Goal: Task Accomplishment & Management: Manage account settings

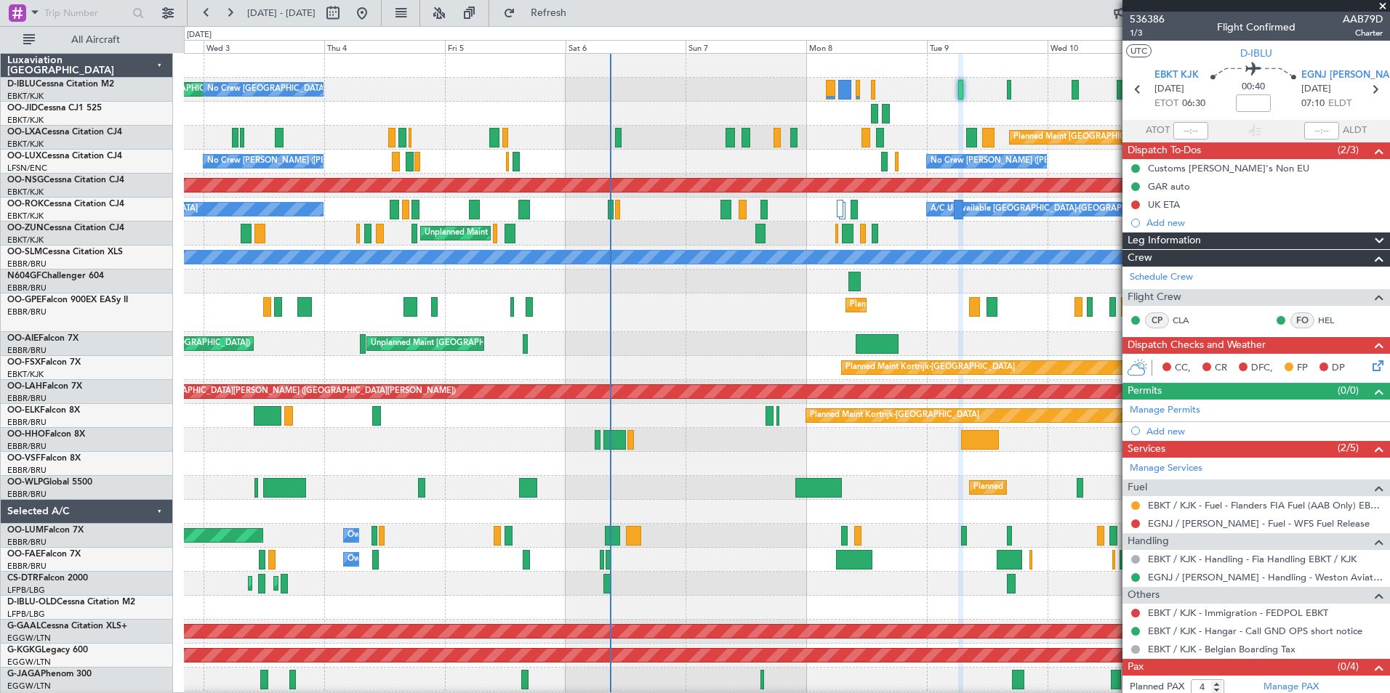
click at [945, 443] on div "Planned Maint Geneva (Cointrin)" at bounding box center [786, 440] width 1205 height 24
click at [659, 491] on div "Planned Maint Milan (Linate)" at bounding box center [786, 488] width 1205 height 24
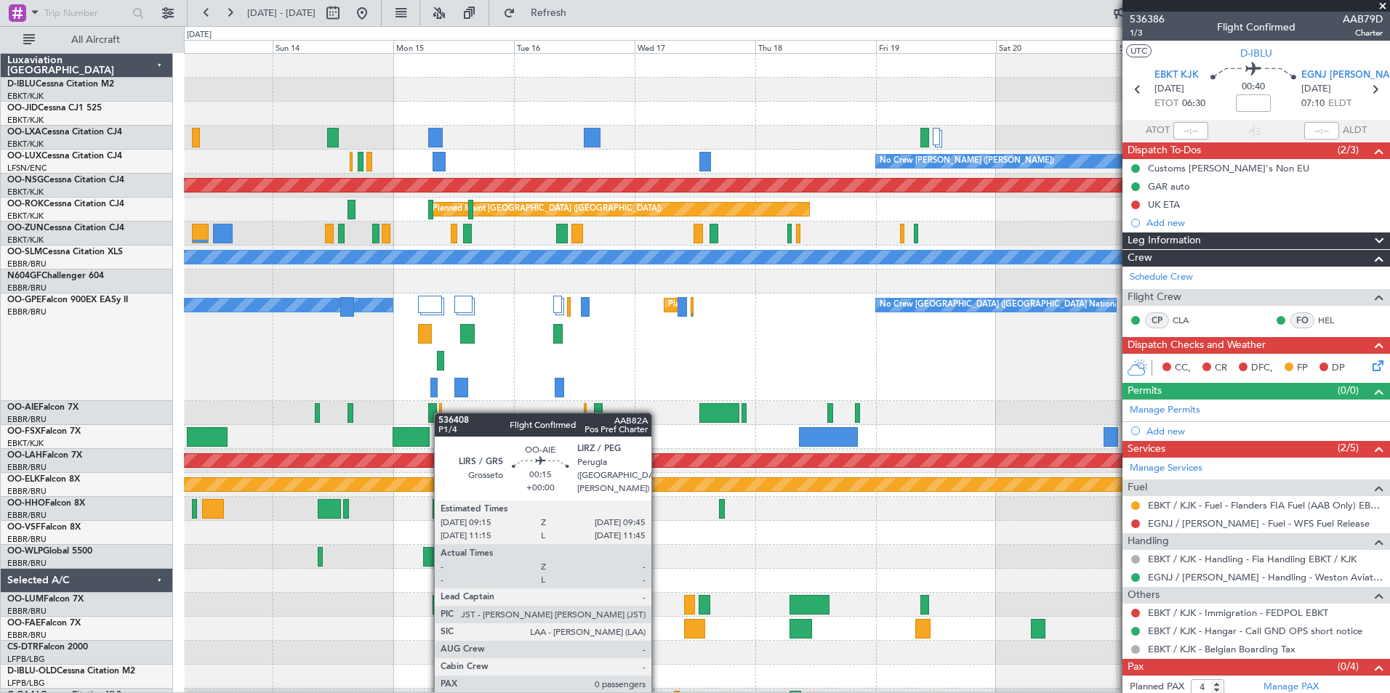
click at [441, 413] on div at bounding box center [440, 413] width 3 height 20
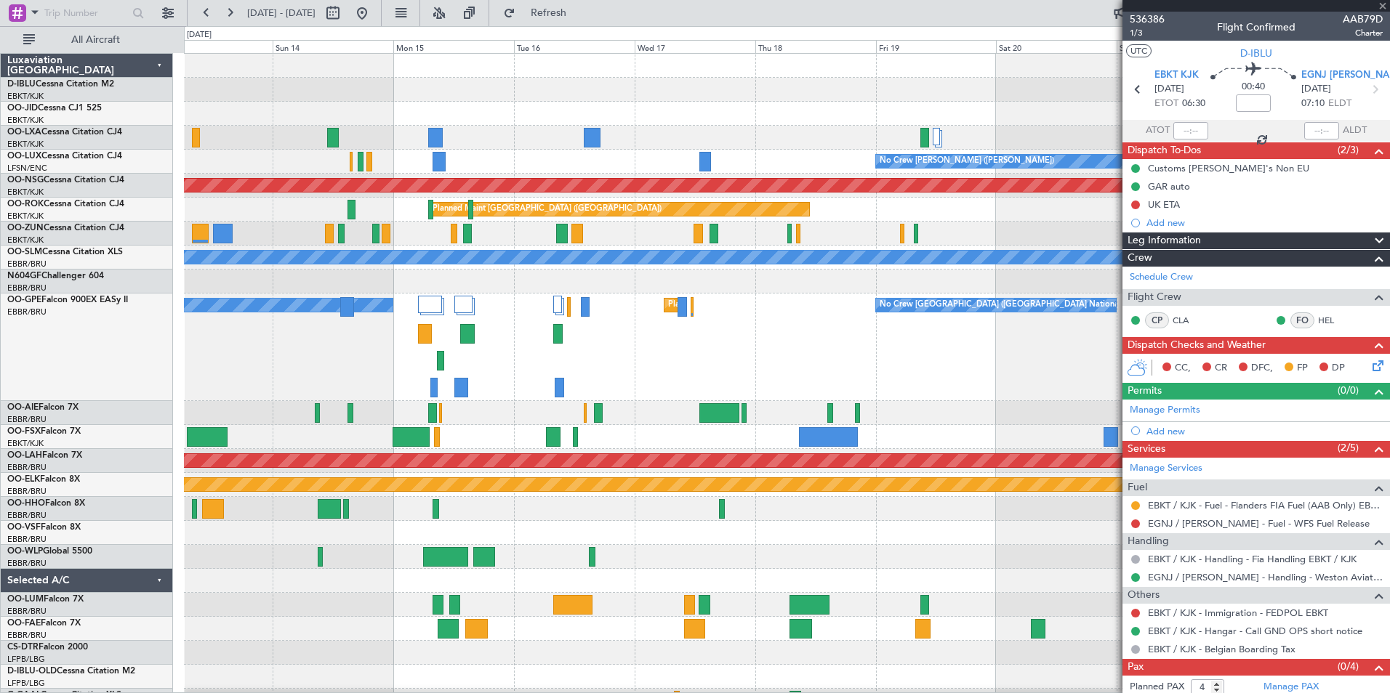
type input "0"
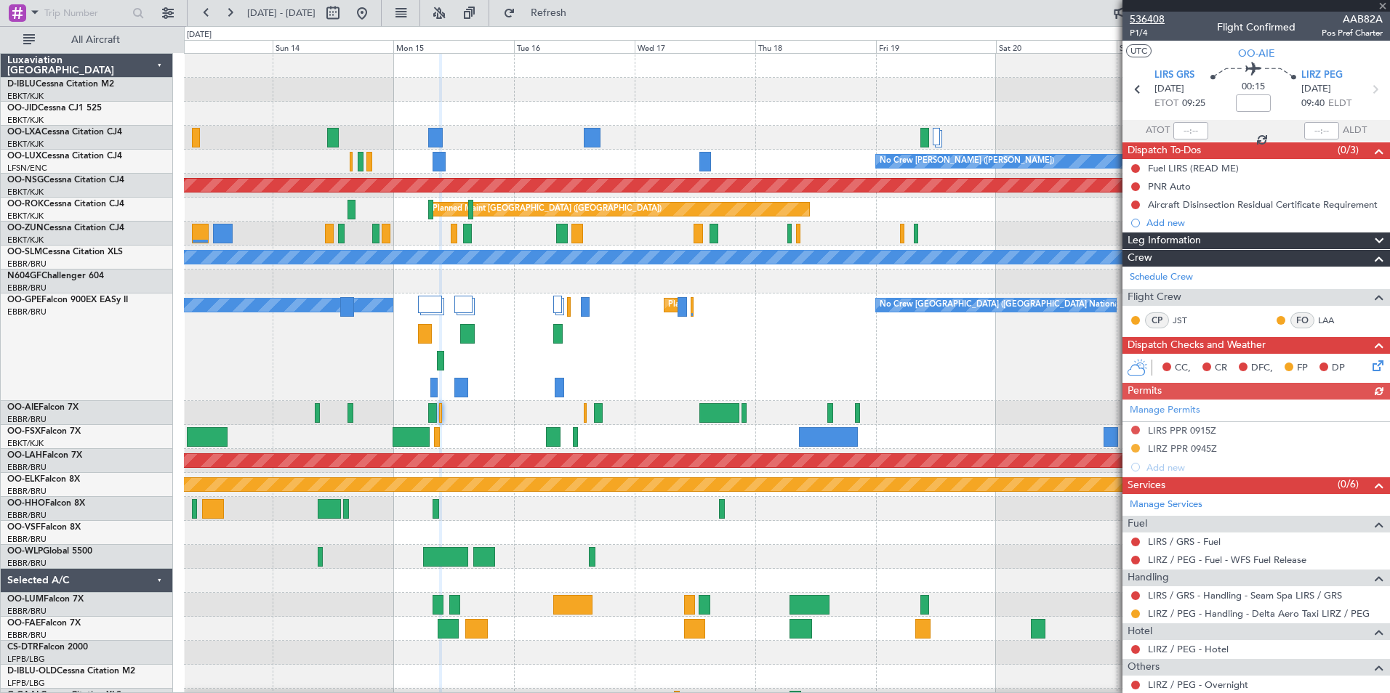
click at [1160, 22] on span "536408" at bounding box center [1146, 19] width 35 height 15
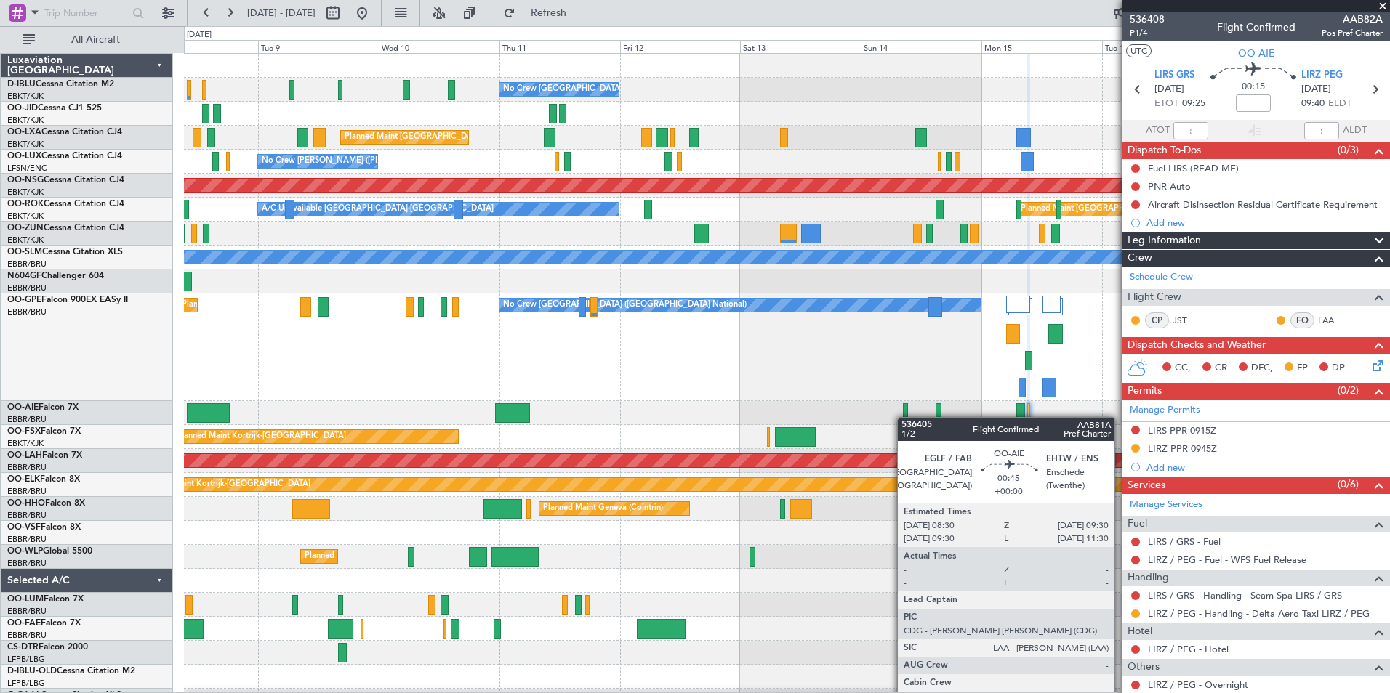
click at [904, 417] on div "No Crew [GEOGRAPHIC_DATA] ([GEOGRAPHIC_DATA] National) Planned Maint [GEOGRAPHI…" at bounding box center [786, 575] width 1205 height 1043
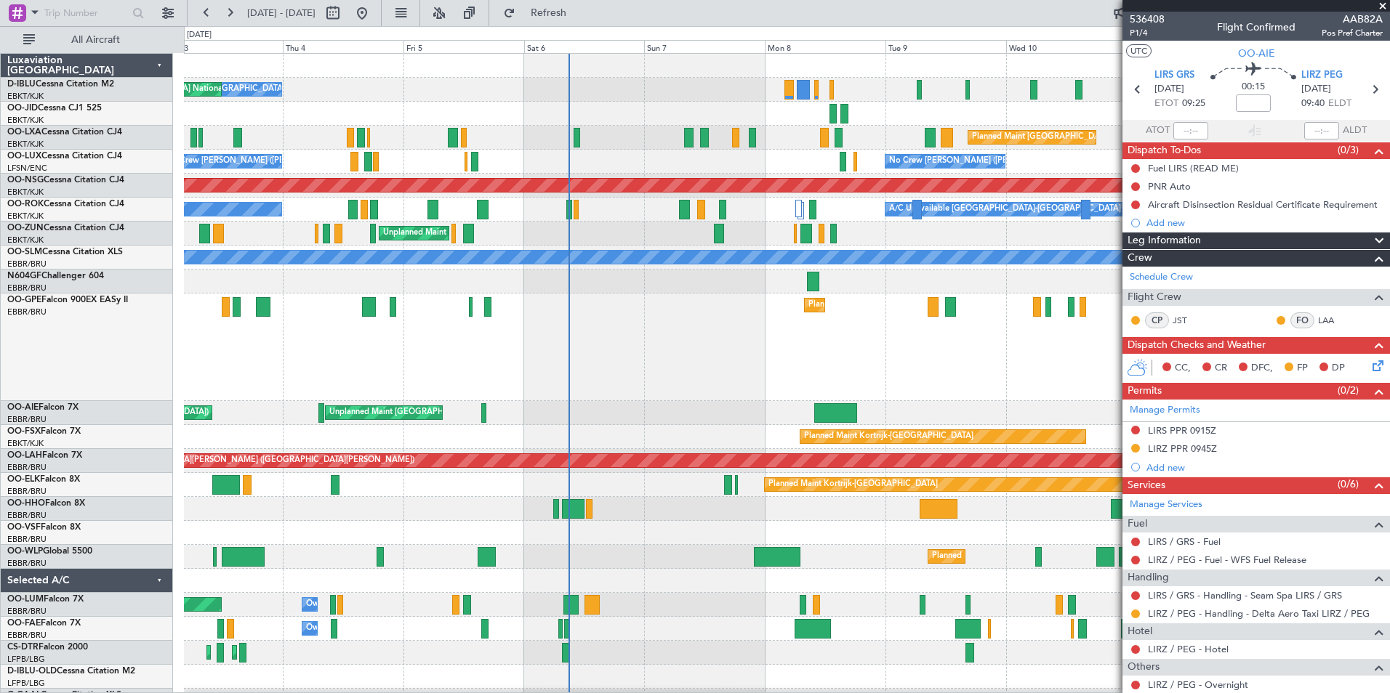
click at [1252, 393] on fb-app "[DATE] - [DATE] Refresh Quick Links All Aircraft No Crew [GEOGRAPHIC_DATA] (Bru…" at bounding box center [695, 352] width 1390 height 682
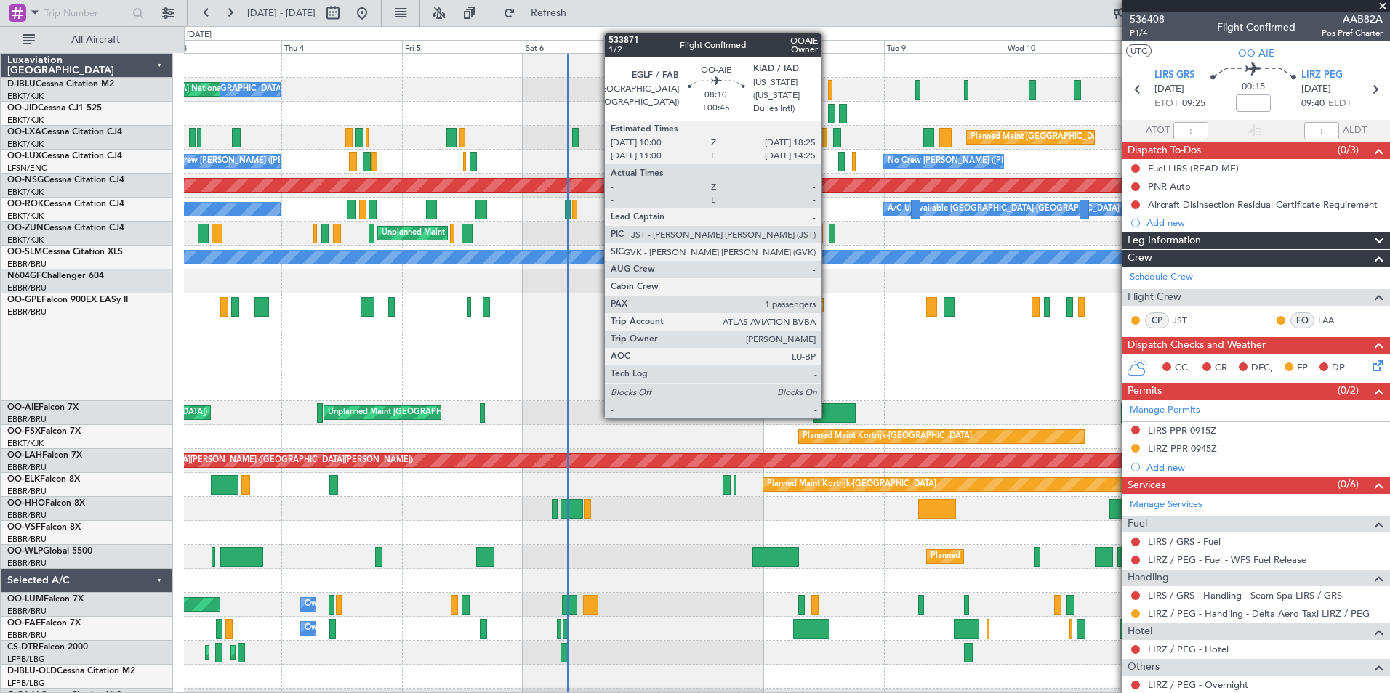
click at [828, 417] on div at bounding box center [834, 413] width 43 height 20
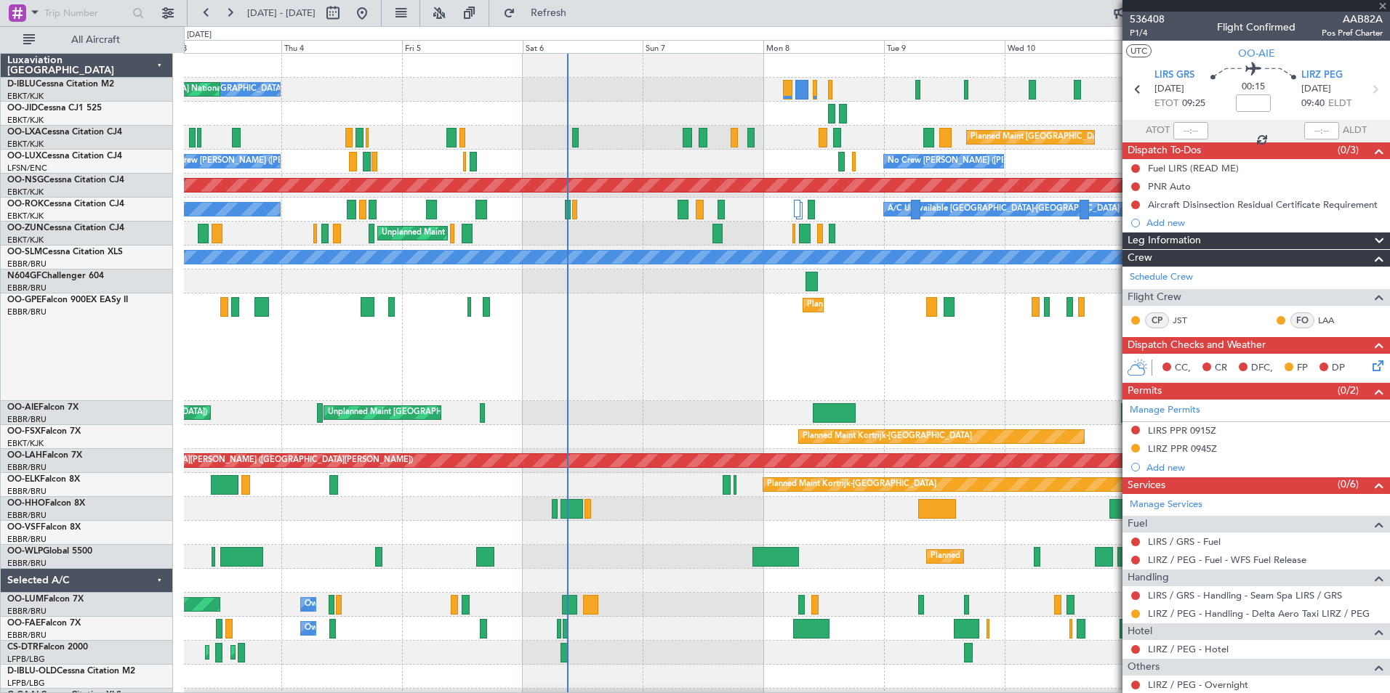
type input "+00:45"
type input "1"
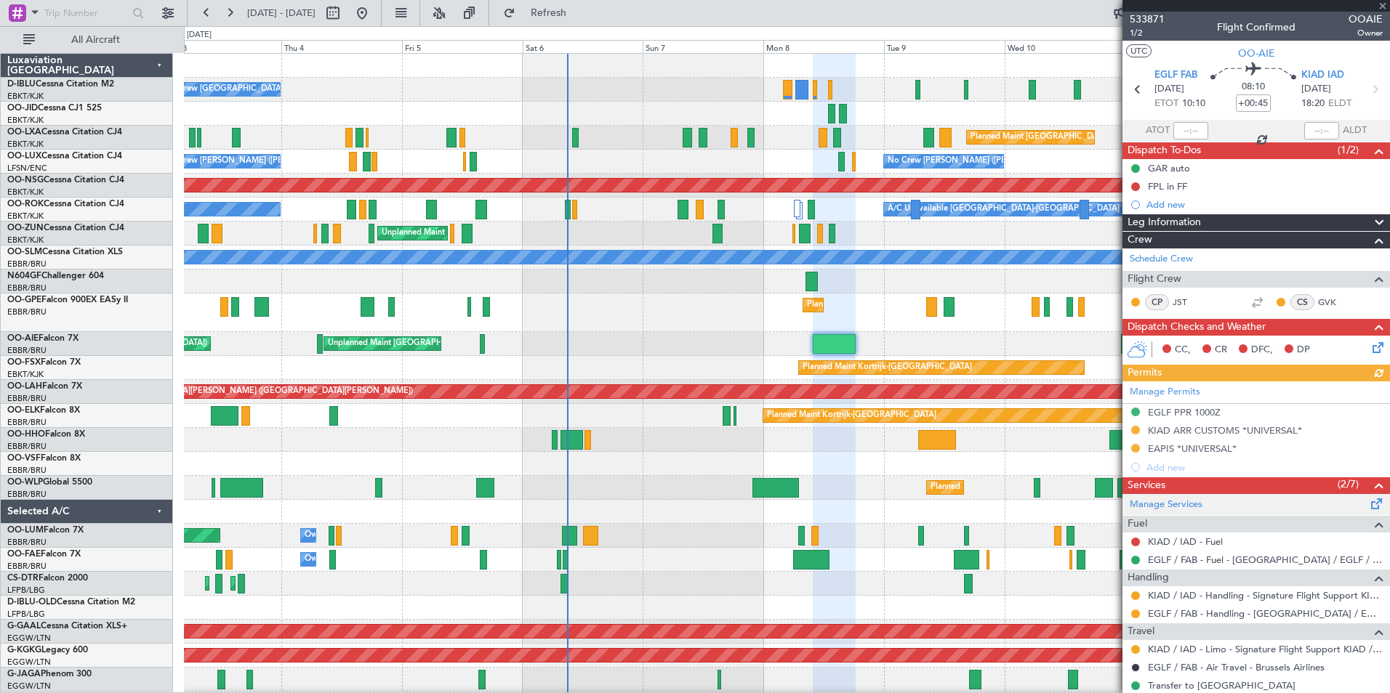
scroll to position [125, 0]
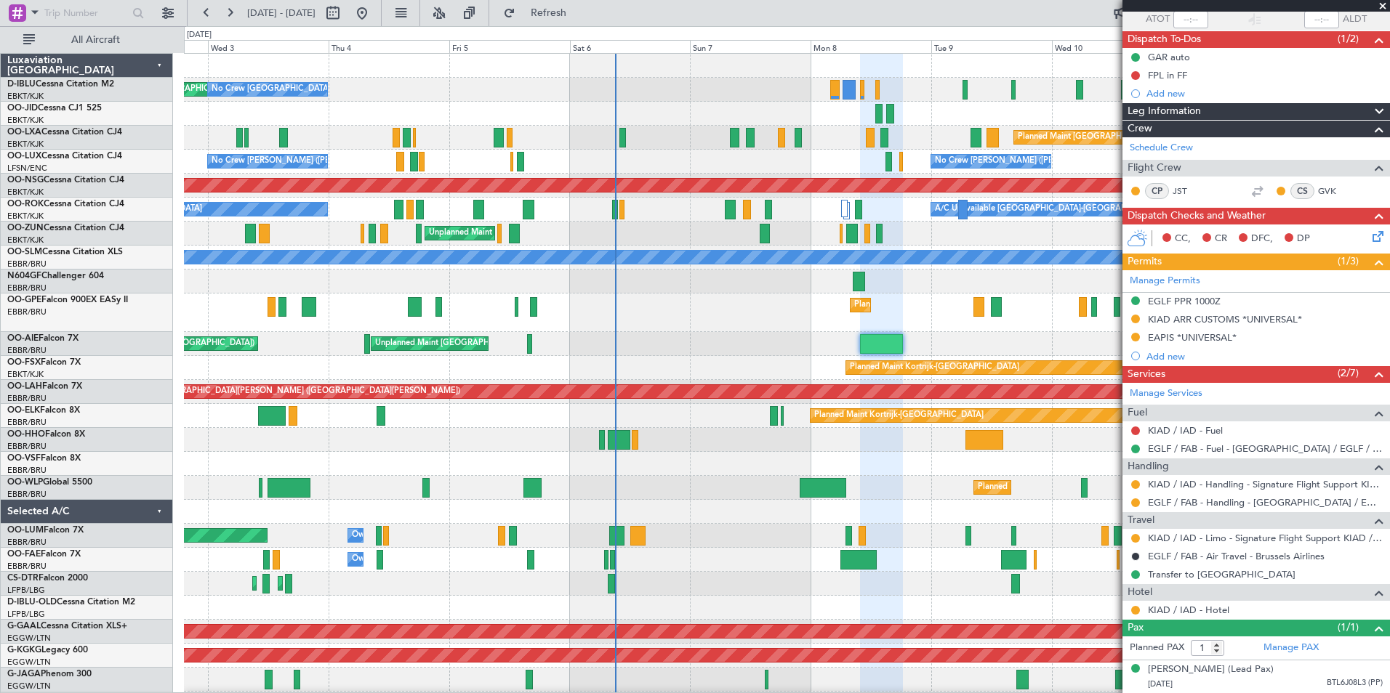
click at [684, 483] on div "Planned Maint Milan (Linate)" at bounding box center [786, 488] width 1205 height 24
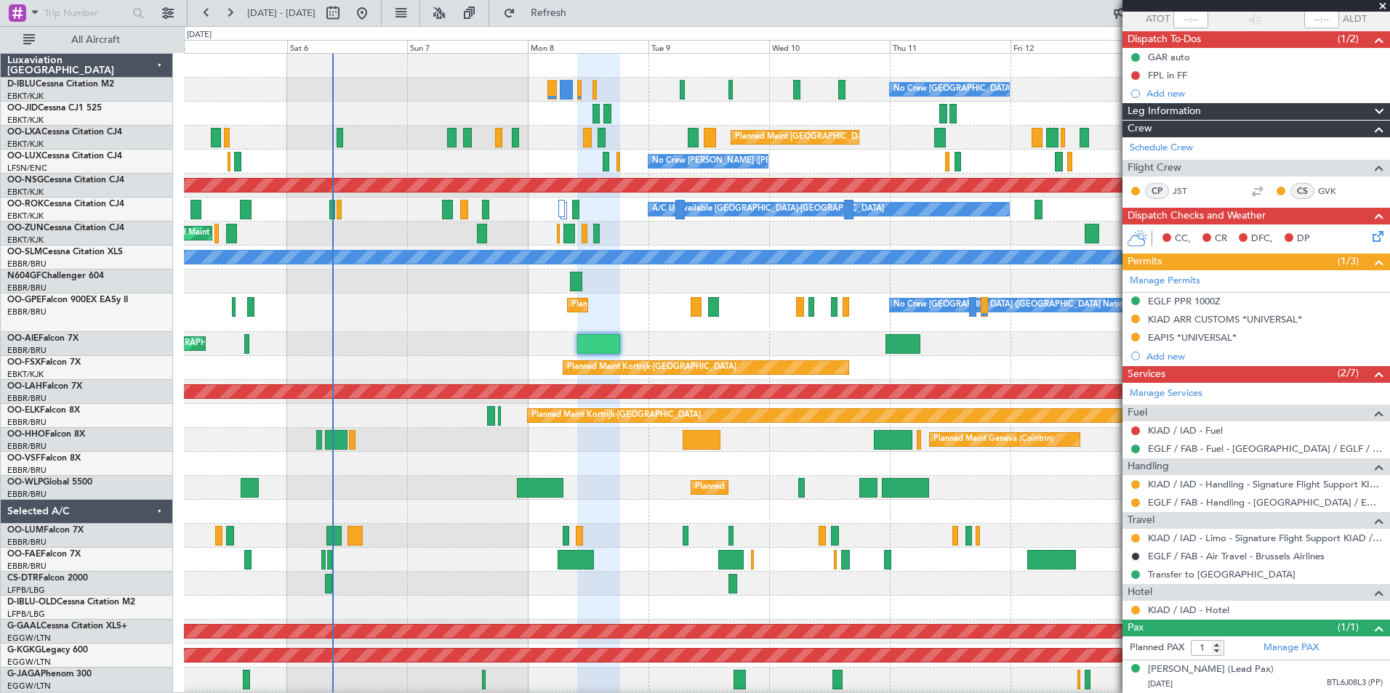
click at [405, 579] on div "No Crew [GEOGRAPHIC_DATA] ([GEOGRAPHIC_DATA] National) No Crew [GEOGRAPHIC_DATA…" at bounding box center [786, 553] width 1205 height 998
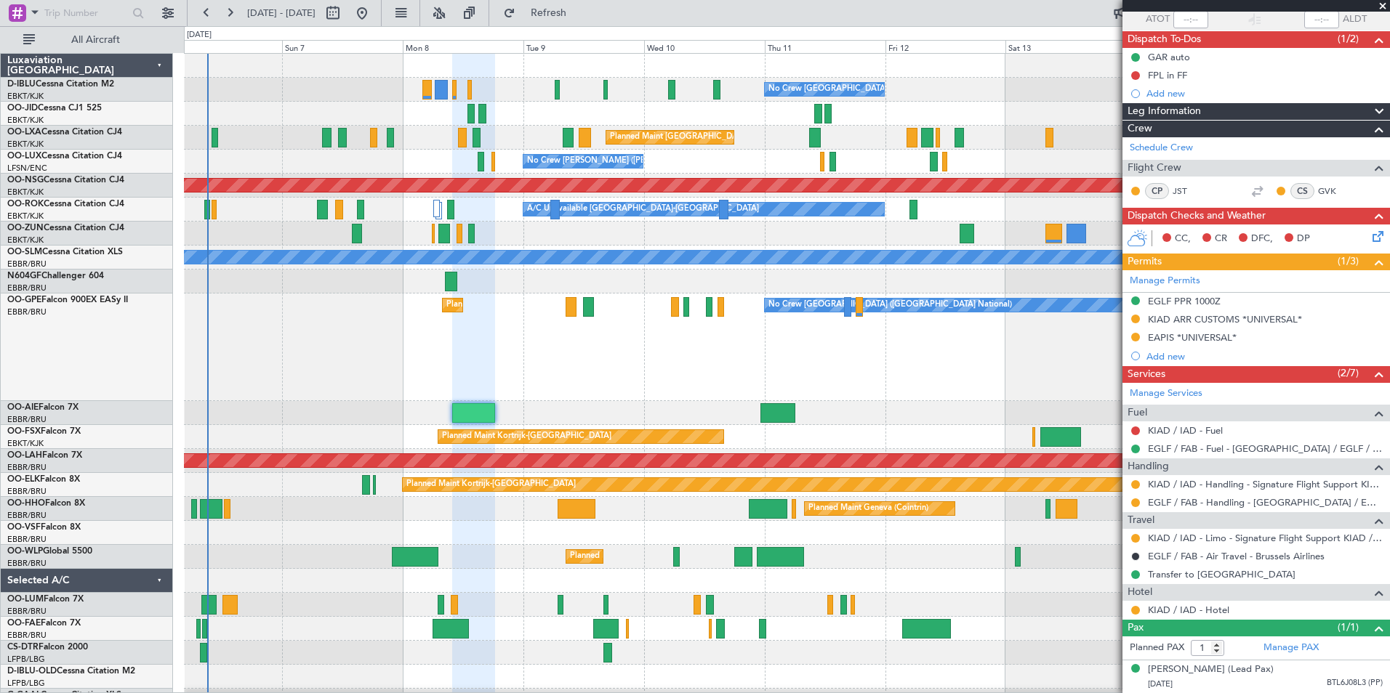
click at [602, 391] on div "Planned Maint [GEOGRAPHIC_DATA] ([GEOGRAPHIC_DATA] National) No Crew [GEOGRAPHI…" at bounding box center [786, 348] width 1205 height 108
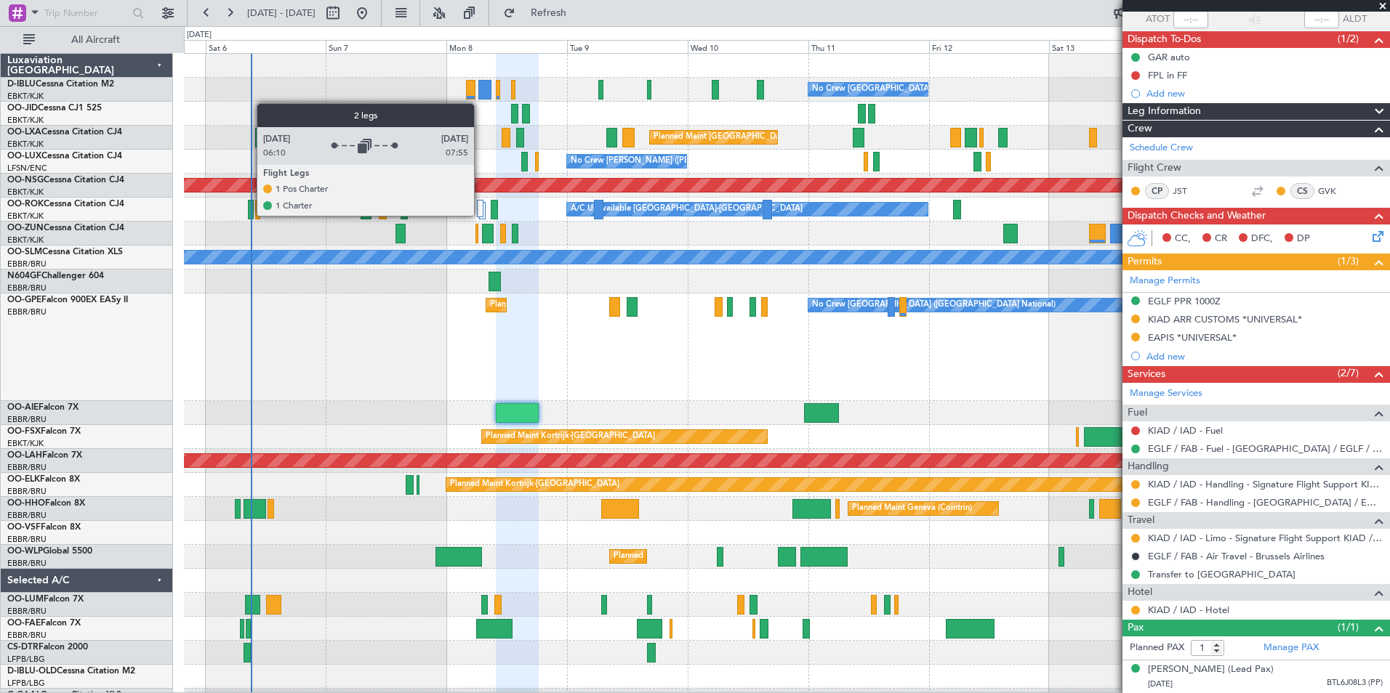
click at [480, 215] on div at bounding box center [480, 208] width 7 height 17
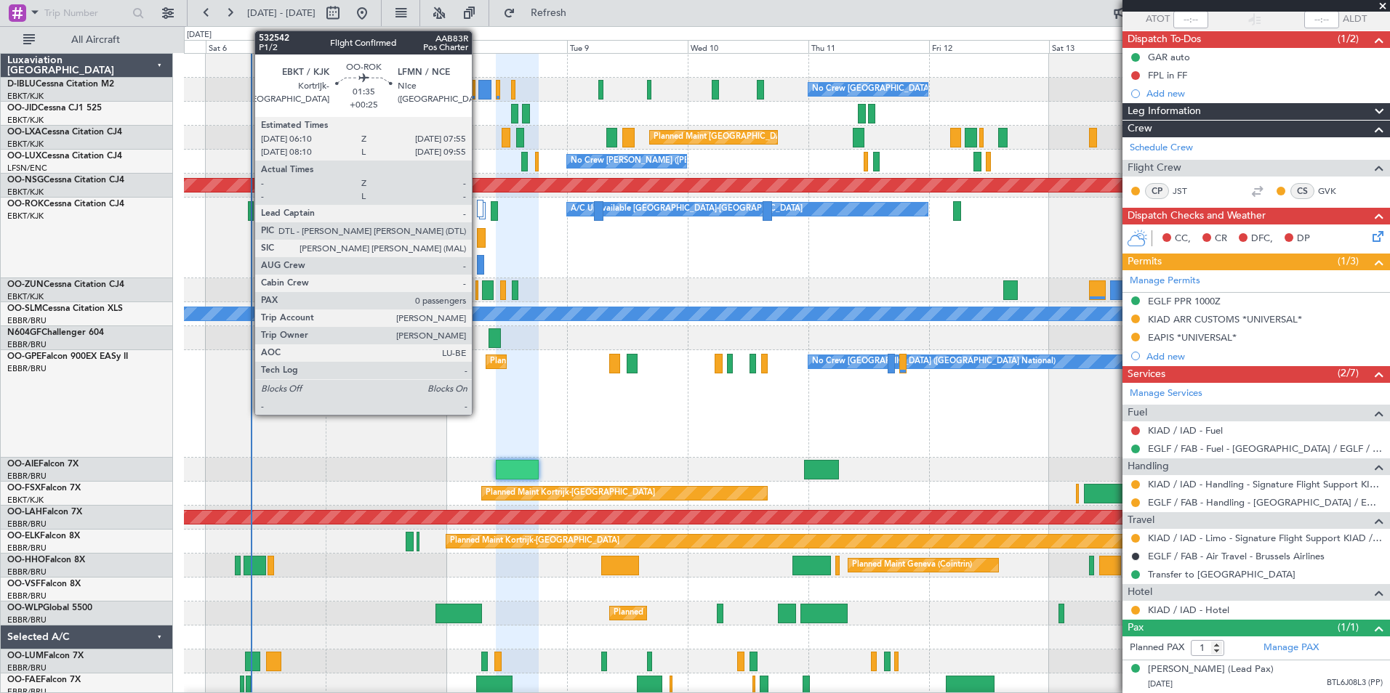
click at [478, 239] on div at bounding box center [481, 238] width 9 height 20
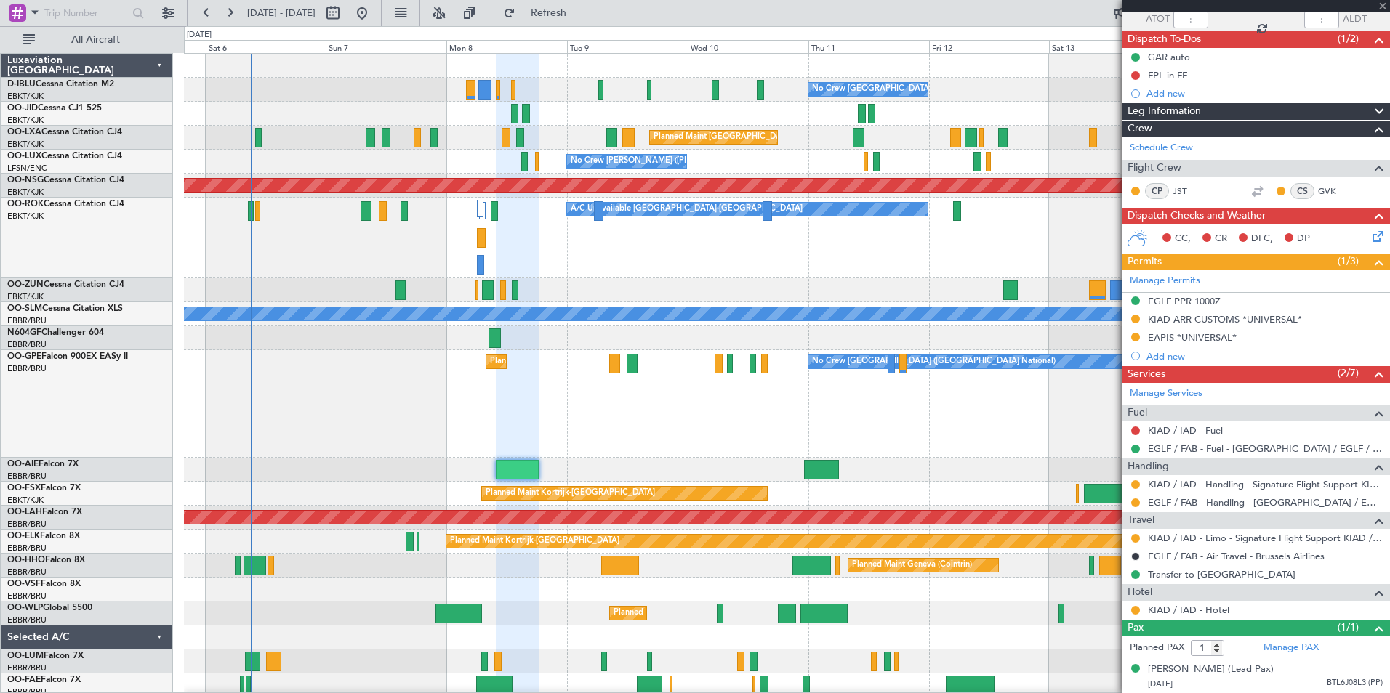
type input "+00:25"
type input "0"
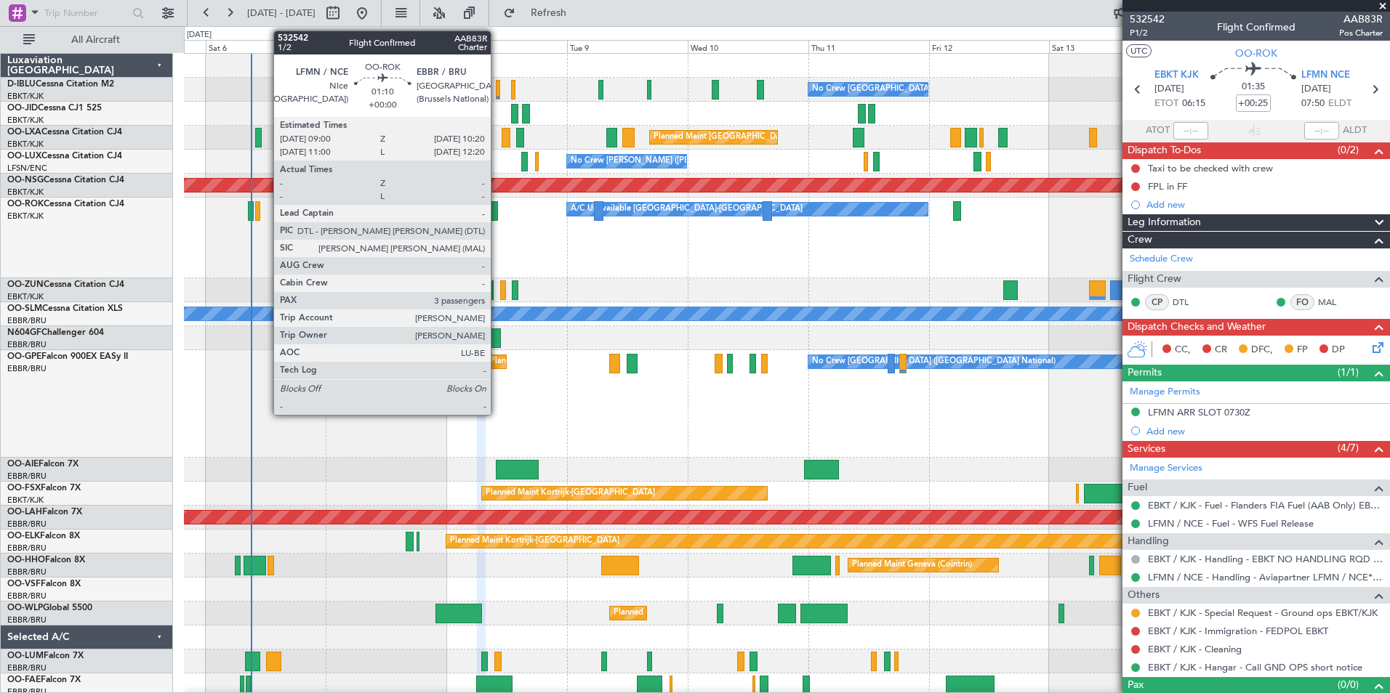
click at [497, 216] on div at bounding box center [494, 211] width 7 height 20
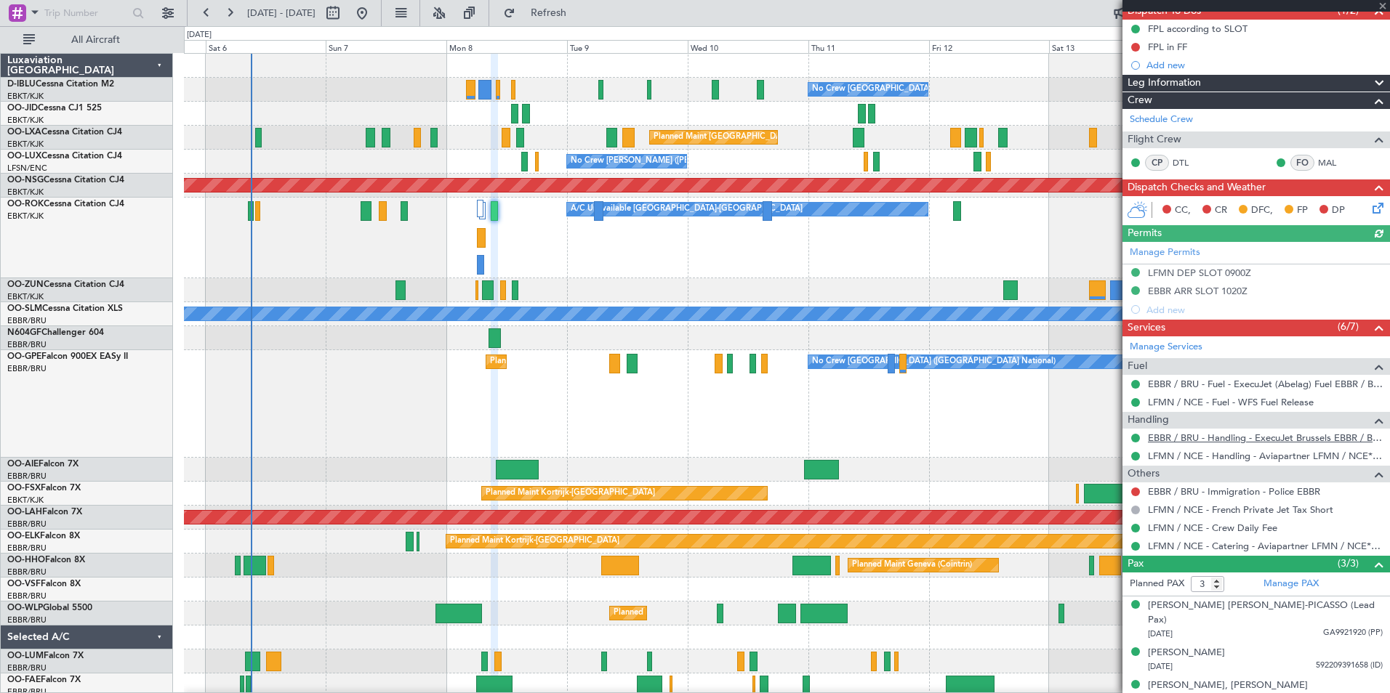
scroll to position [140, 0]
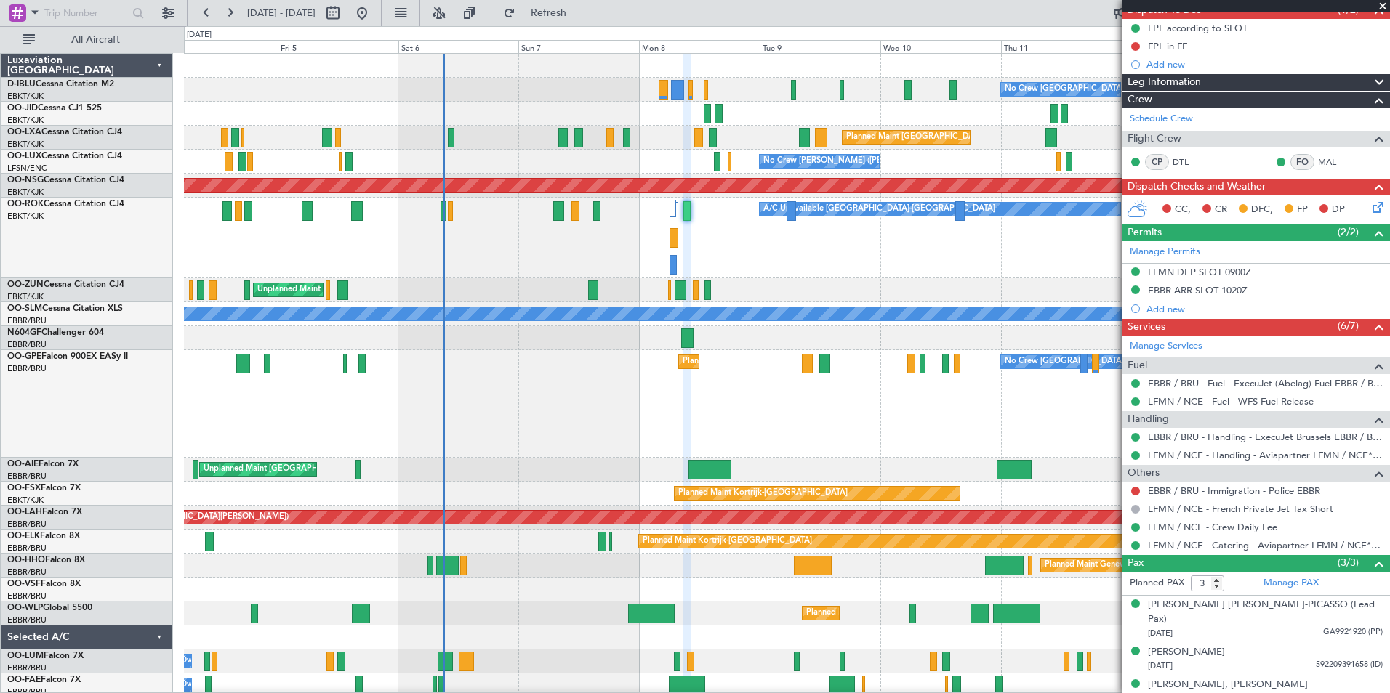
click at [568, 569] on div "No Crew [GEOGRAPHIC_DATA] ([GEOGRAPHIC_DATA] National) No Crew [GEOGRAPHIC_DATA…" at bounding box center [786, 604] width 1205 height 1100
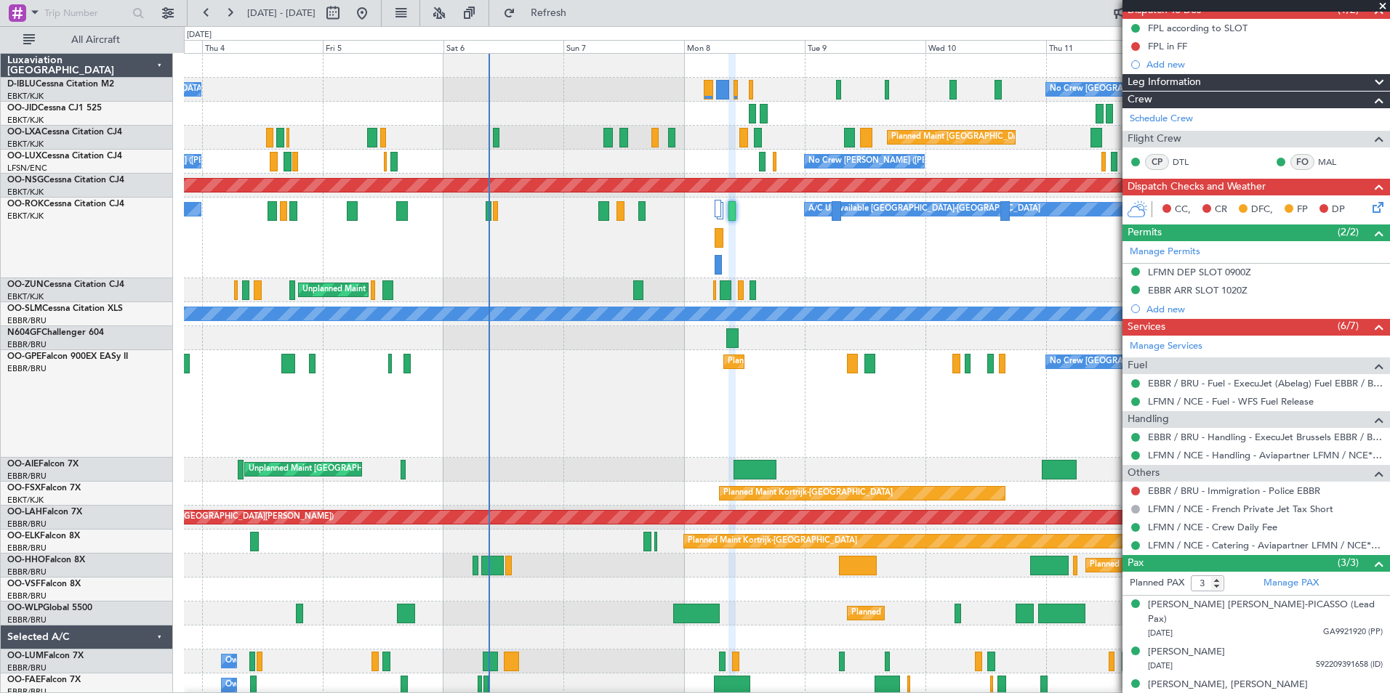
click at [594, 571] on div "Planned Maint Geneva (Cointrin)" at bounding box center [786, 566] width 1205 height 24
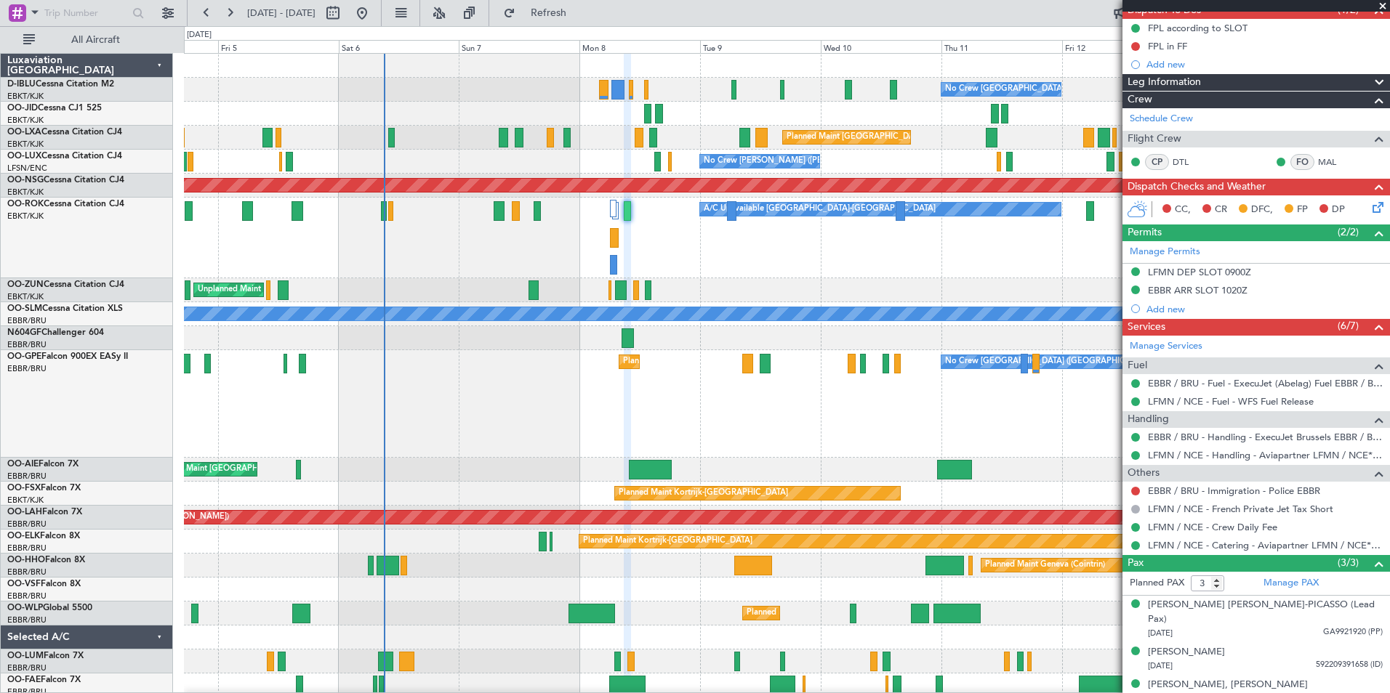
click at [836, 437] on div "Planned Maint [GEOGRAPHIC_DATA] ([GEOGRAPHIC_DATA] National) No Crew [GEOGRAPHI…" at bounding box center [786, 404] width 1205 height 108
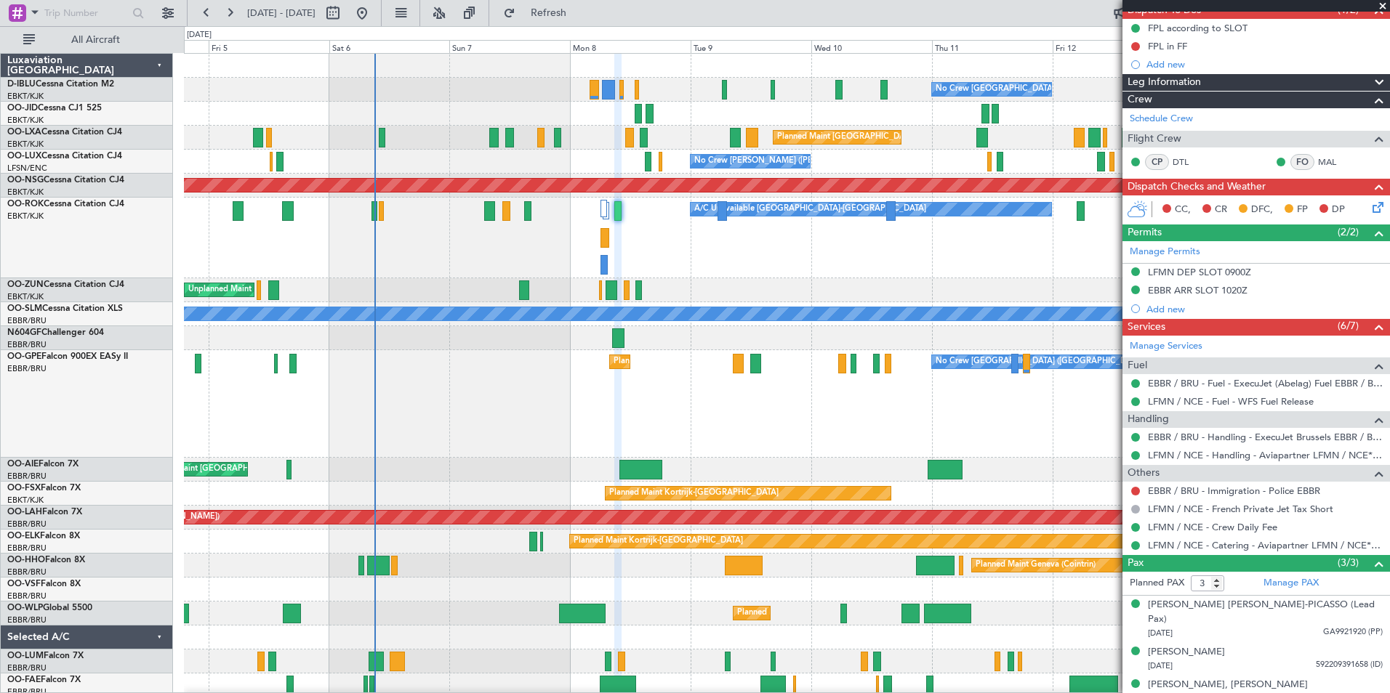
click at [980, 417] on div "Planned Maint [GEOGRAPHIC_DATA] ([GEOGRAPHIC_DATA] National) No Crew [GEOGRAPHI…" at bounding box center [786, 404] width 1205 height 108
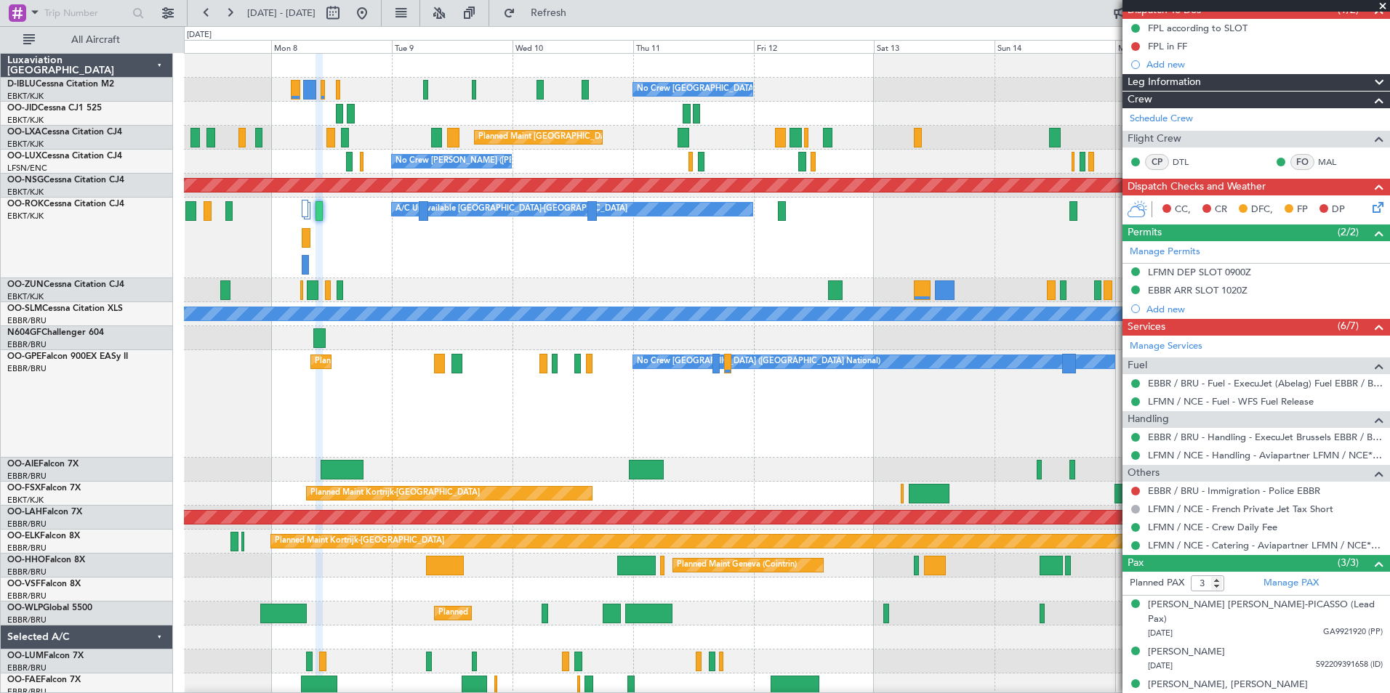
click at [648, 445] on div "Planned Maint [GEOGRAPHIC_DATA] ([GEOGRAPHIC_DATA] National) No Crew [GEOGRAPHI…" at bounding box center [786, 404] width 1205 height 108
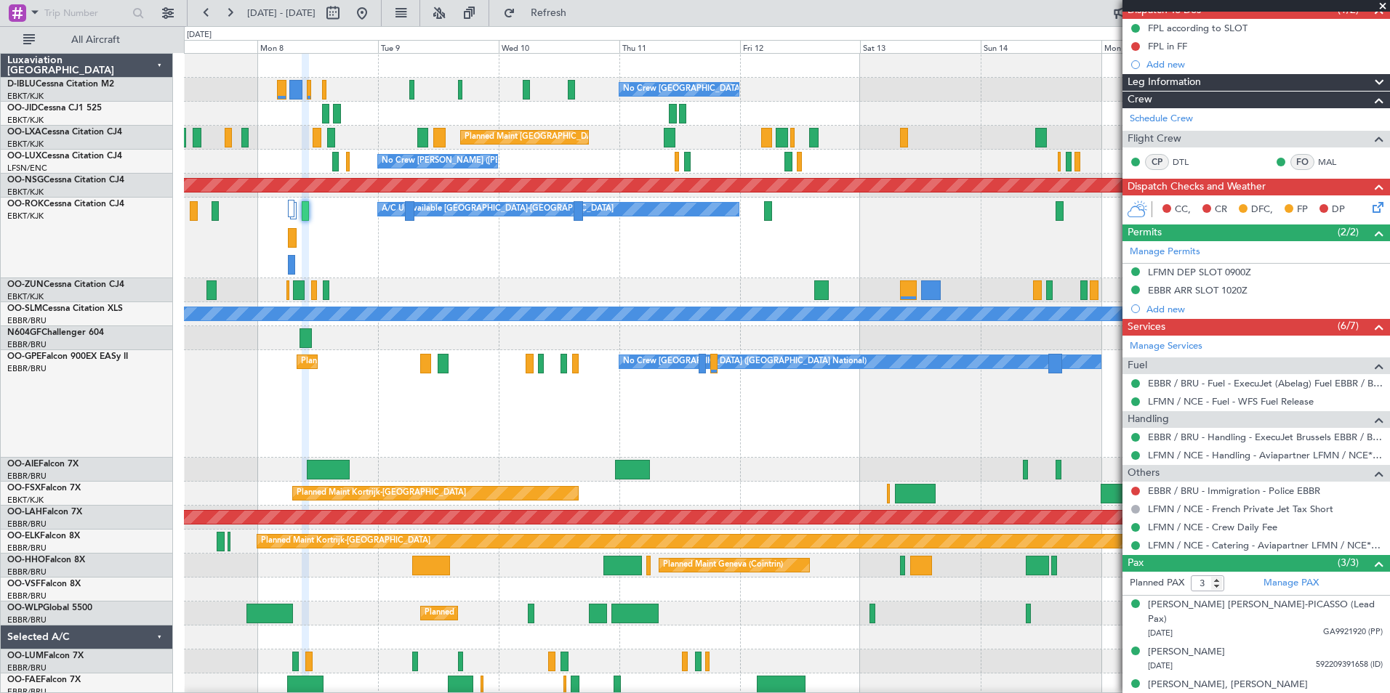
click at [677, 467] on div "No Crew [GEOGRAPHIC_DATA] ([GEOGRAPHIC_DATA] National) Planned Maint [GEOGRAPHI…" at bounding box center [786, 604] width 1205 height 1100
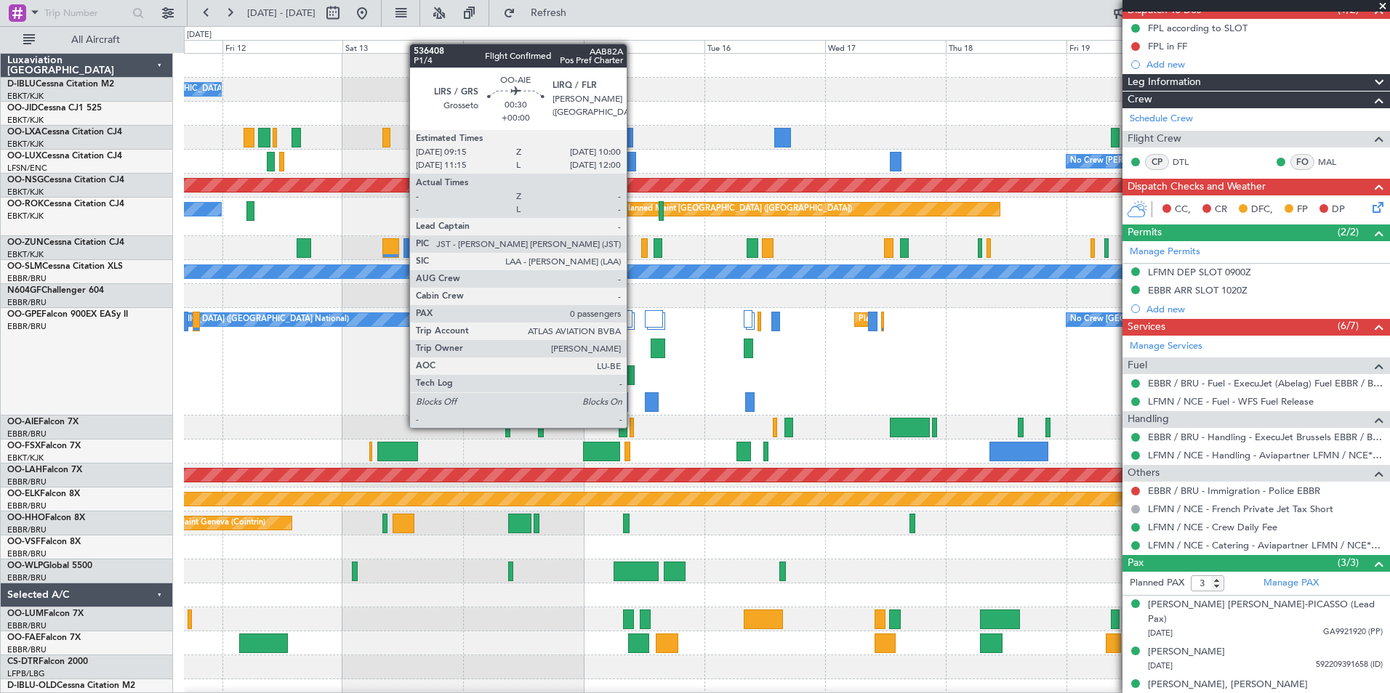
click at [633, 427] on div at bounding box center [631, 428] width 4 height 20
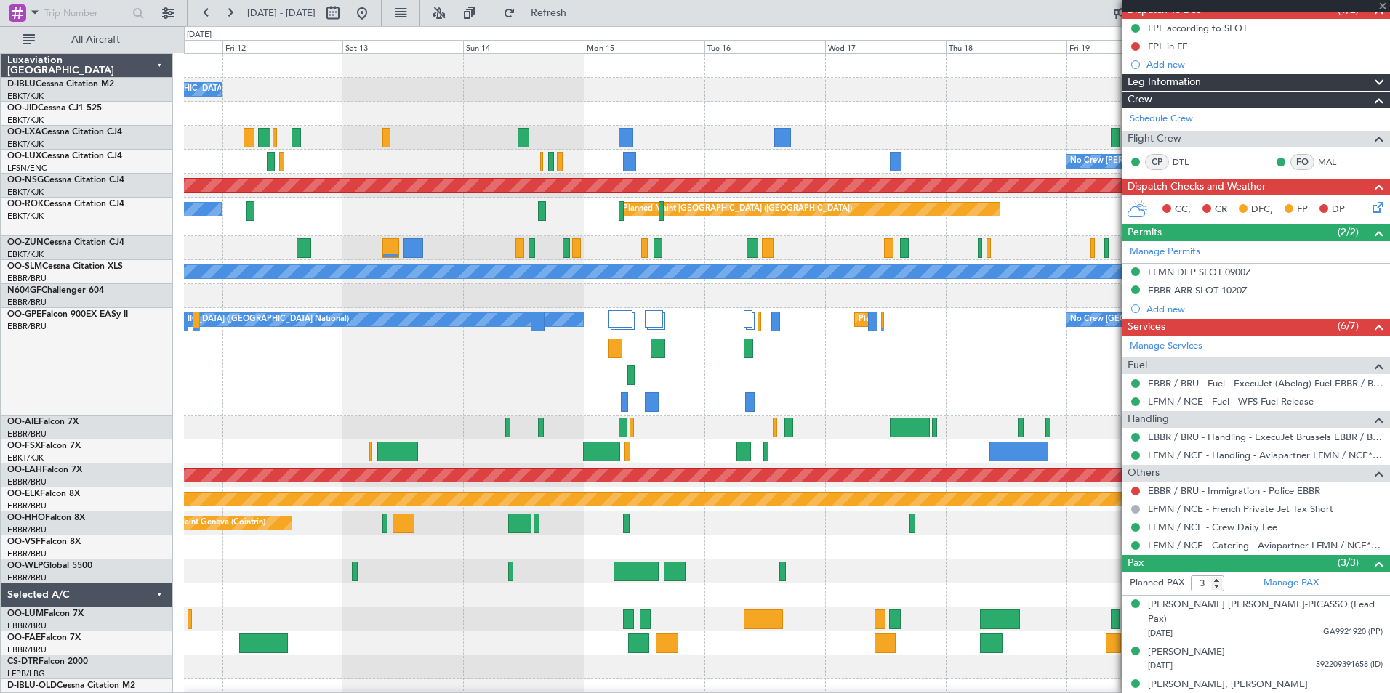
type input "0"
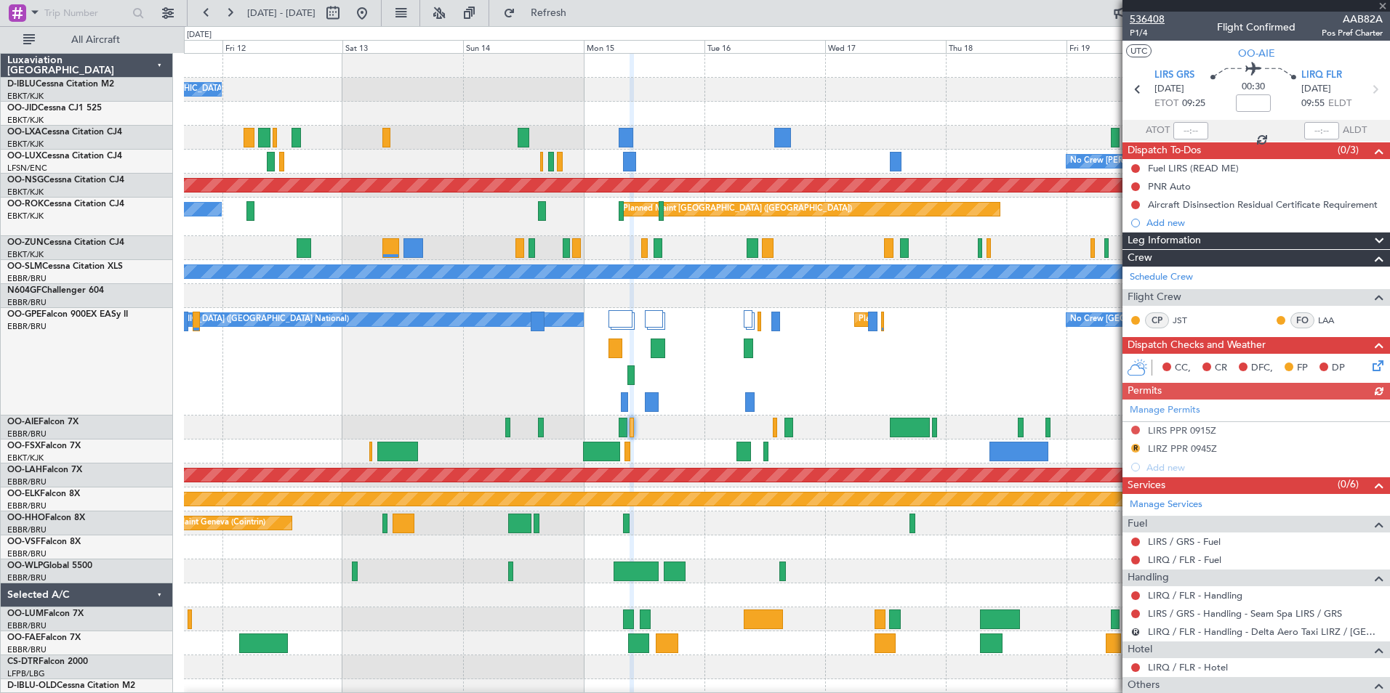
click at [1160, 21] on span "536408" at bounding box center [1146, 19] width 35 height 15
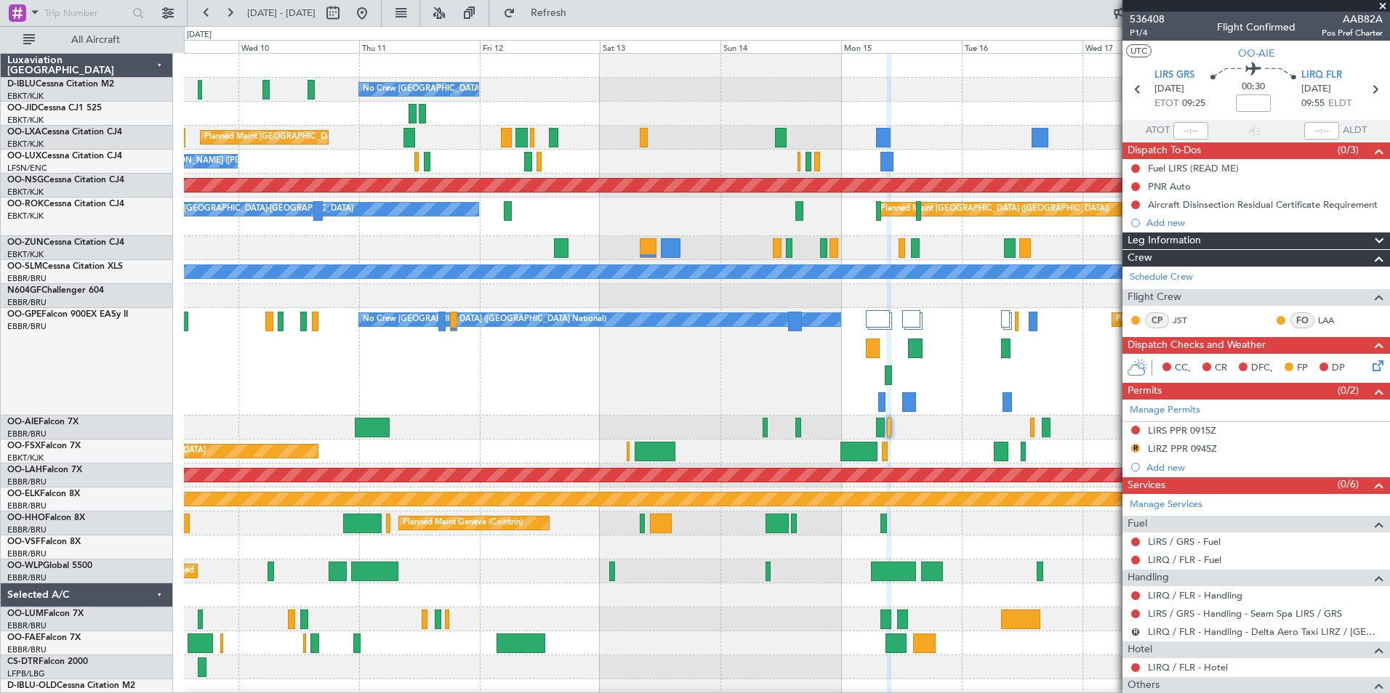
click at [740, 248] on div "No Crew [GEOGRAPHIC_DATA] ([GEOGRAPHIC_DATA] National) Planned Maint [GEOGRAPHI…" at bounding box center [786, 583] width 1205 height 1058
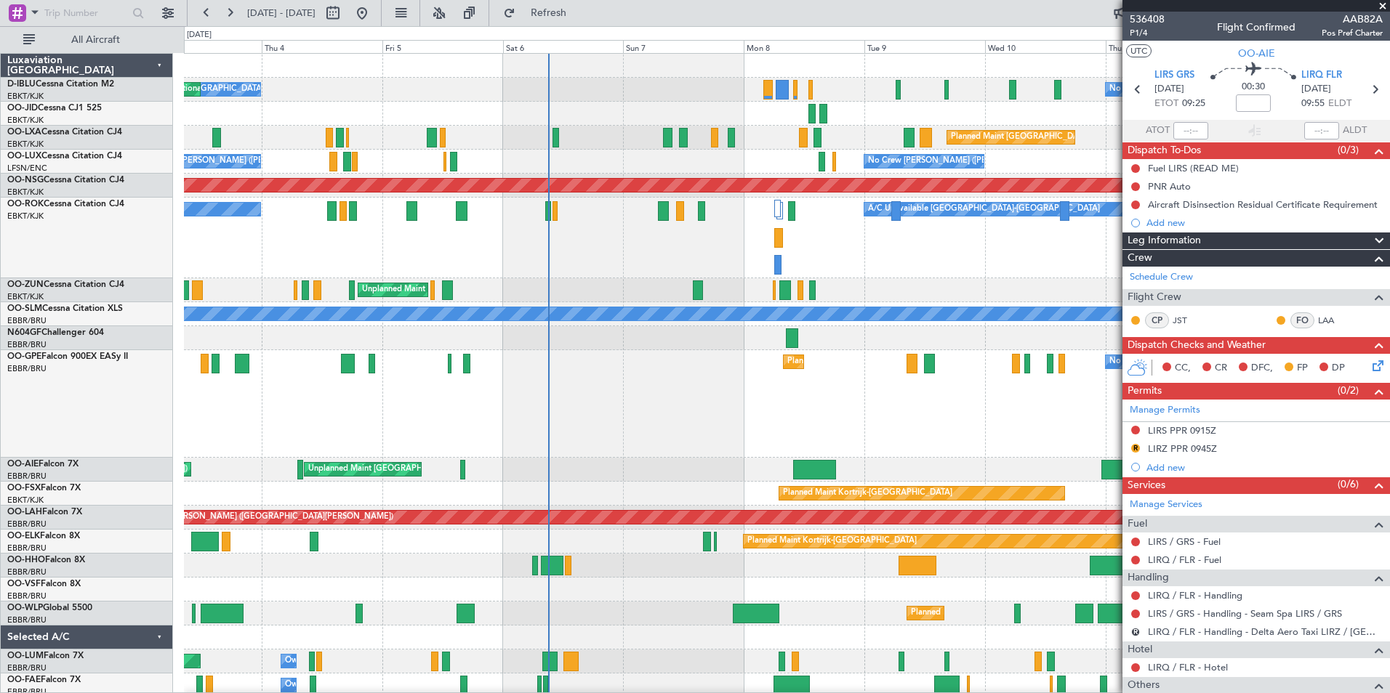
click at [925, 278] on div "A/C Unavailable [GEOGRAPHIC_DATA]-[GEOGRAPHIC_DATA] A/C Unavailable [GEOGRAPHIC…" at bounding box center [786, 238] width 1205 height 81
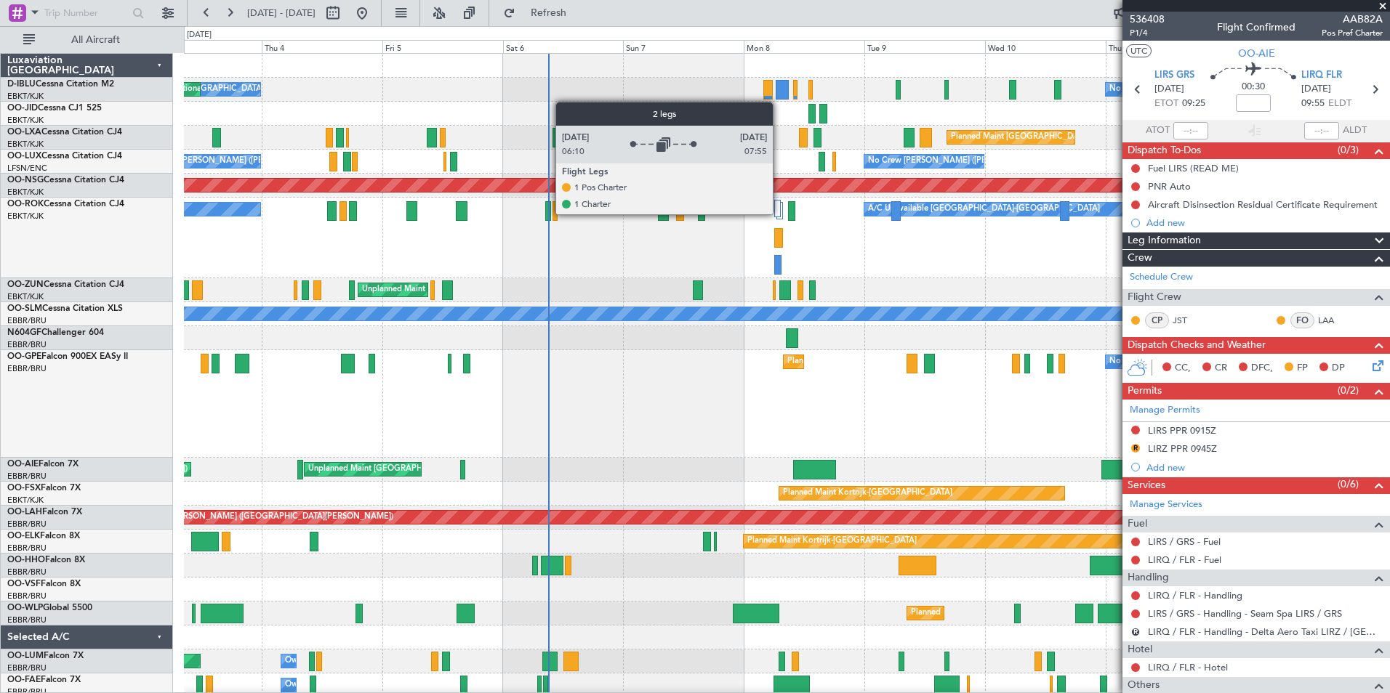
click at [779, 214] on div at bounding box center [777, 208] width 7 height 17
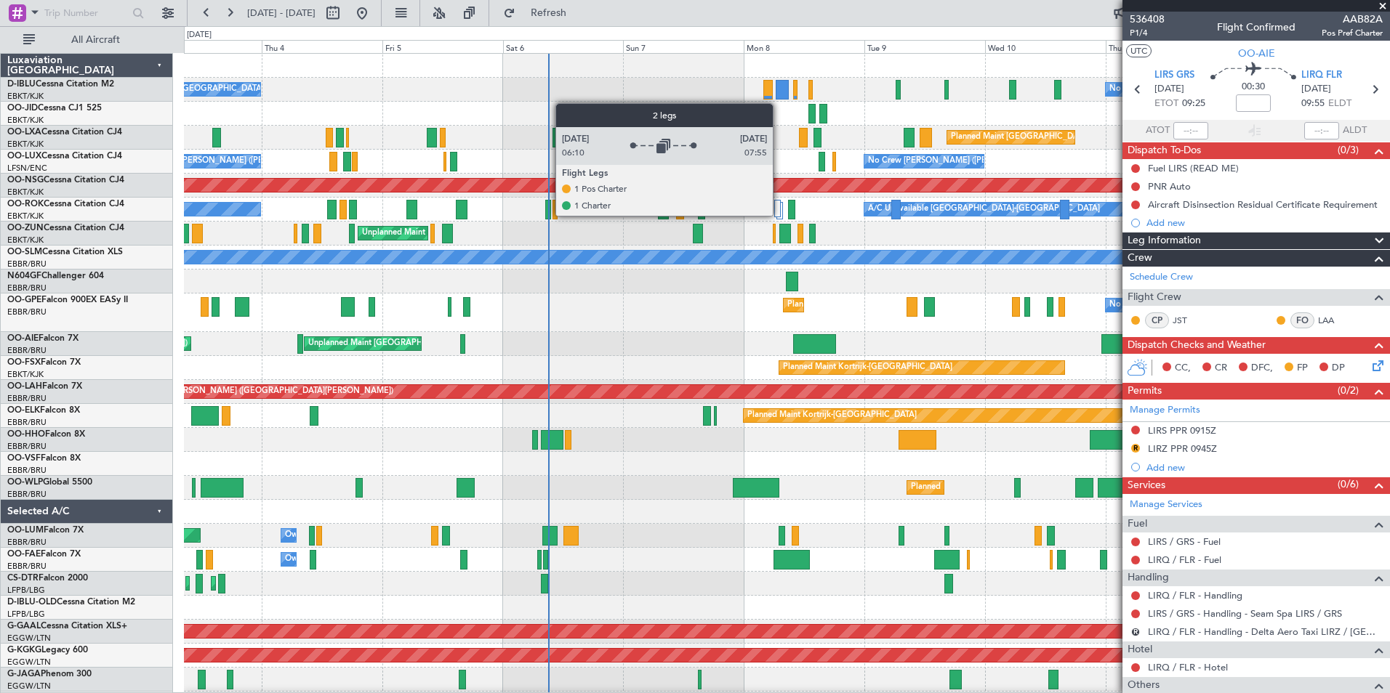
click at [778, 209] on div at bounding box center [777, 208] width 7 height 17
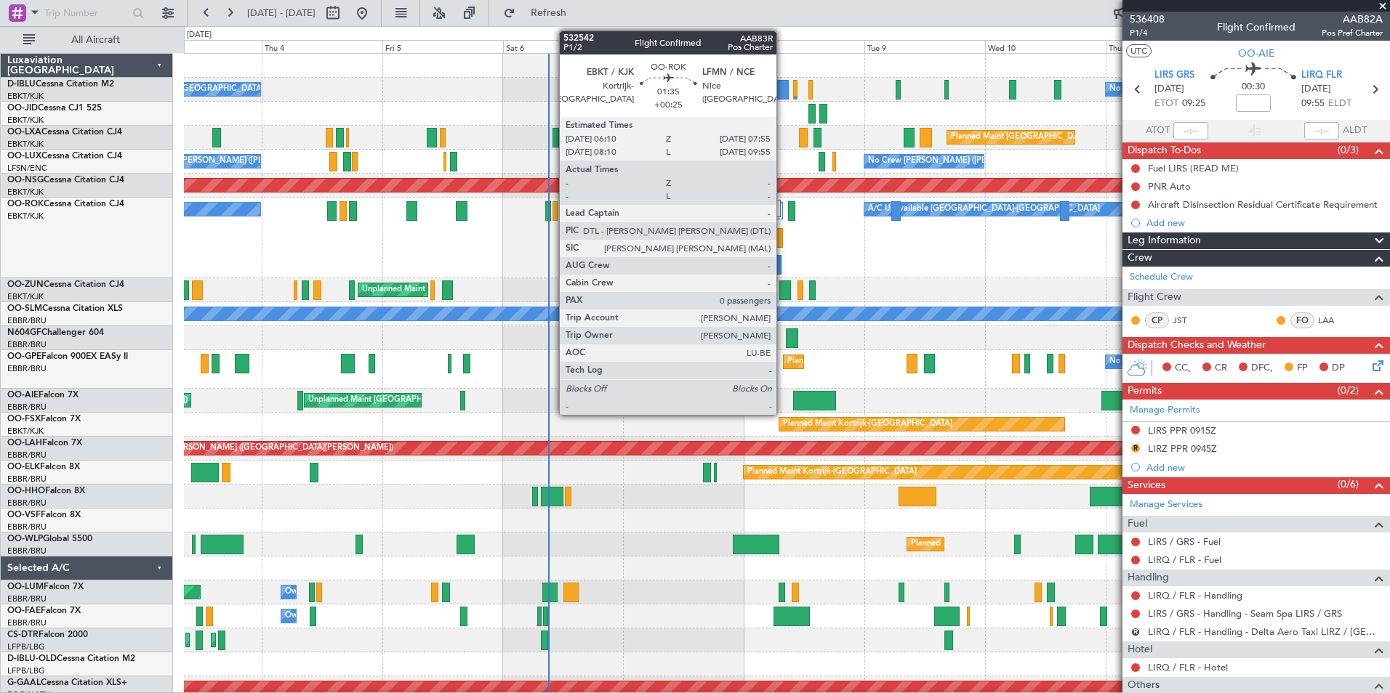
click at [783, 243] on div at bounding box center [778, 238] width 9 height 20
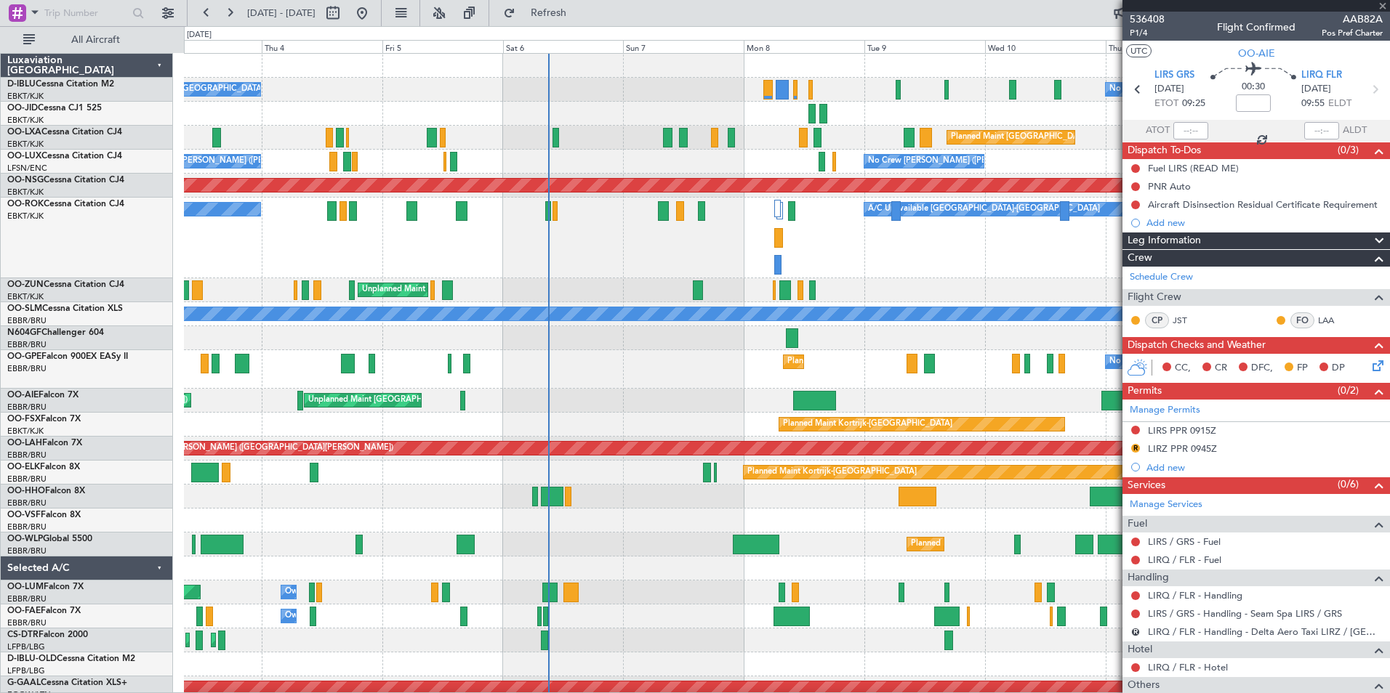
type input "+00:25"
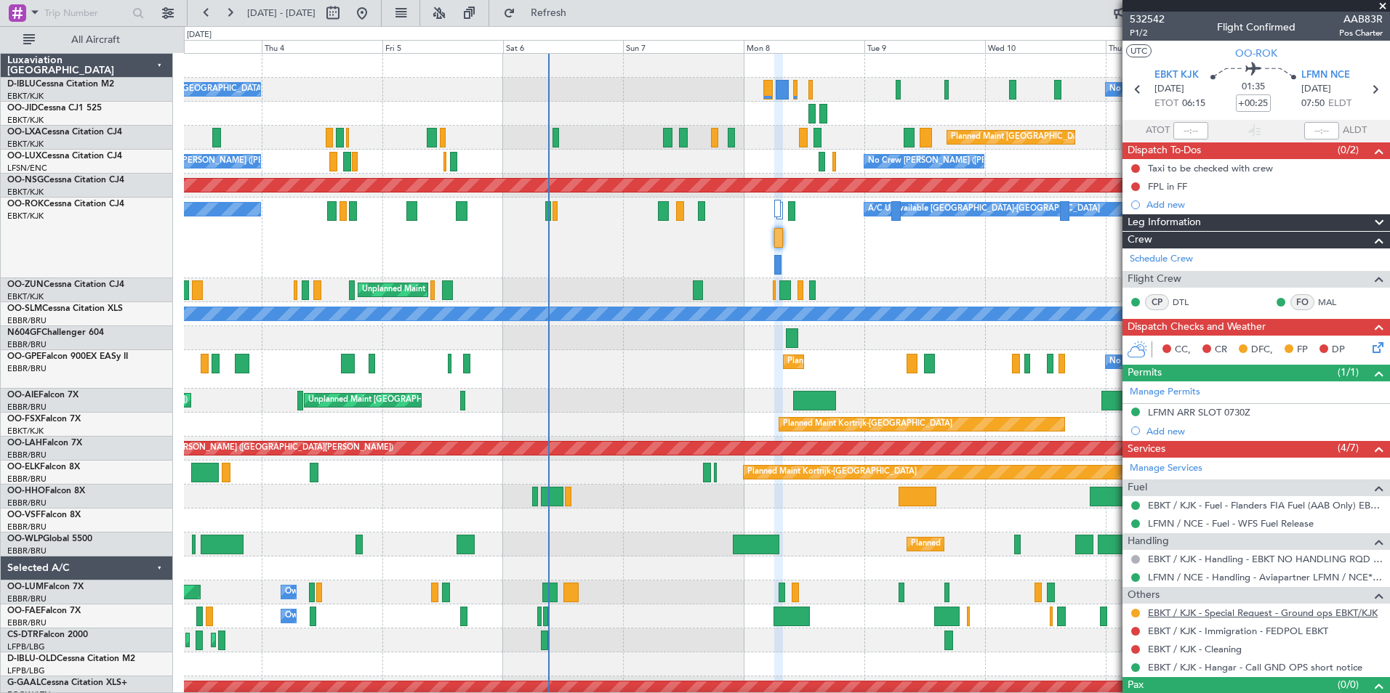
click at [1282, 617] on link "EBKT / KJK - Special Request - Ground ops EBKT/KJK" at bounding box center [1263, 613] width 230 height 12
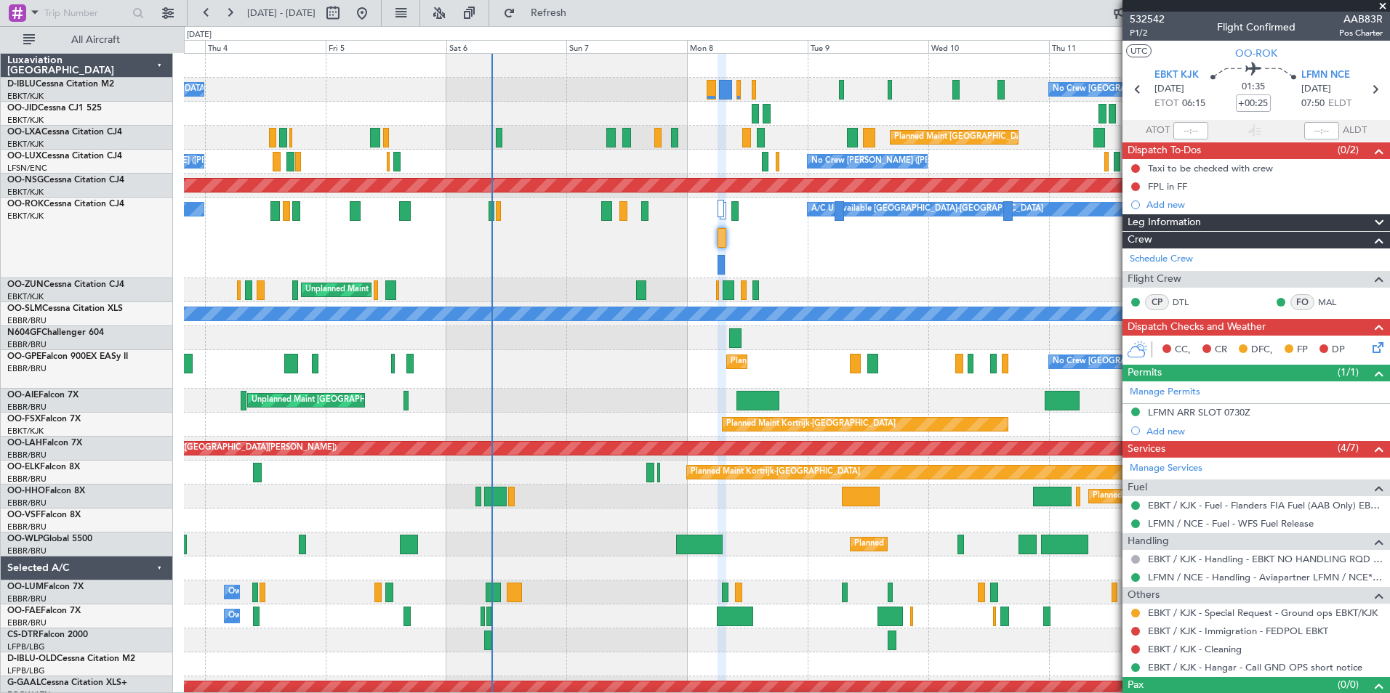
click at [837, 276] on div "A/C Unavailable [GEOGRAPHIC_DATA]-[GEOGRAPHIC_DATA] A/C Unavailable [GEOGRAPHIC…" at bounding box center [786, 238] width 1205 height 81
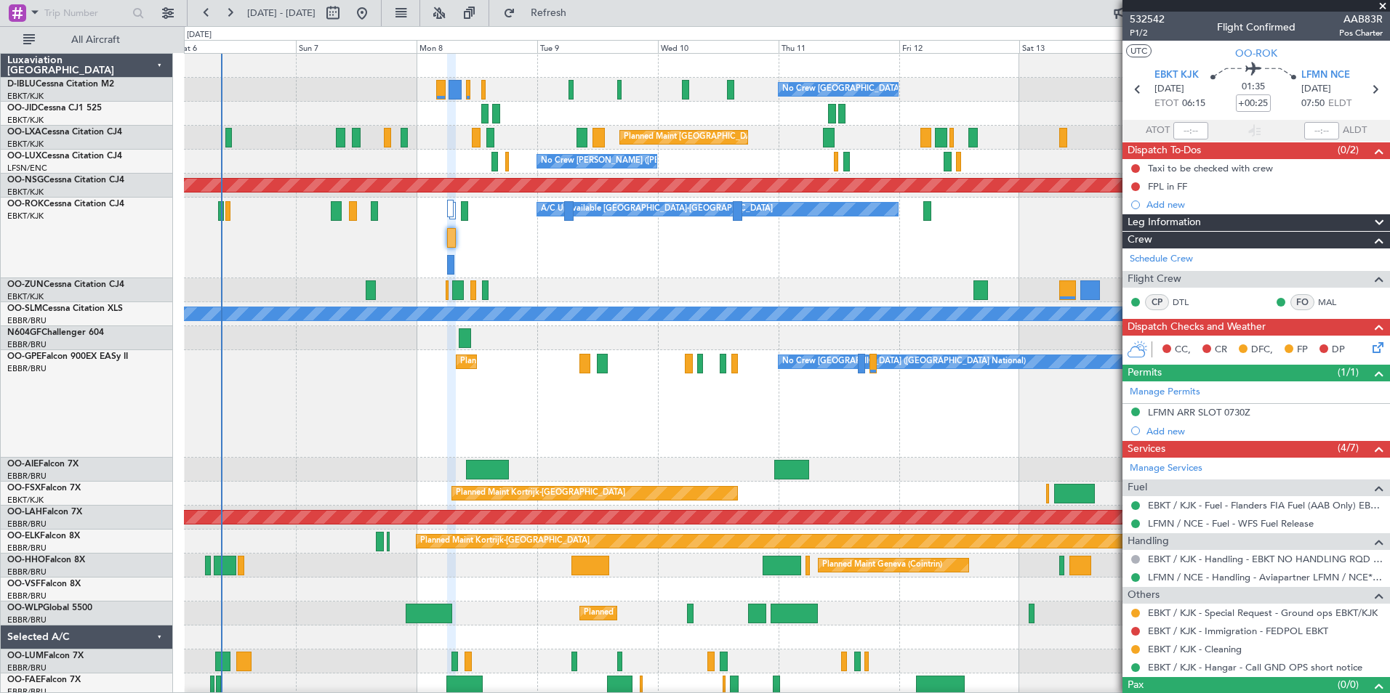
click at [701, 275] on div "A/C Unavailable [GEOGRAPHIC_DATA]-[GEOGRAPHIC_DATA] Planned Maint [GEOGRAPHIC_D…" at bounding box center [786, 238] width 1205 height 81
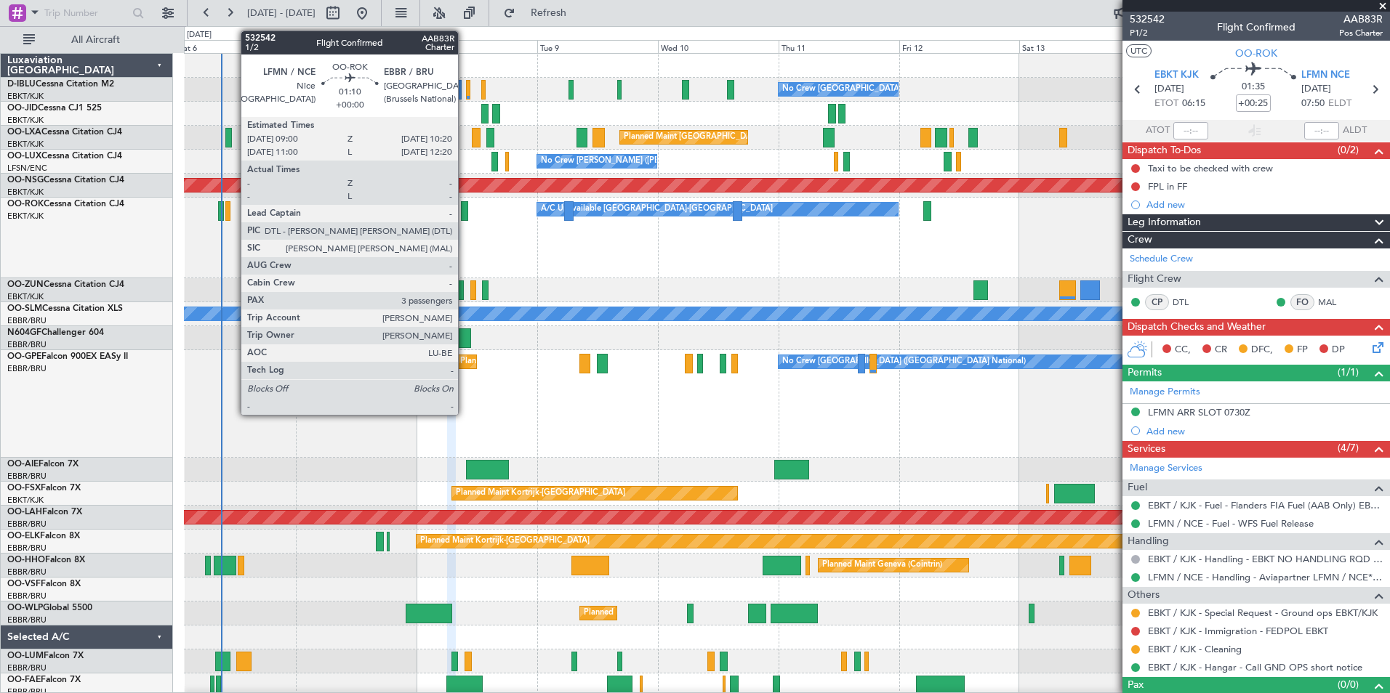
click at [464, 218] on div at bounding box center [464, 211] width 7 height 20
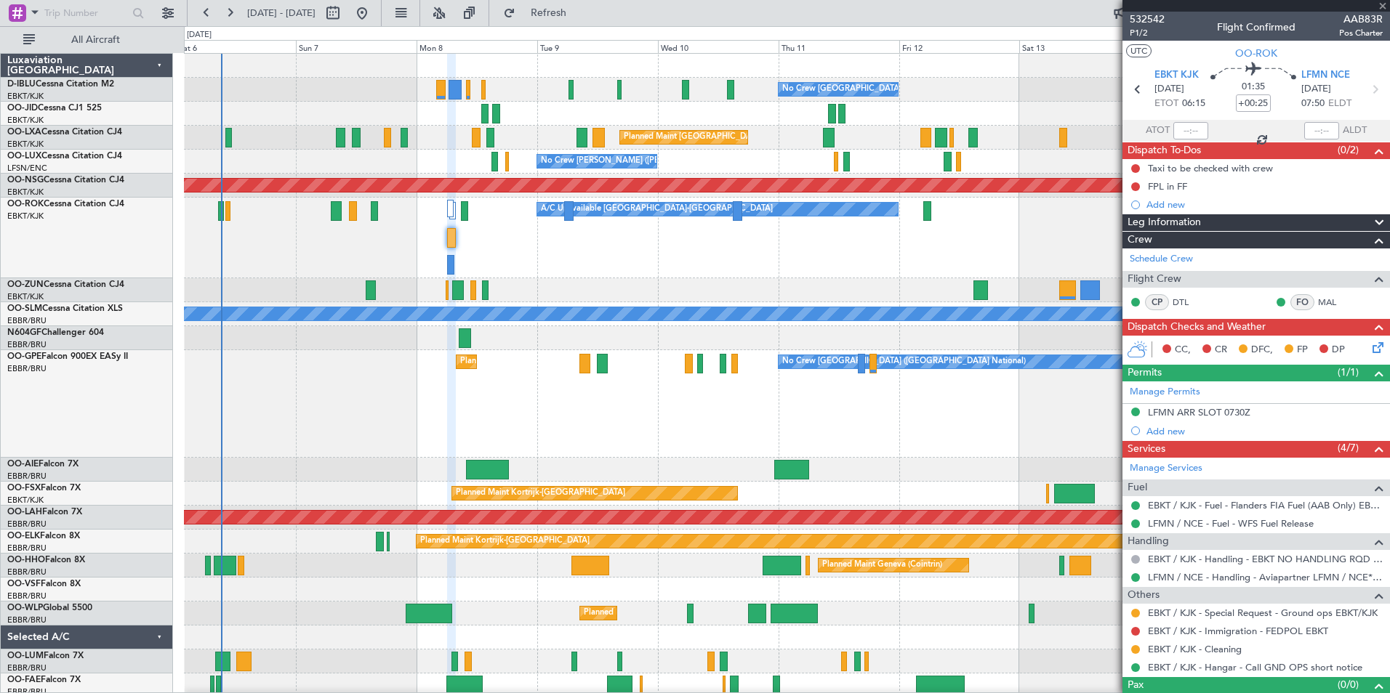
type input "3"
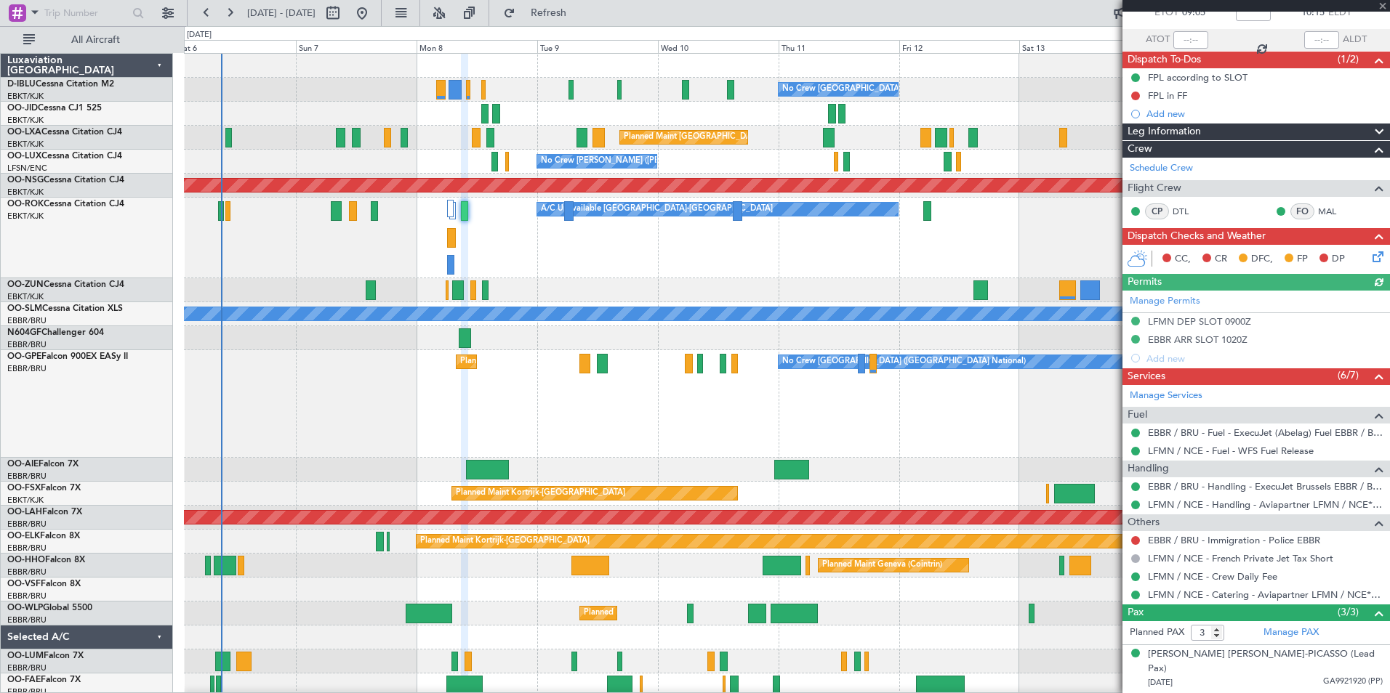
scroll to position [140, 0]
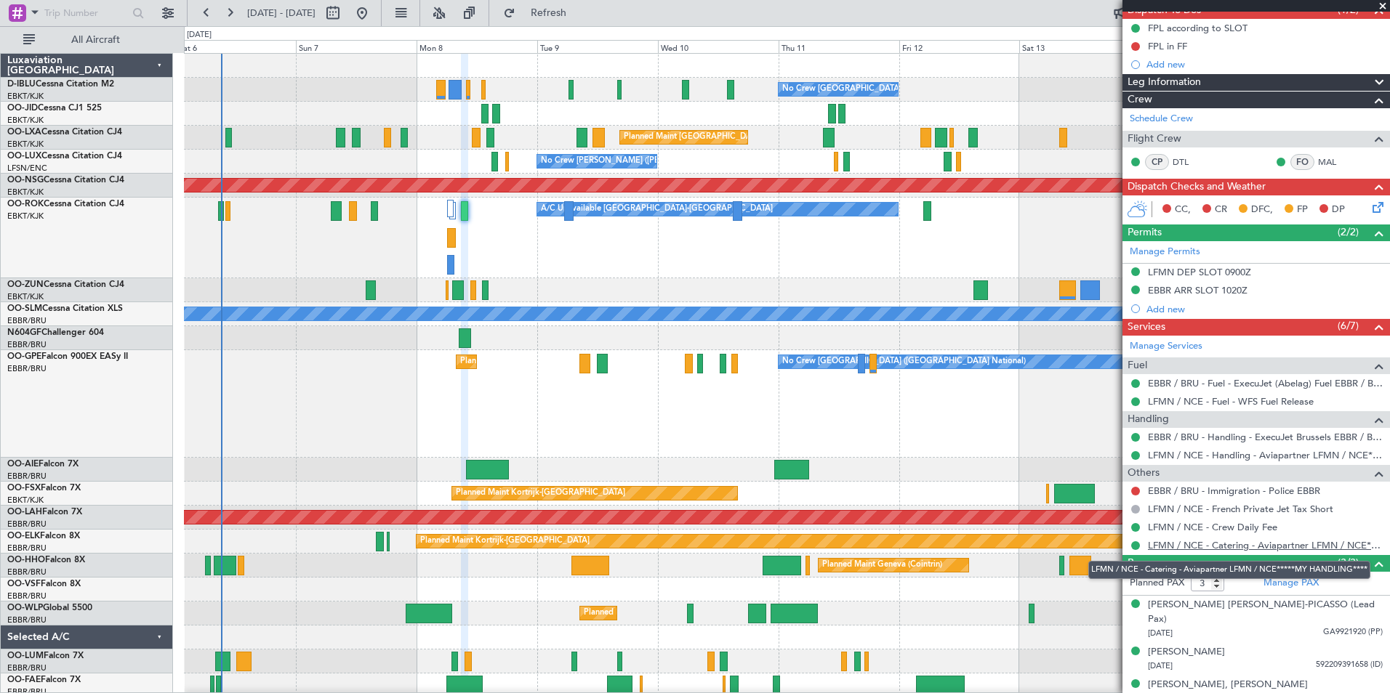
click at [1235, 541] on link "LFMN / NCE - Catering - Aviapartner LFMN / NCE*****MY HANDLING****" at bounding box center [1265, 545] width 235 height 12
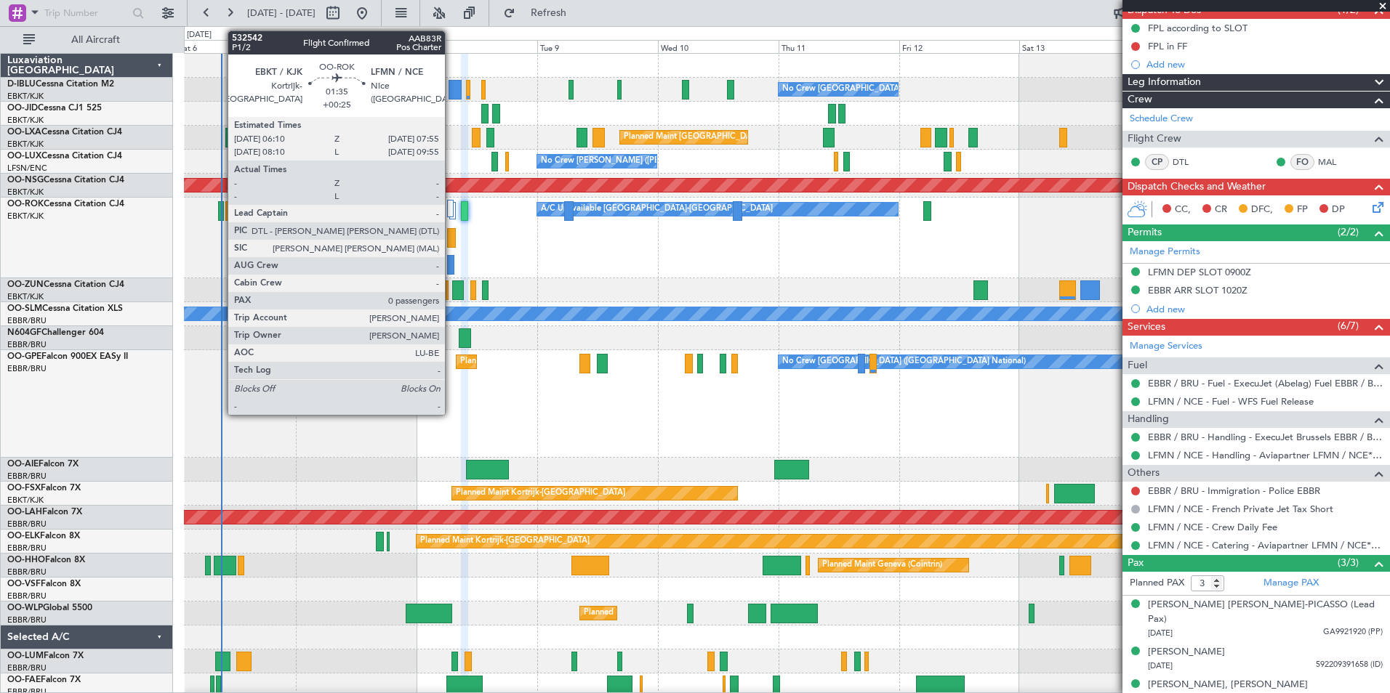
click at [451, 236] on div at bounding box center [451, 238] width 9 height 20
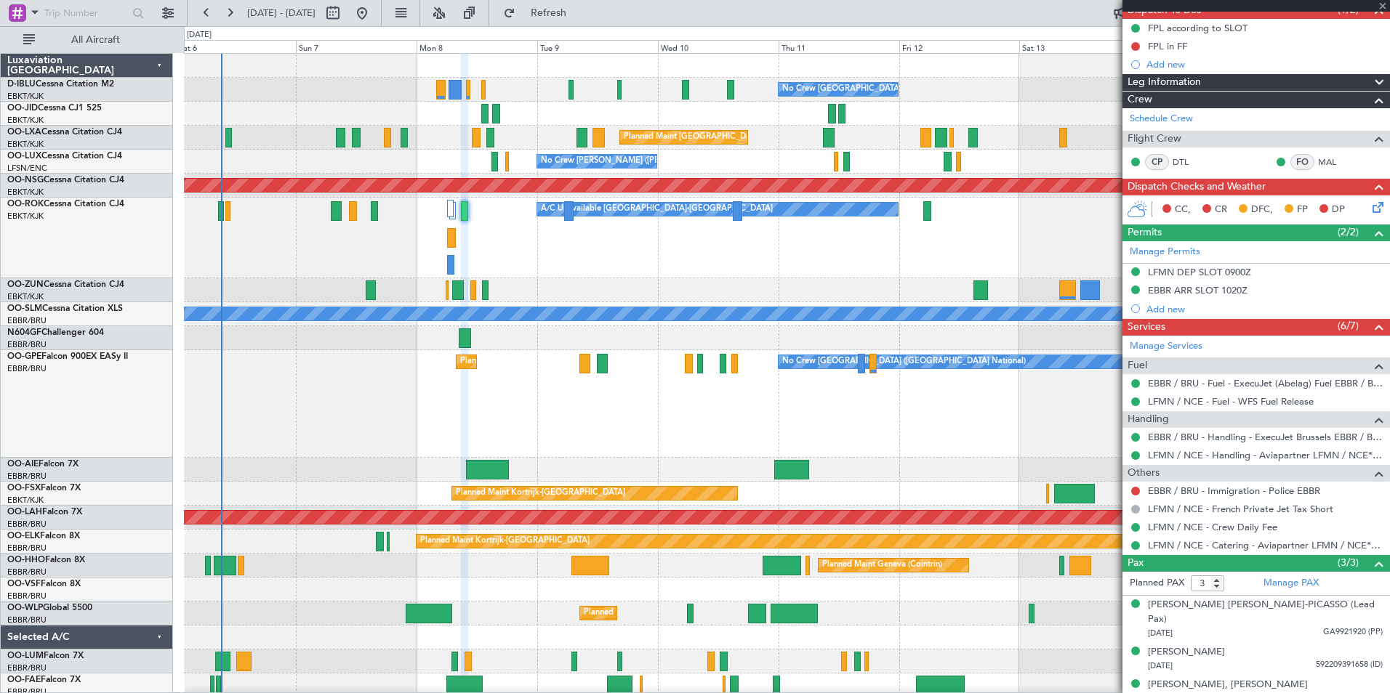
type input "+00:25"
type input "0"
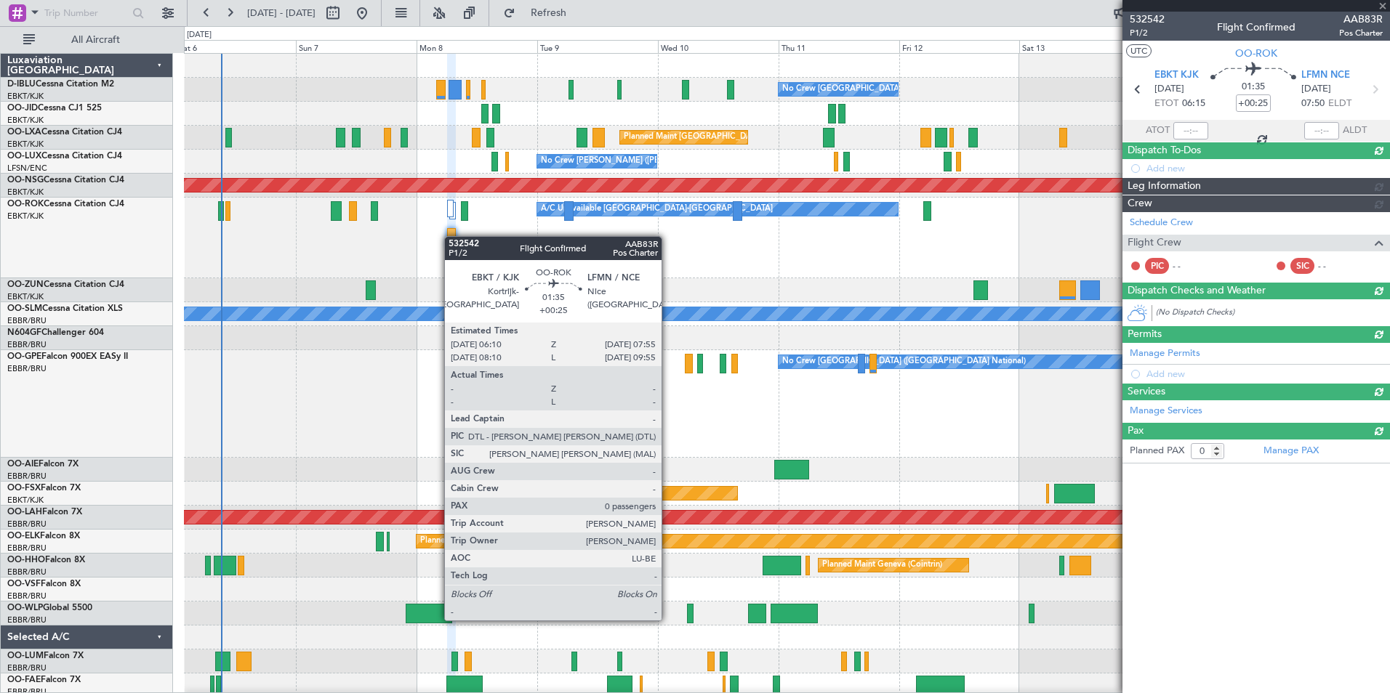
scroll to position [0, 0]
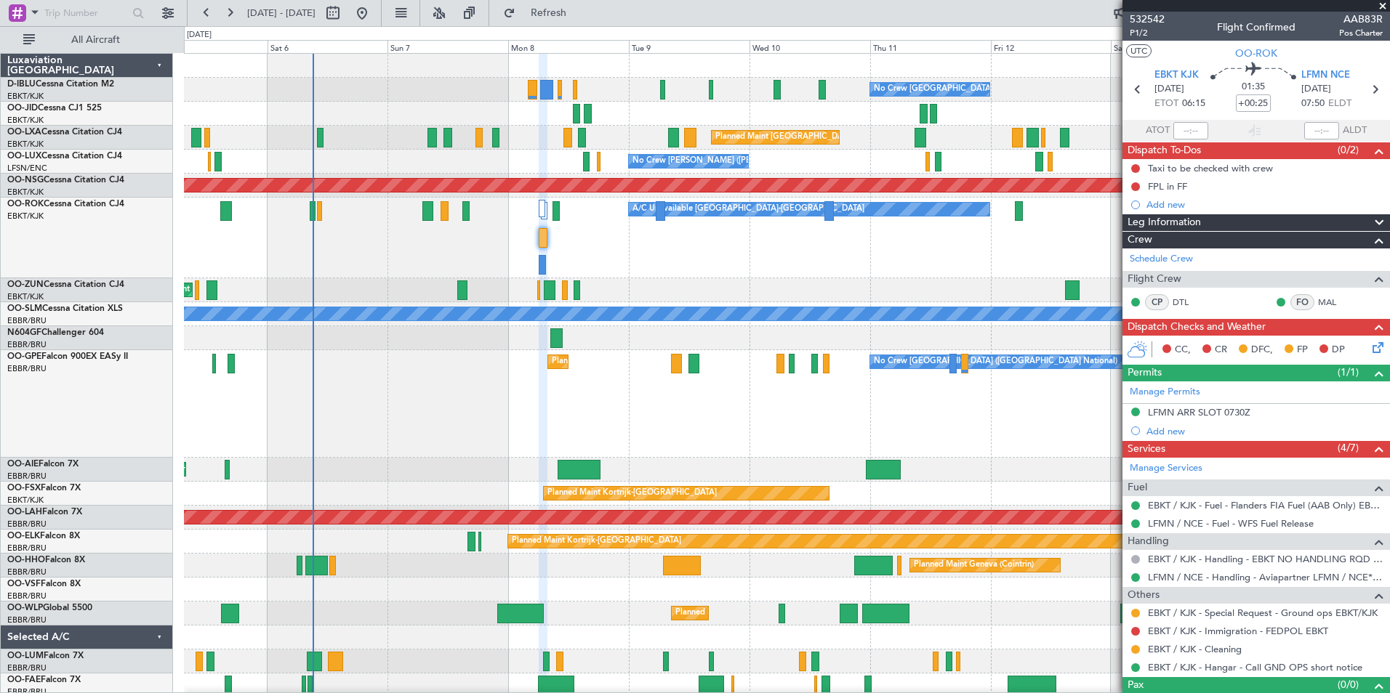
click at [945, 427] on div "Planned Maint [GEOGRAPHIC_DATA] ([GEOGRAPHIC_DATA] National) No Crew [GEOGRAPHI…" at bounding box center [786, 404] width 1205 height 108
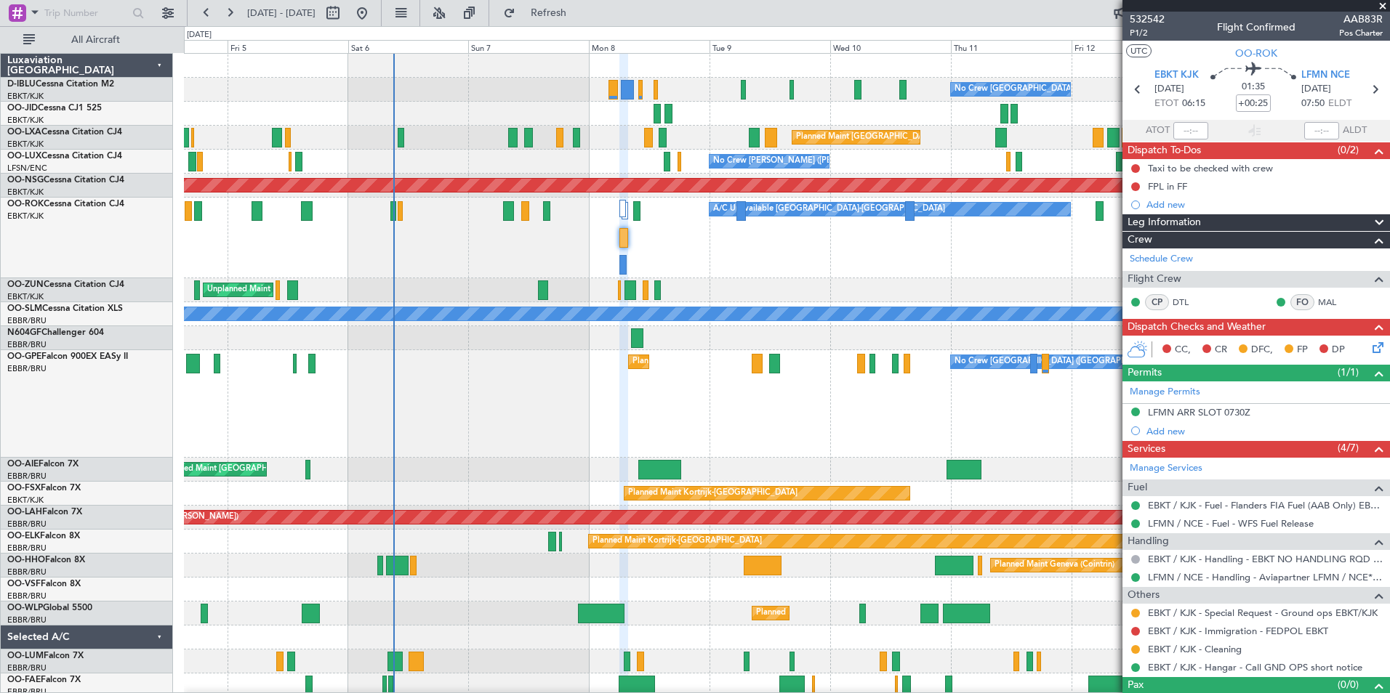
click at [951, 436] on div "Planned Maint [GEOGRAPHIC_DATA] ([GEOGRAPHIC_DATA] National) No Crew [GEOGRAPHI…" at bounding box center [786, 404] width 1205 height 108
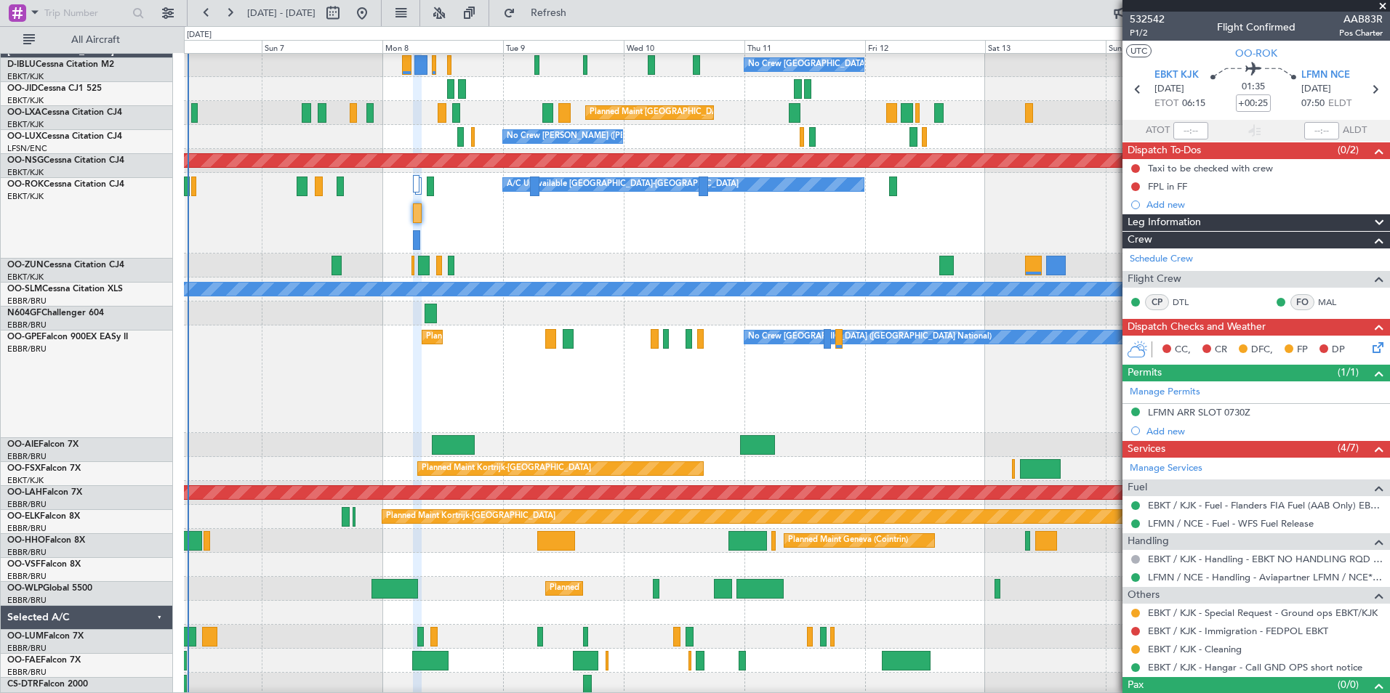
scroll to position [25, 0]
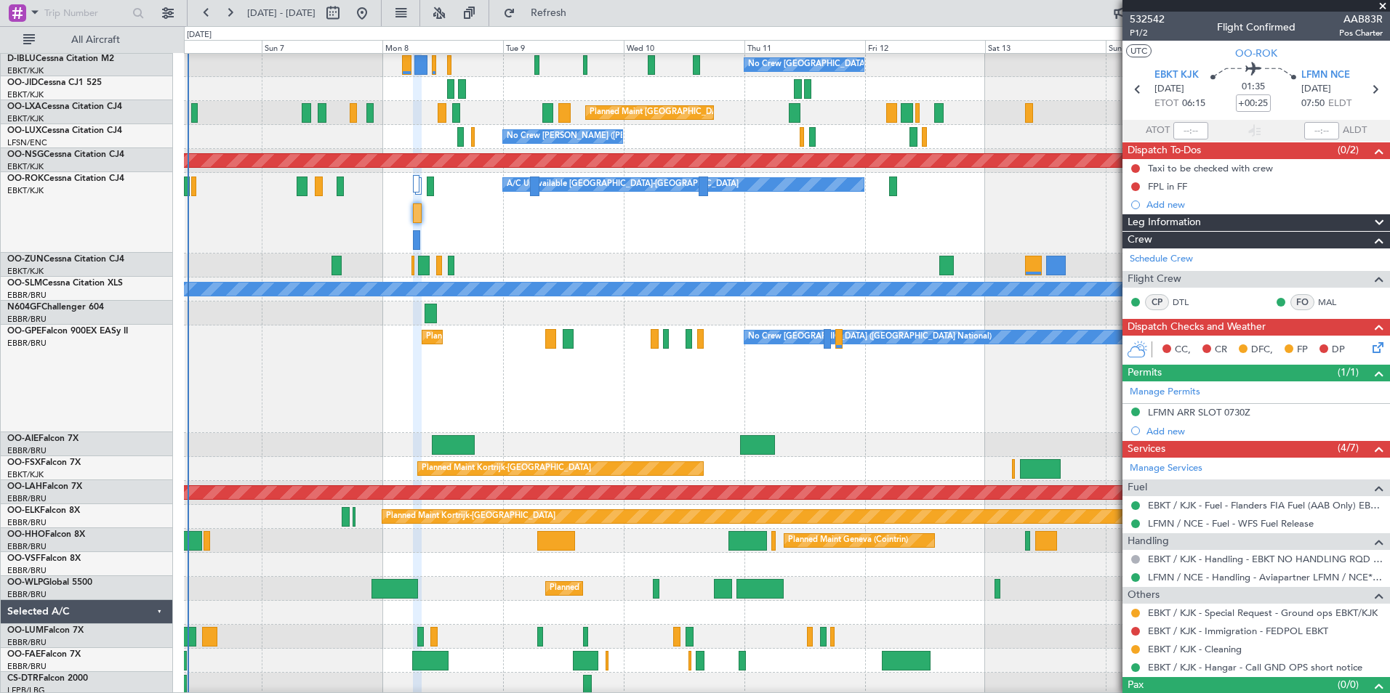
click at [660, 557] on div at bounding box center [786, 565] width 1205 height 24
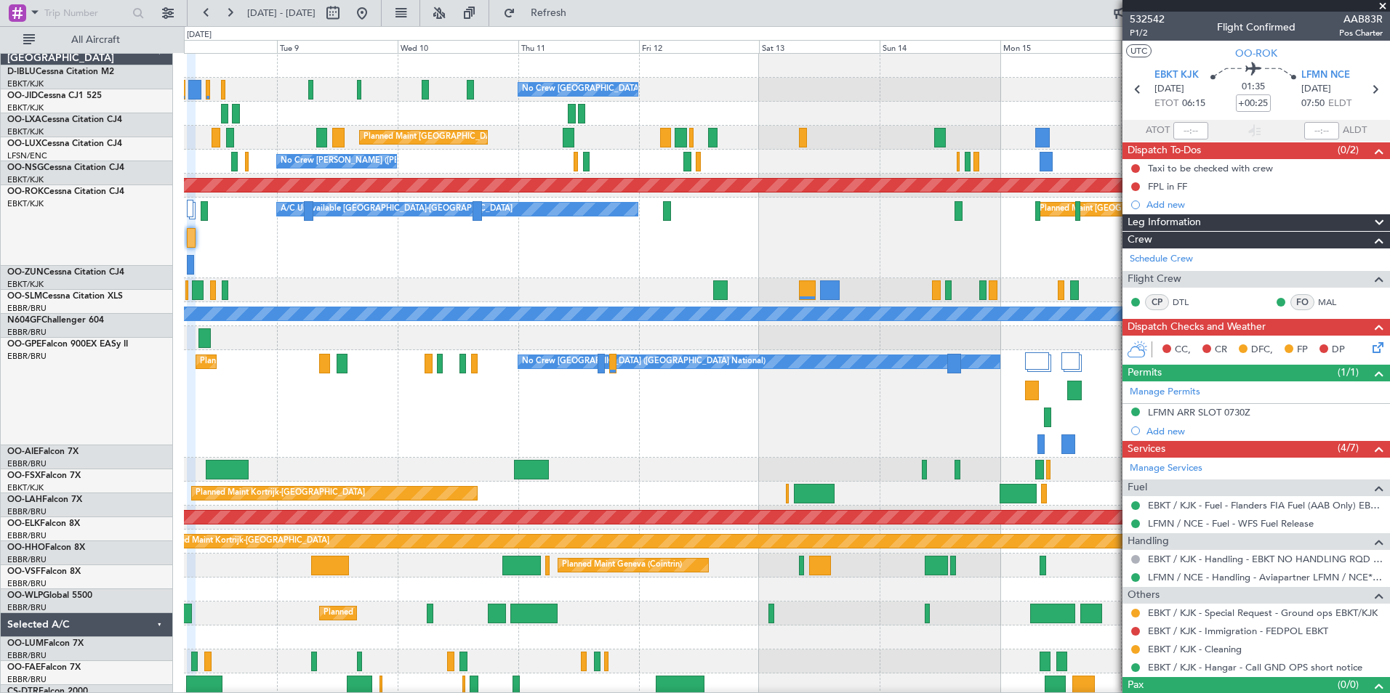
scroll to position [0, 0]
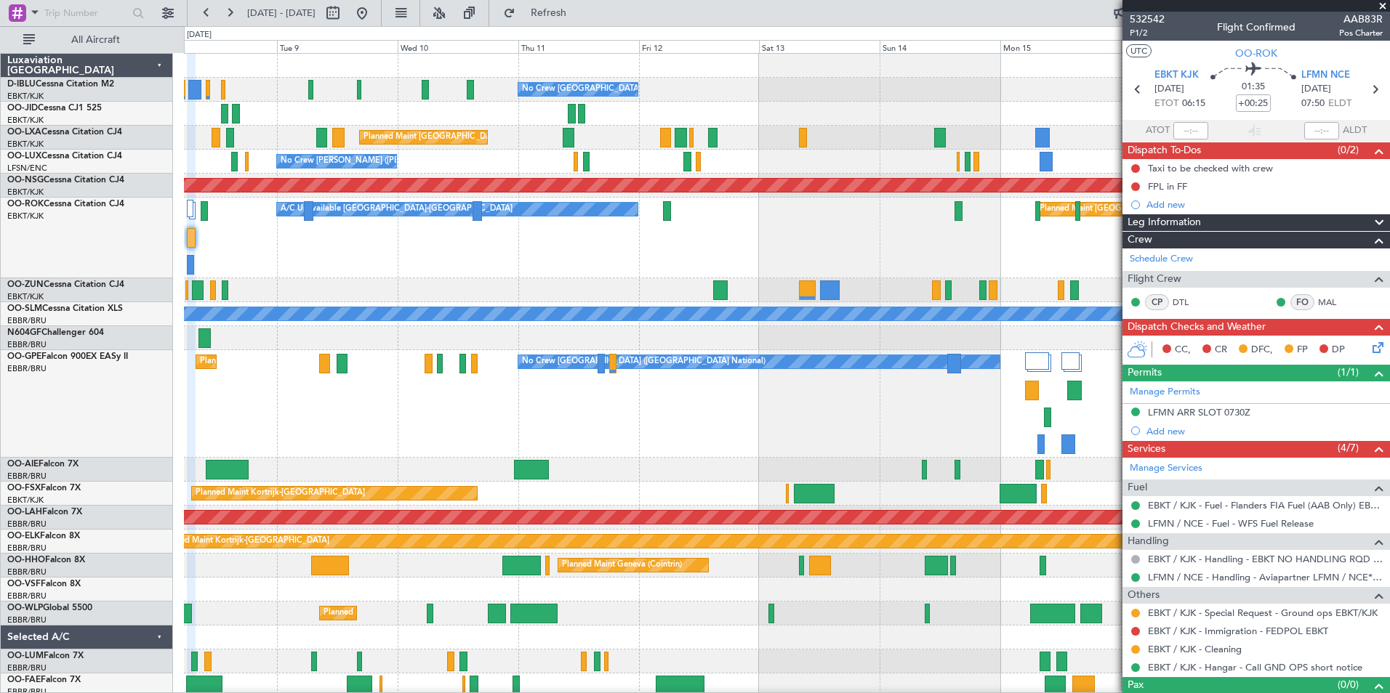
click at [682, 693] on html "[DATE] - [DATE] Refresh Quick Links All Aircraft No Crew [GEOGRAPHIC_DATA] (Bru…" at bounding box center [695, 346] width 1390 height 693
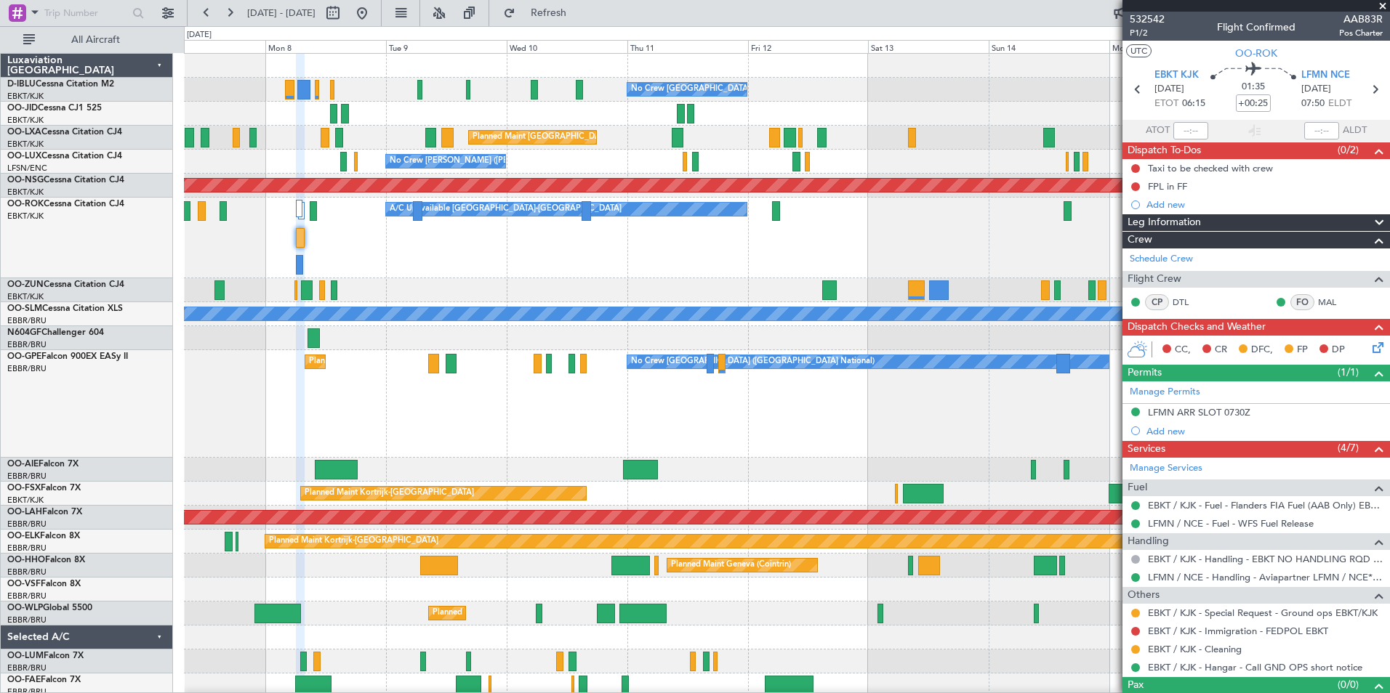
click at [753, 284] on div "No Crew [GEOGRAPHIC_DATA] ([GEOGRAPHIC_DATA] National) Planned Maint [GEOGRAPHI…" at bounding box center [786, 604] width 1205 height 1100
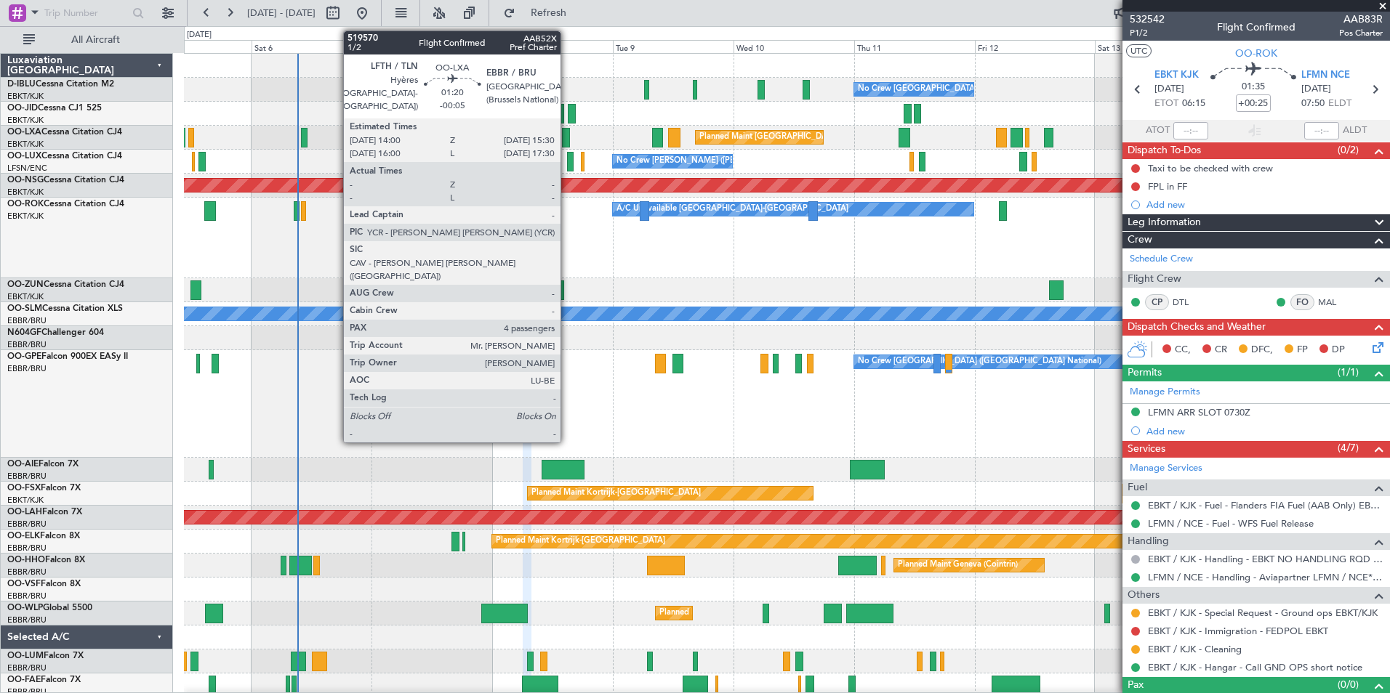
click at [567, 140] on div at bounding box center [566, 138] width 8 height 20
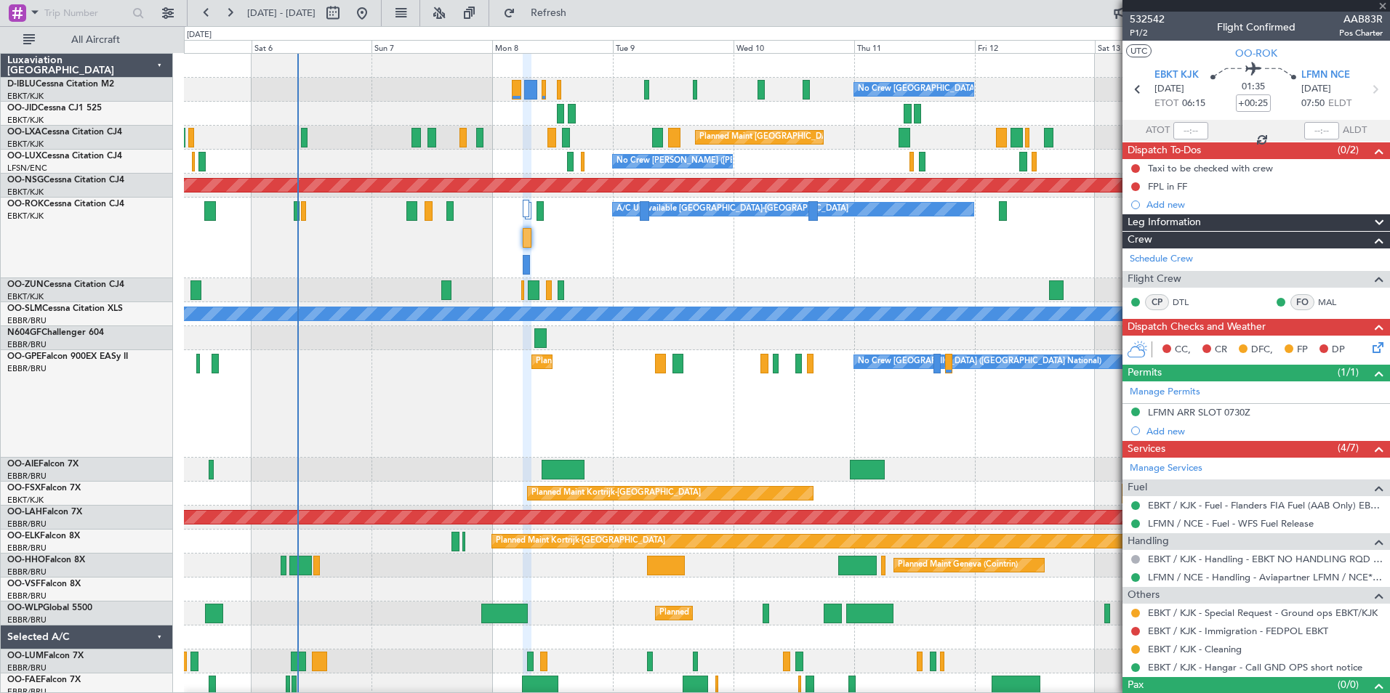
type input "-00:05"
type input "4"
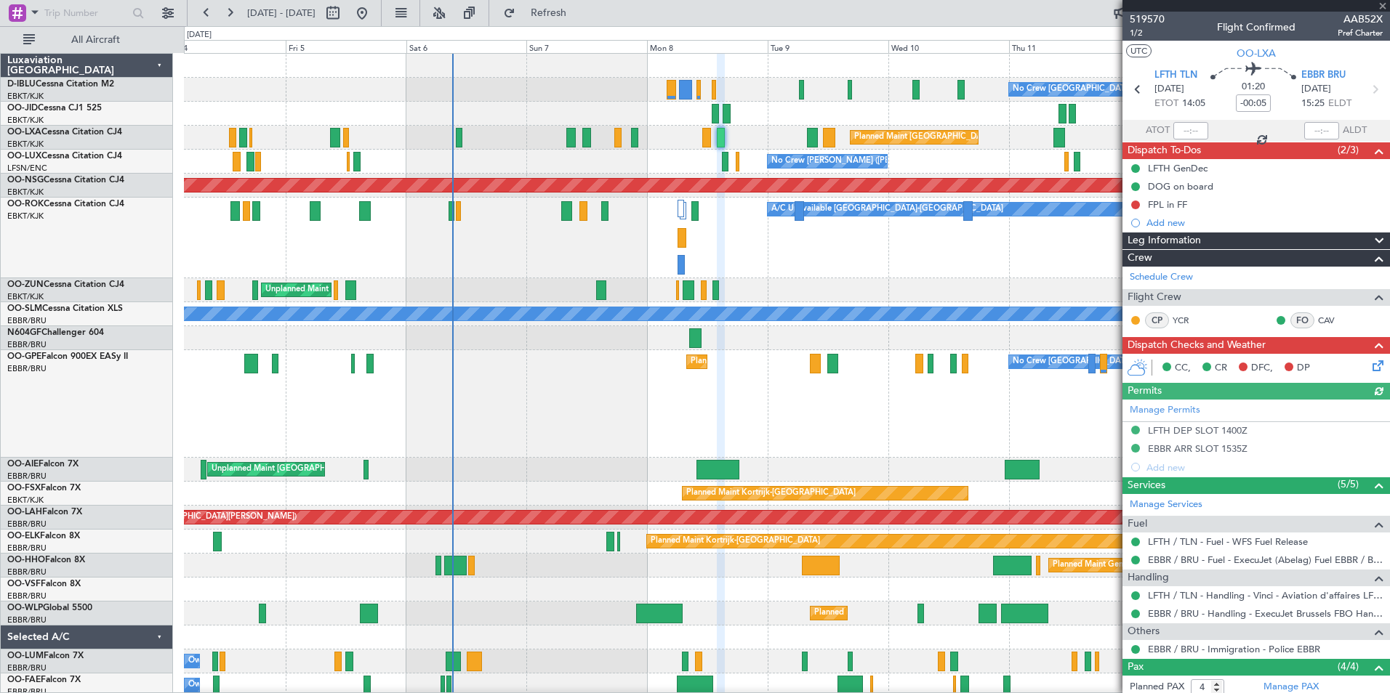
click at [647, 169] on div "No Crew [PERSON_NAME] ([PERSON_NAME]) No Crew [PERSON_NAME] ([PERSON_NAME])" at bounding box center [786, 162] width 1205 height 24
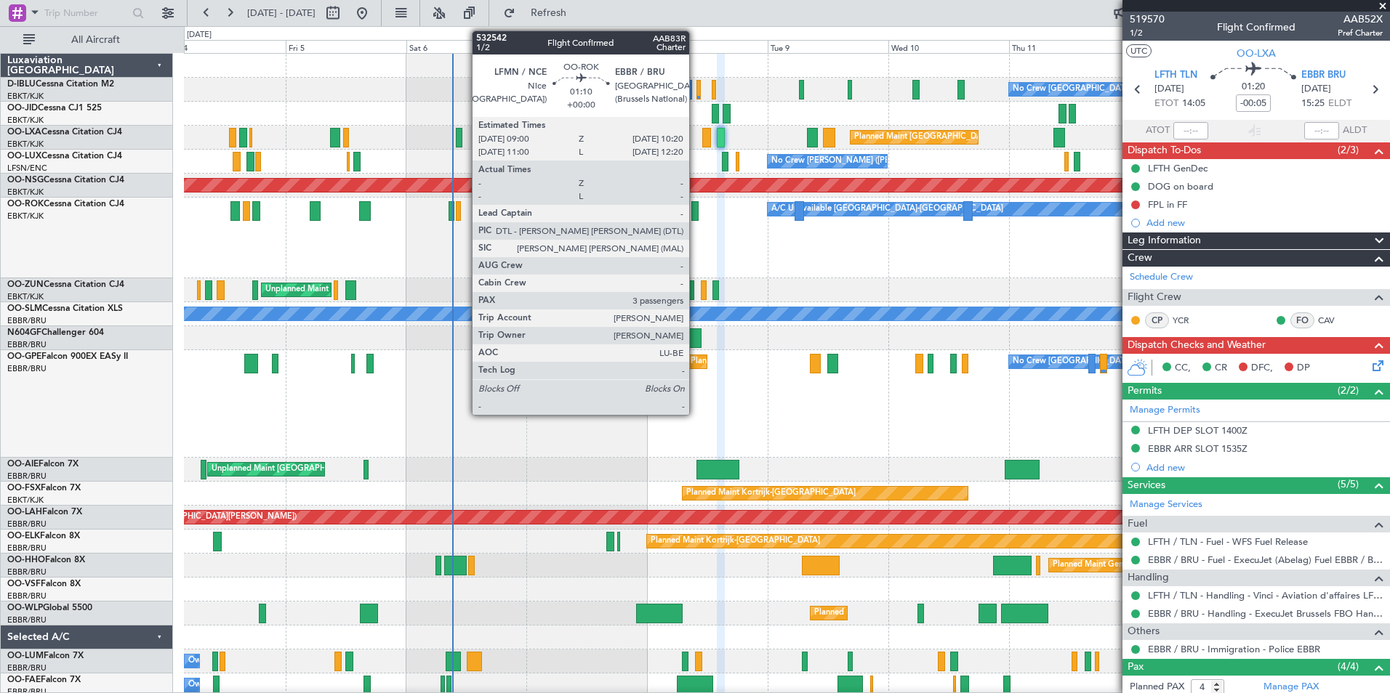
click at [696, 219] on div at bounding box center [694, 211] width 7 height 20
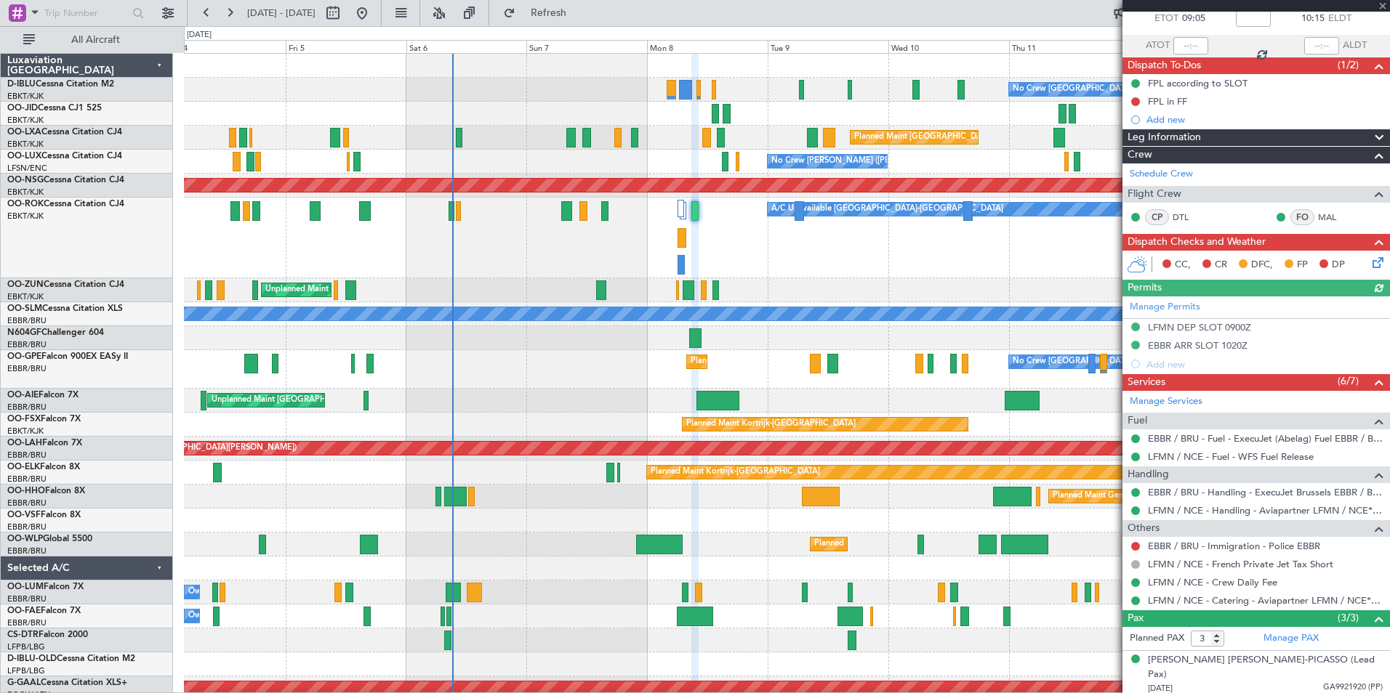
scroll to position [140, 0]
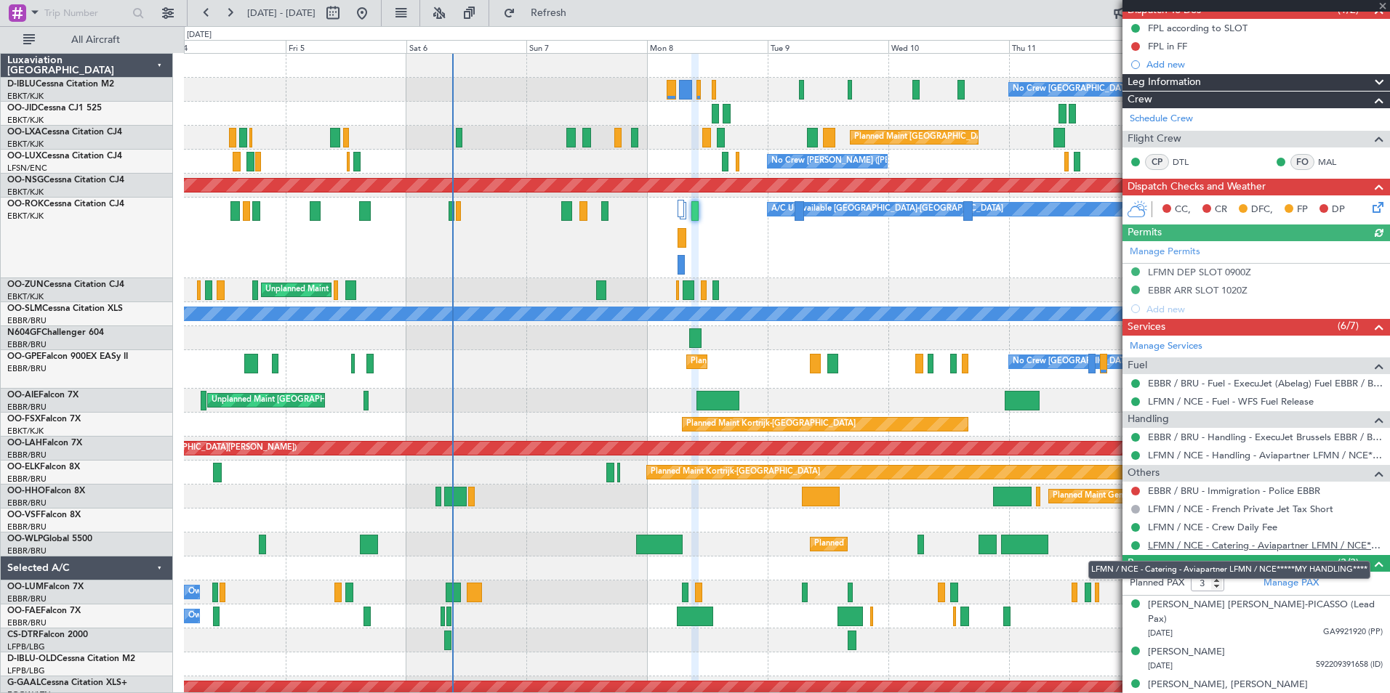
click at [1276, 542] on link "LFMN / NCE - Catering - Aviapartner LFMN / NCE*****MY HANDLING****" at bounding box center [1265, 545] width 235 height 12
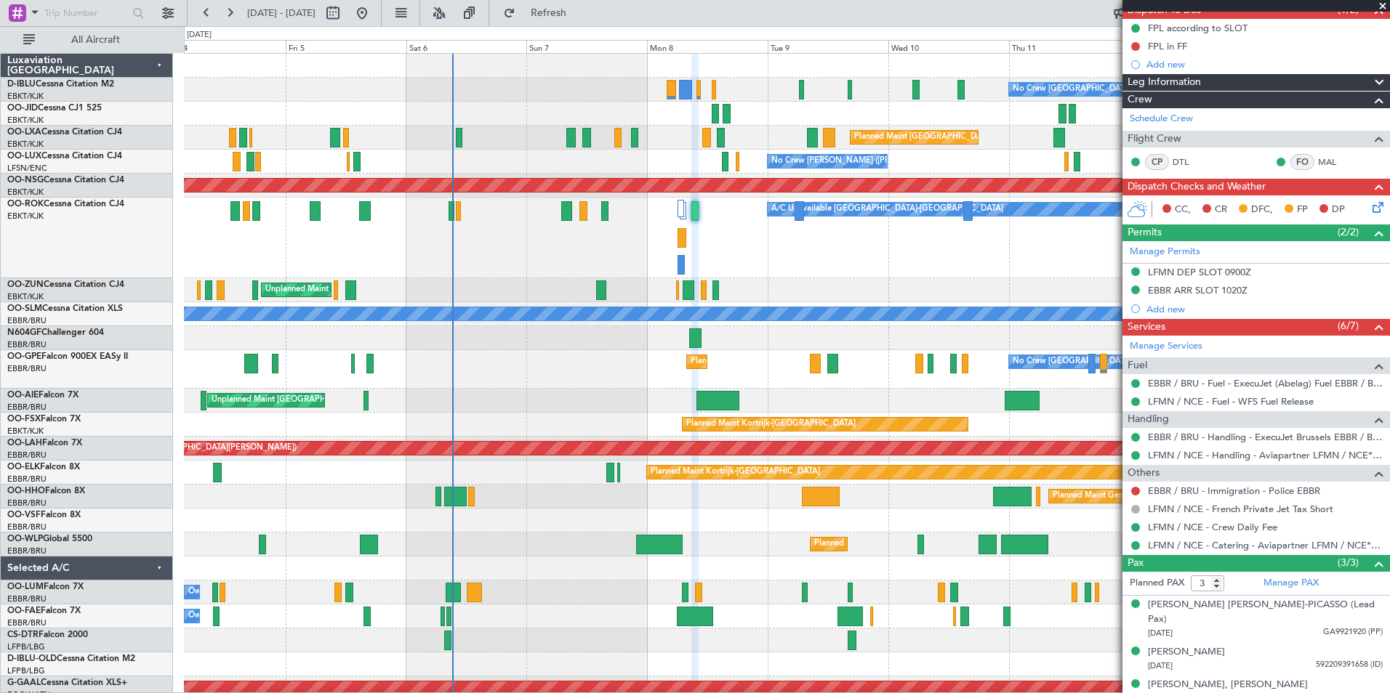
click at [764, 357] on div "Planned Maint [GEOGRAPHIC_DATA] ([GEOGRAPHIC_DATA] National) No Crew [GEOGRAPHI…" at bounding box center [786, 369] width 1205 height 39
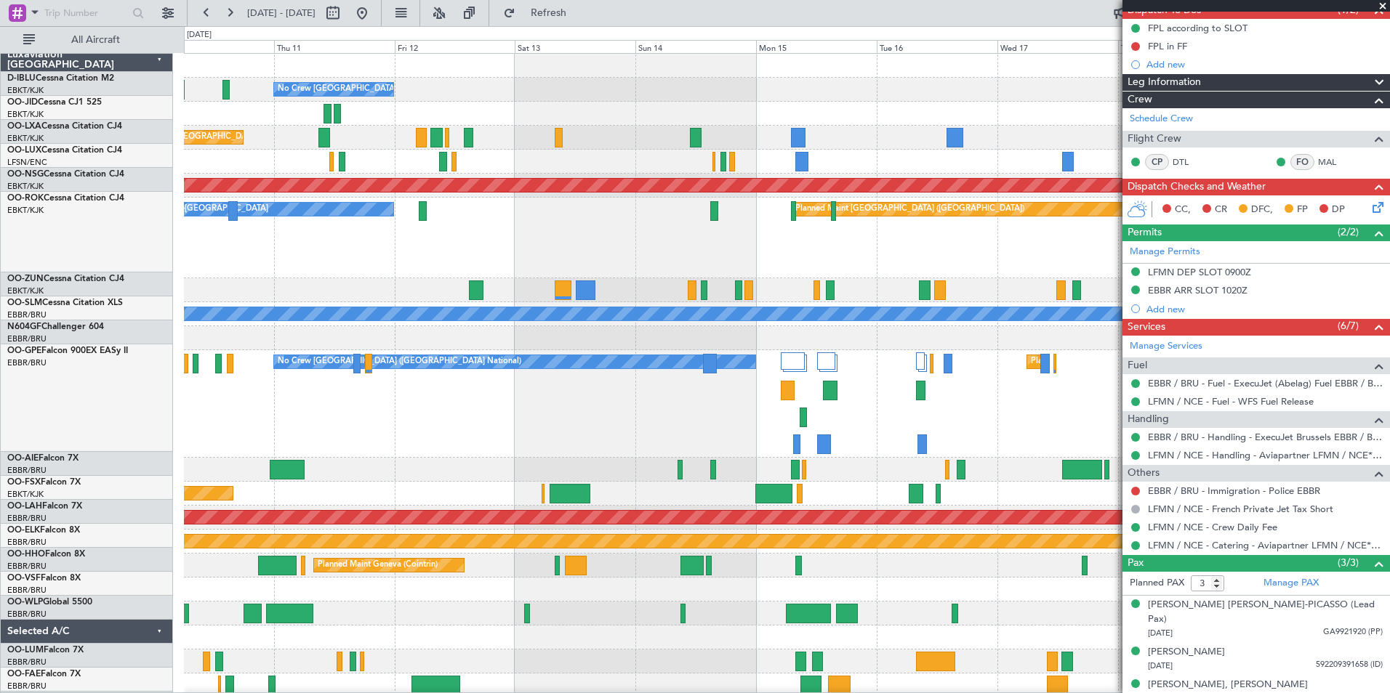
scroll to position [0, 0]
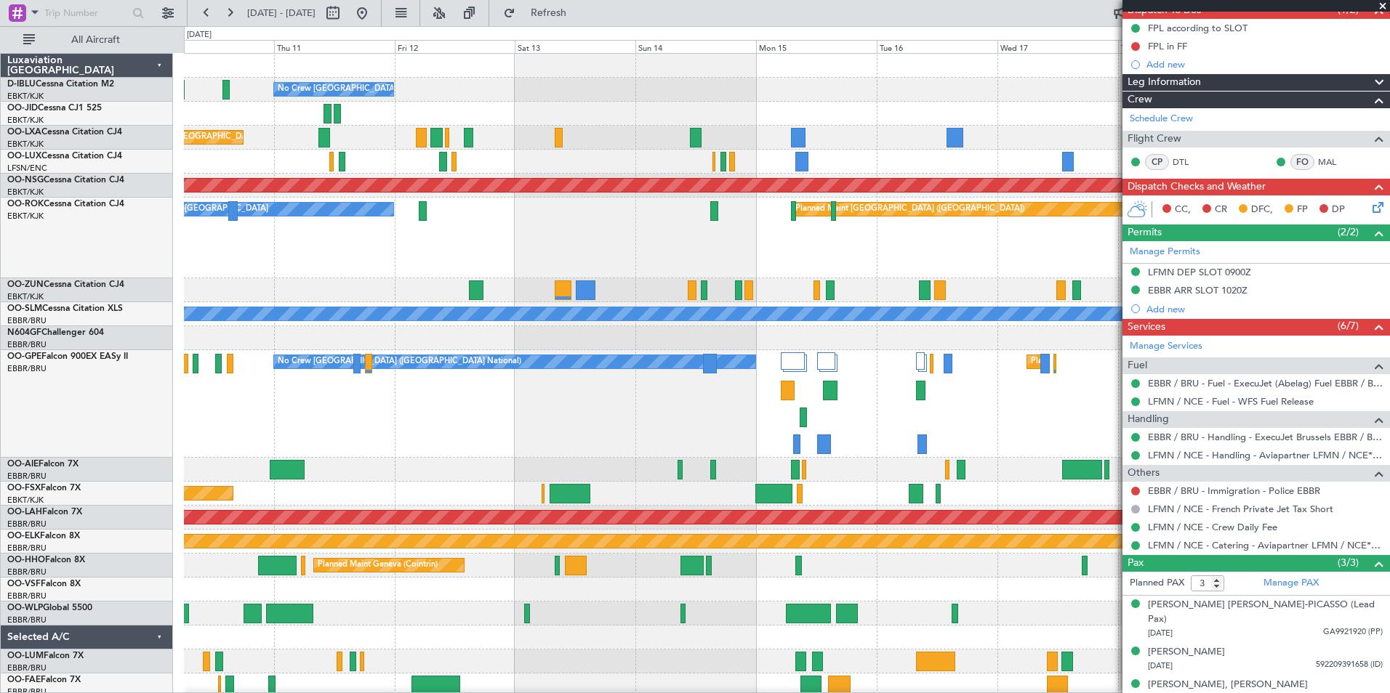
click at [424, 424] on div "No Crew [GEOGRAPHIC_DATA] ([GEOGRAPHIC_DATA] National) Planned Maint [GEOGRAPHI…" at bounding box center [786, 404] width 1205 height 108
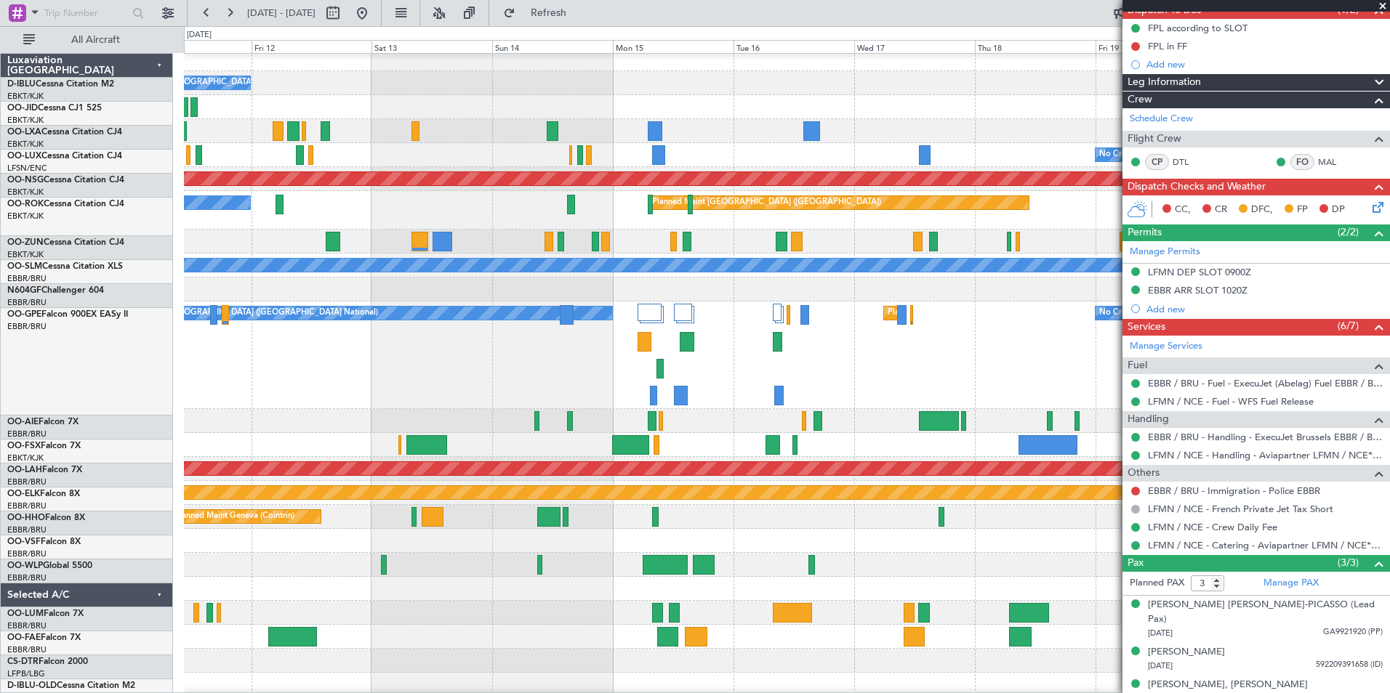
scroll to position [7, 0]
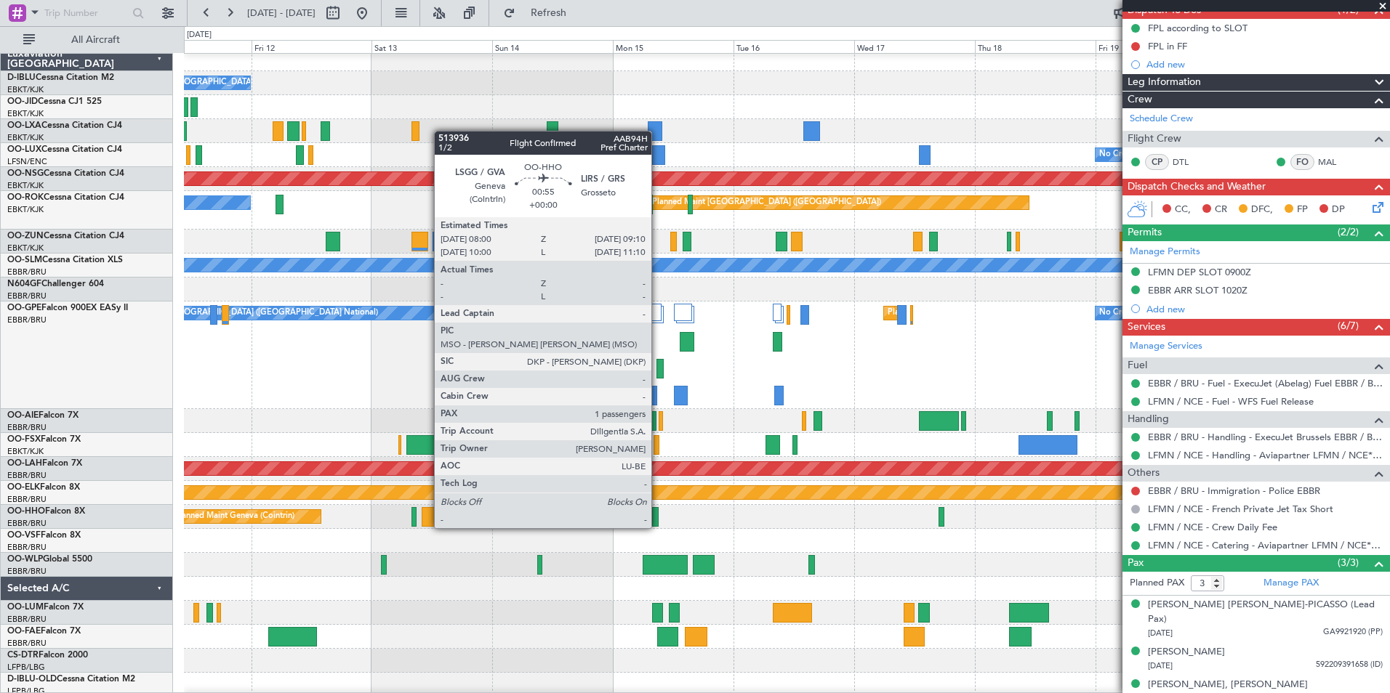
click at [658, 514] on div at bounding box center [655, 517] width 7 height 20
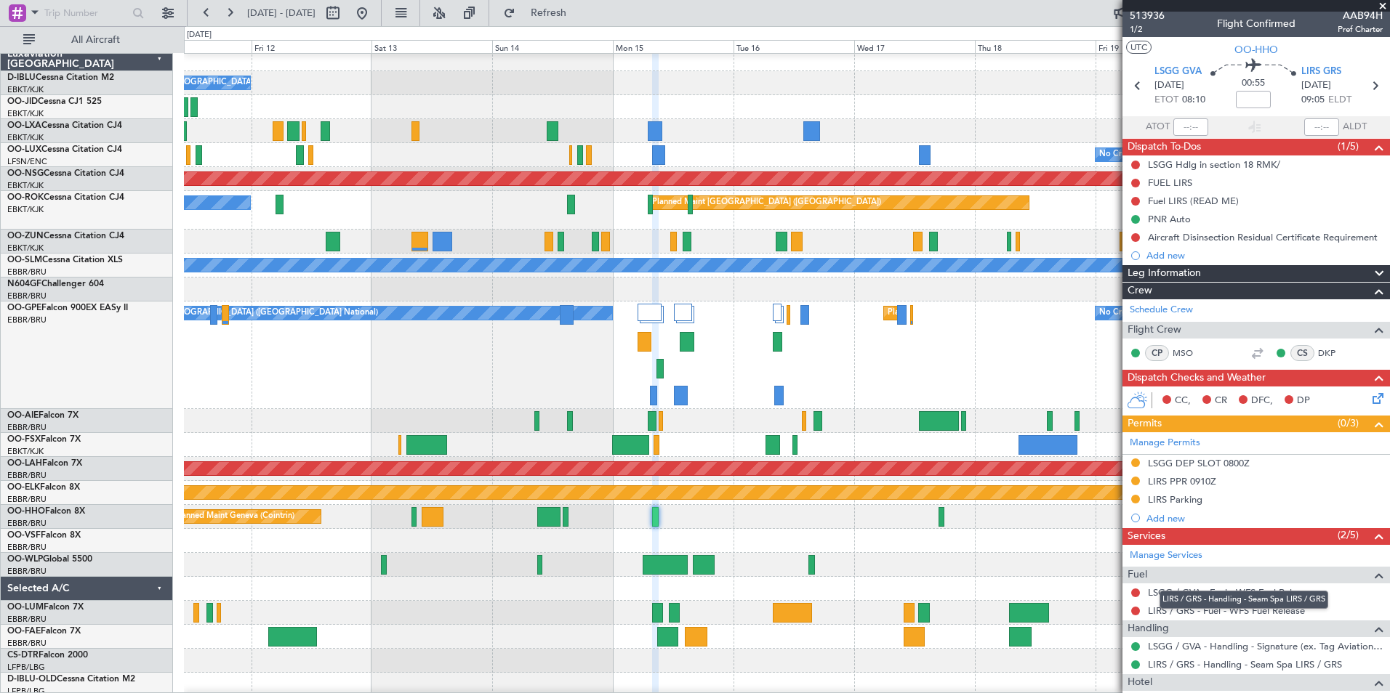
scroll to position [0, 0]
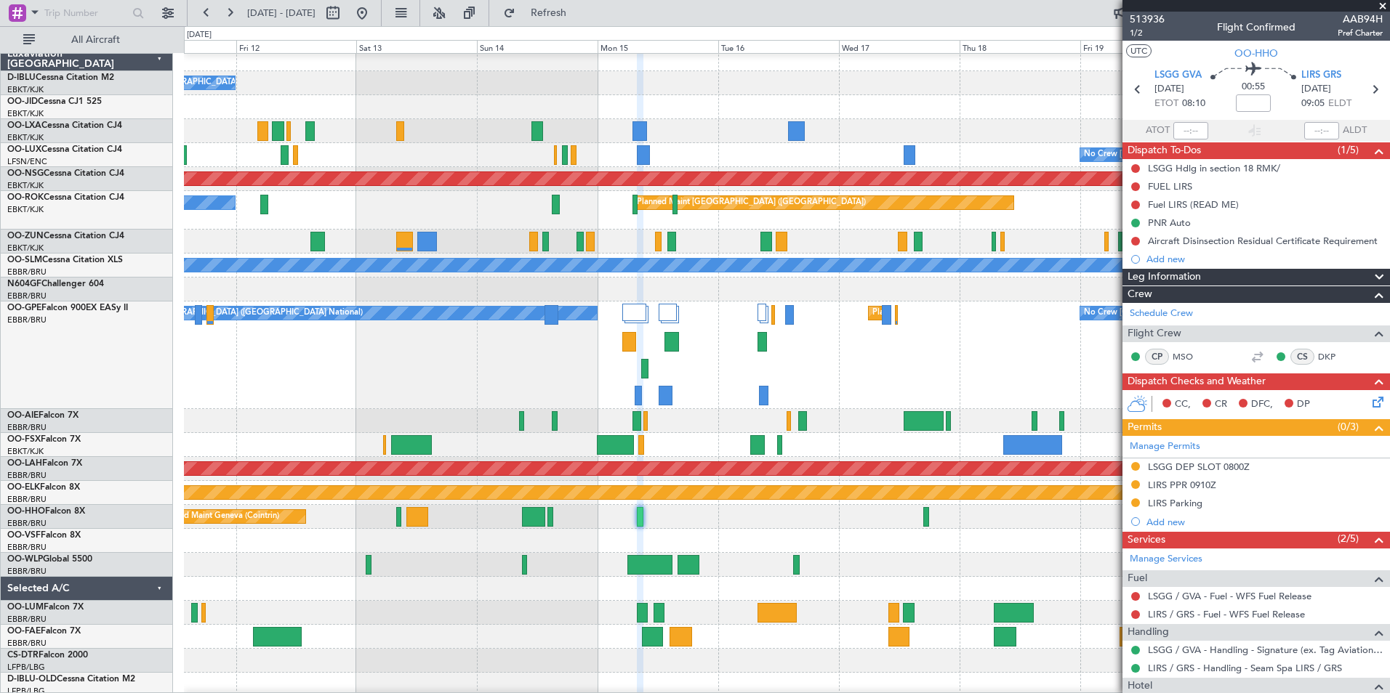
click at [761, 533] on div at bounding box center [786, 541] width 1205 height 24
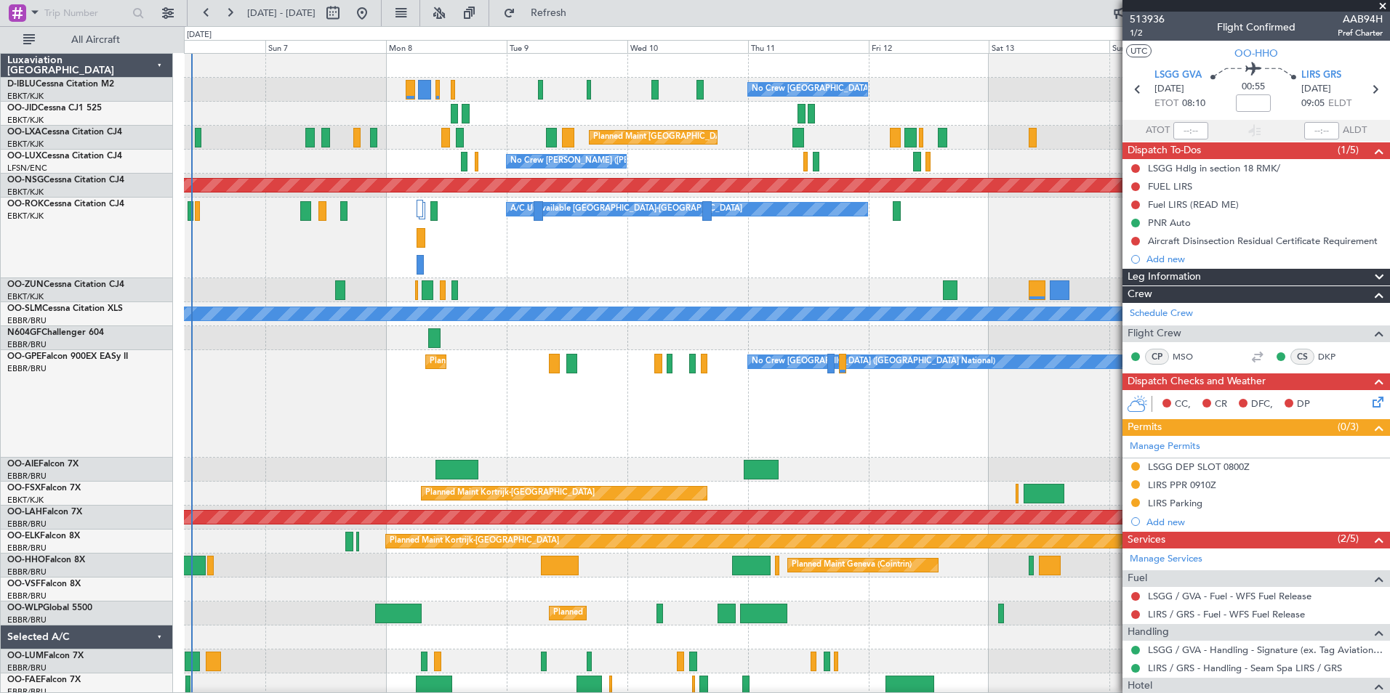
click at [546, 377] on div "No Crew [GEOGRAPHIC_DATA] ([GEOGRAPHIC_DATA] National) Planned Maint [GEOGRAPHI…" at bounding box center [786, 404] width 1205 height 108
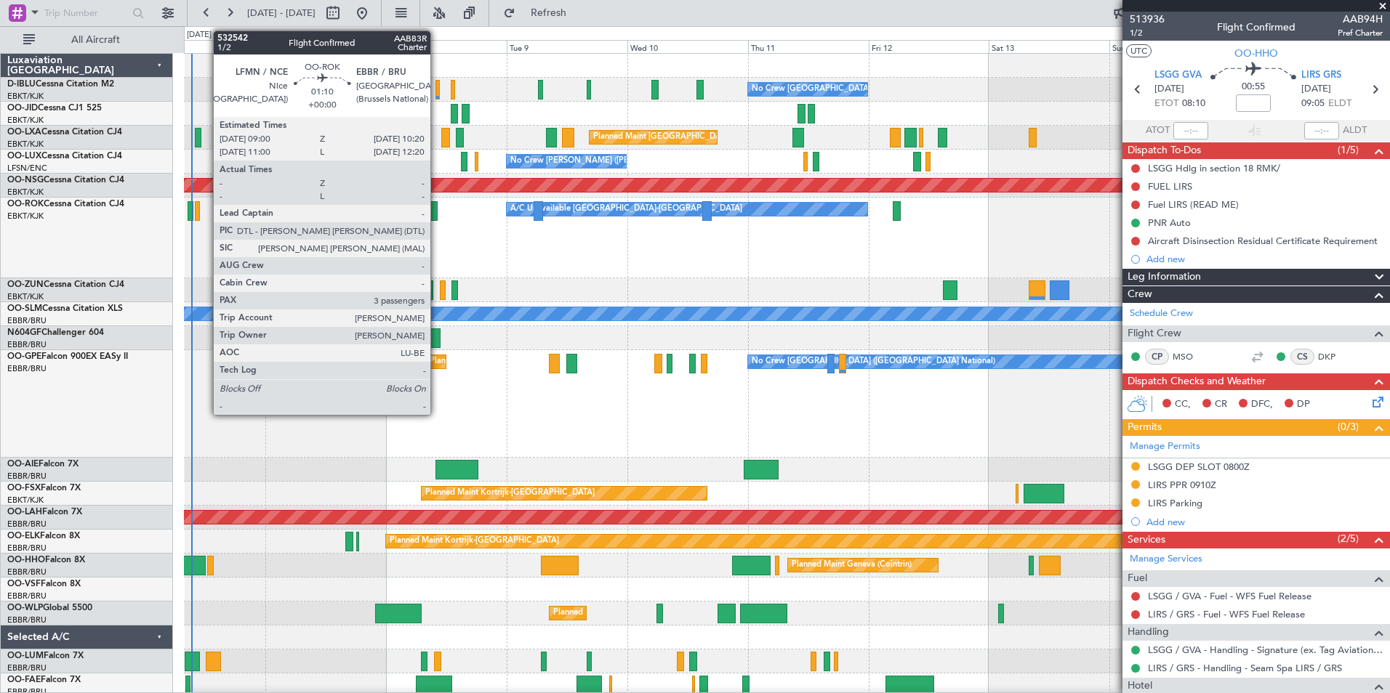
click at [436, 212] on div at bounding box center [433, 211] width 7 height 20
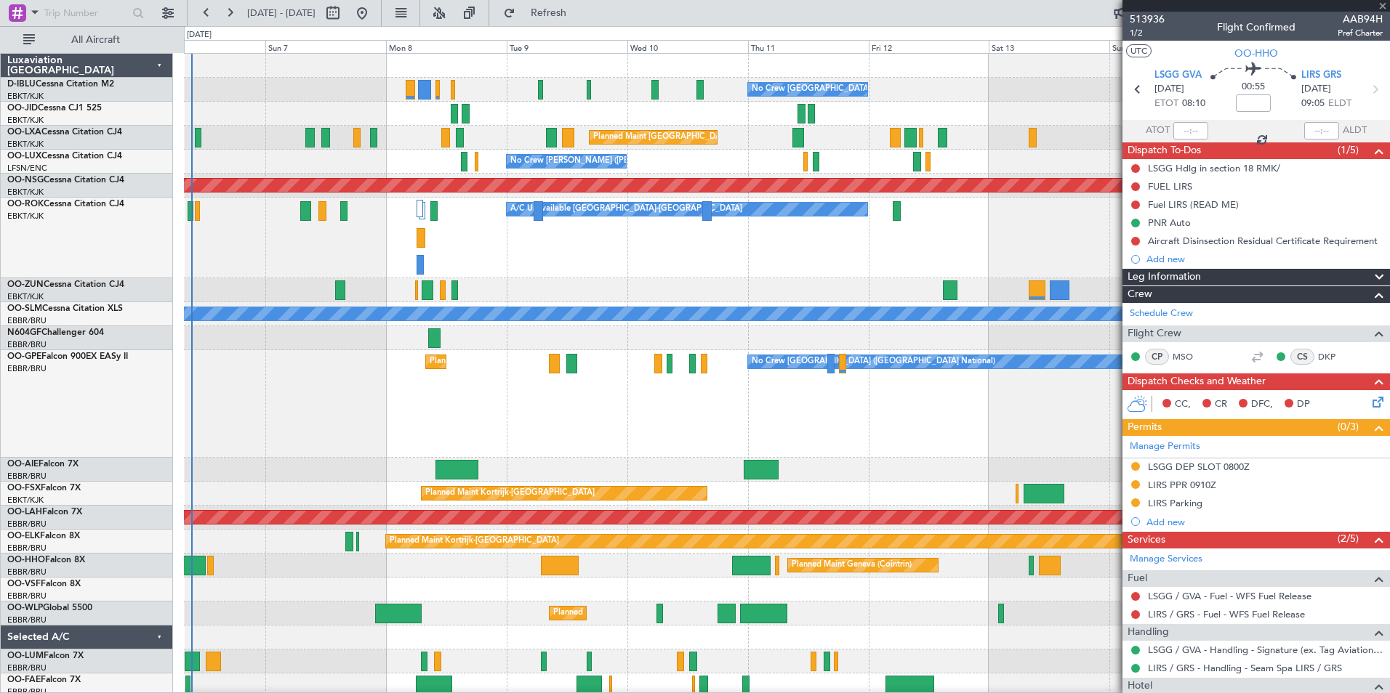
type input "3"
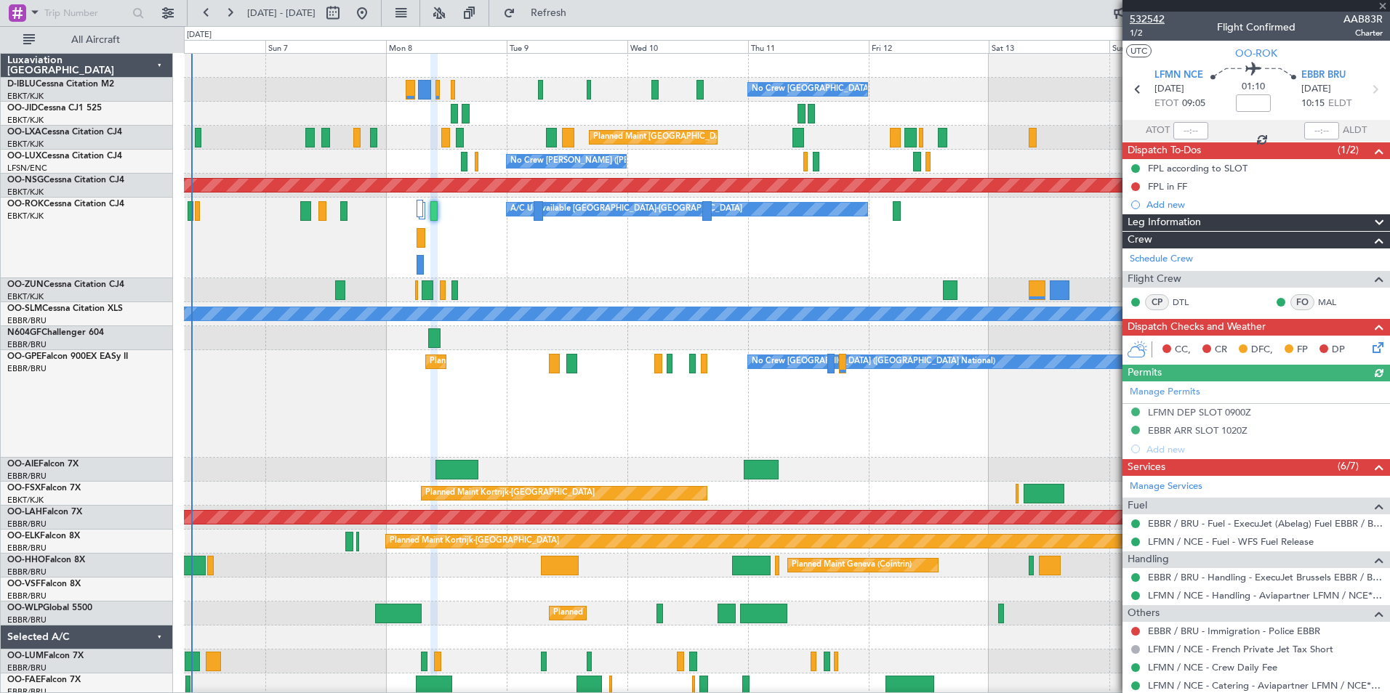
click at [1158, 17] on span "532542" at bounding box center [1146, 19] width 35 height 15
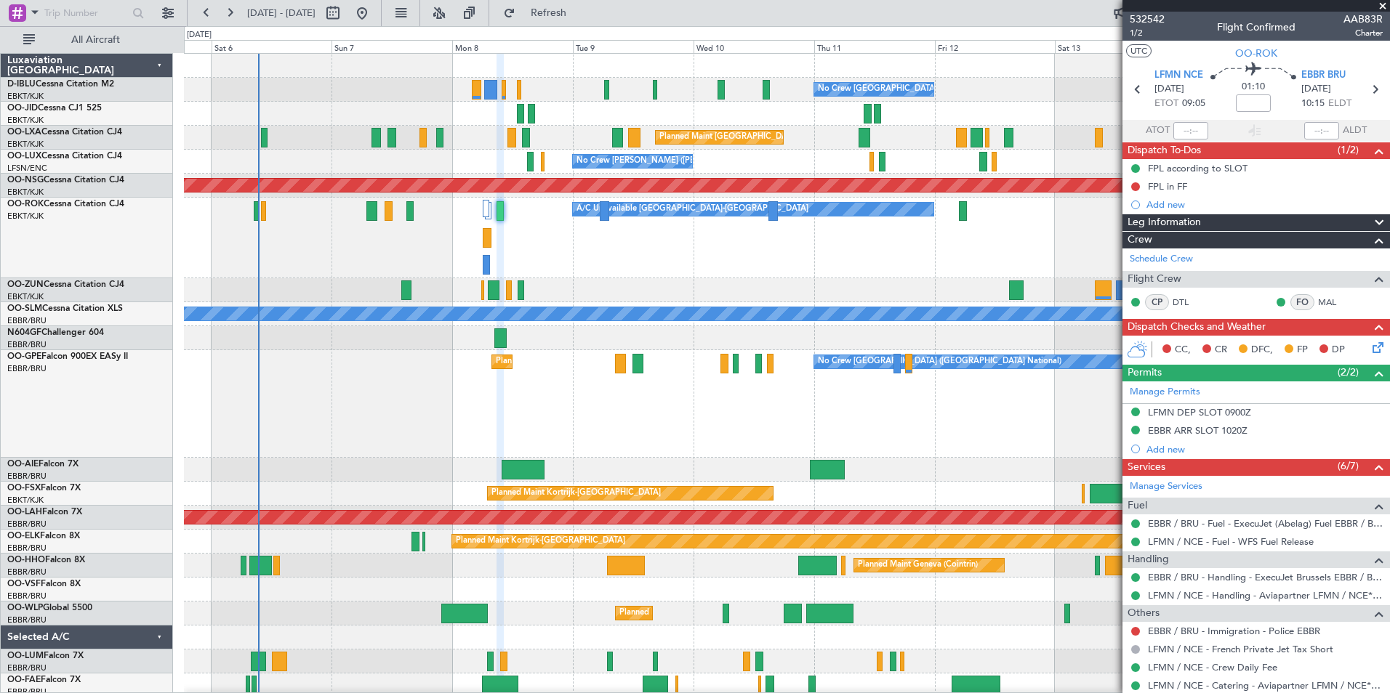
click at [550, 438] on div "Planned Maint [GEOGRAPHIC_DATA] ([GEOGRAPHIC_DATA] National) No Crew [GEOGRAPHI…" at bounding box center [786, 404] width 1205 height 108
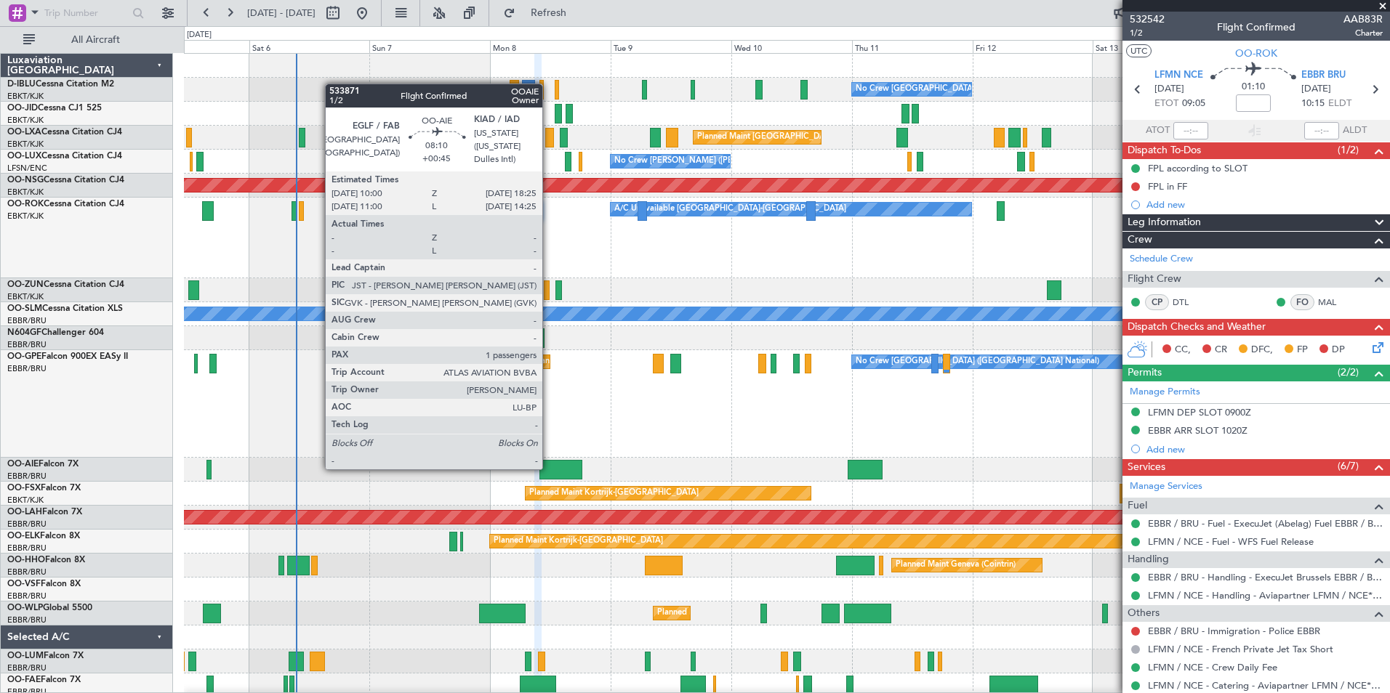
click at [549, 468] on div at bounding box center [560, 470] width 43 height 20
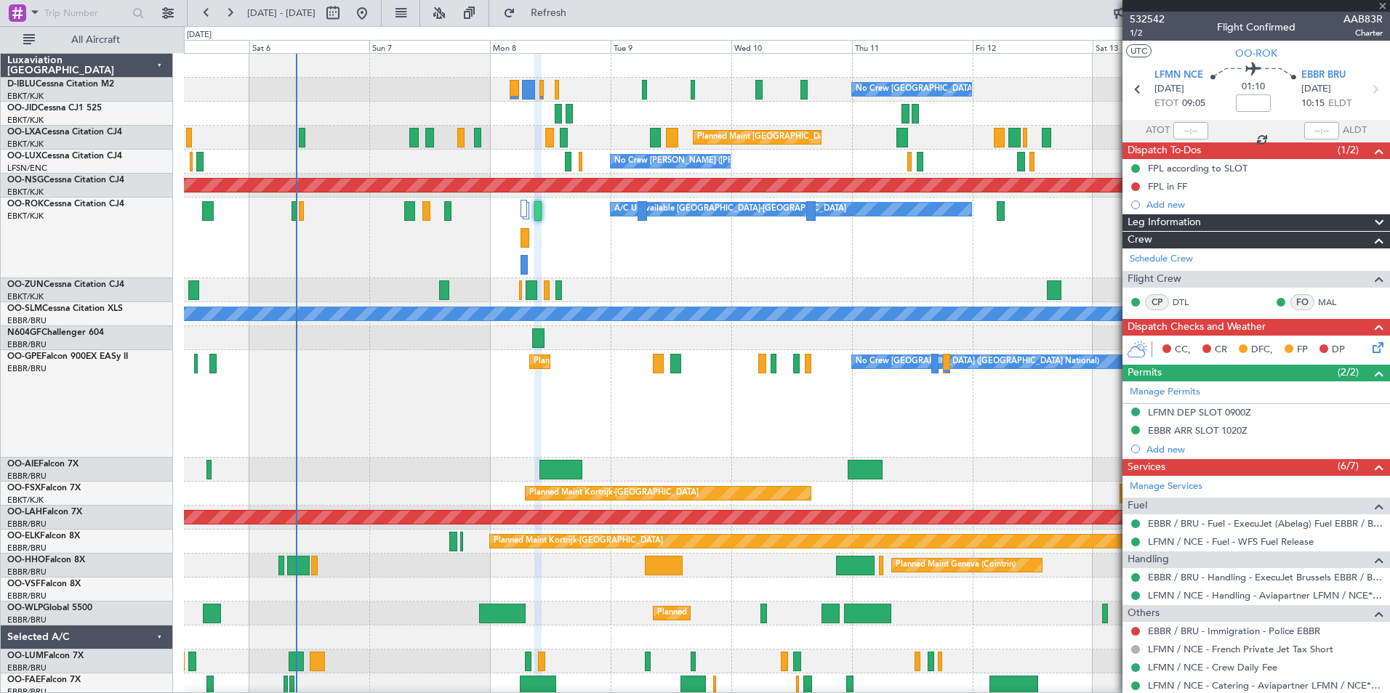
type input "+00:45"
type input "1"
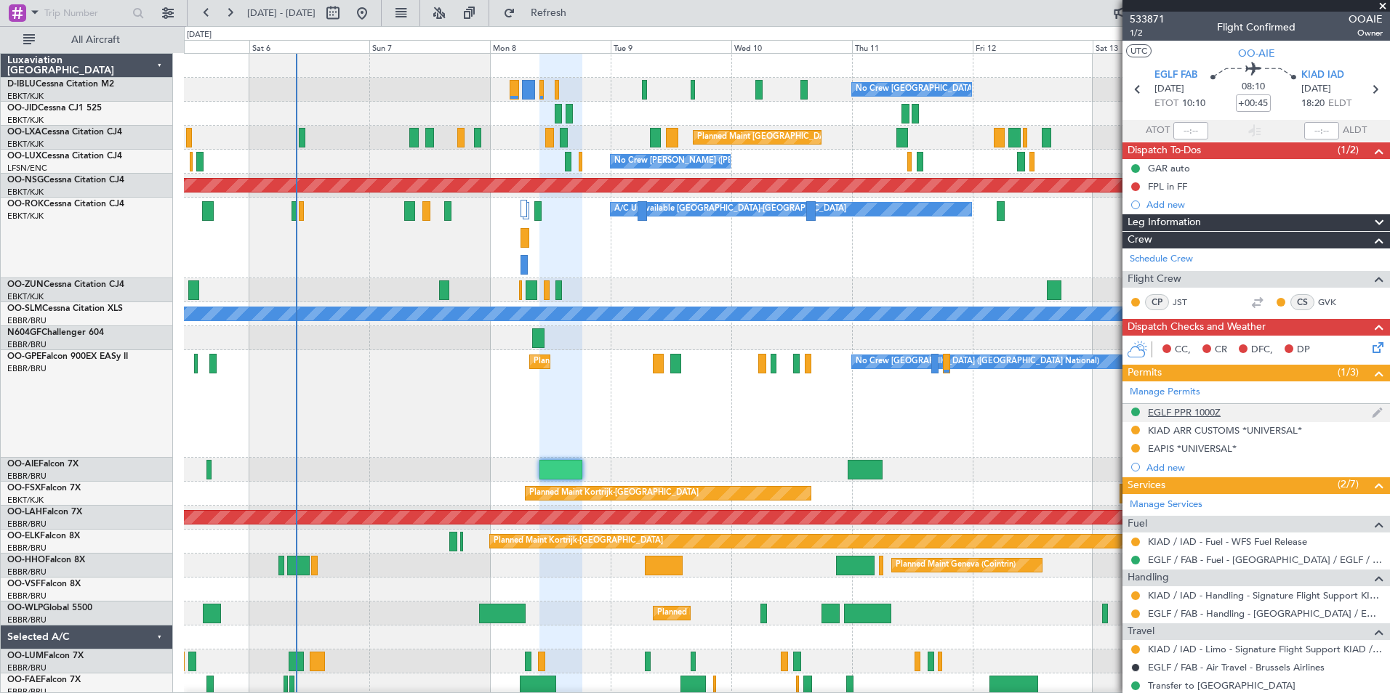
click at [1190, 414] on div "EGLF PPR 1000Z" at bounding box center [1184, 412] width 73 height 12
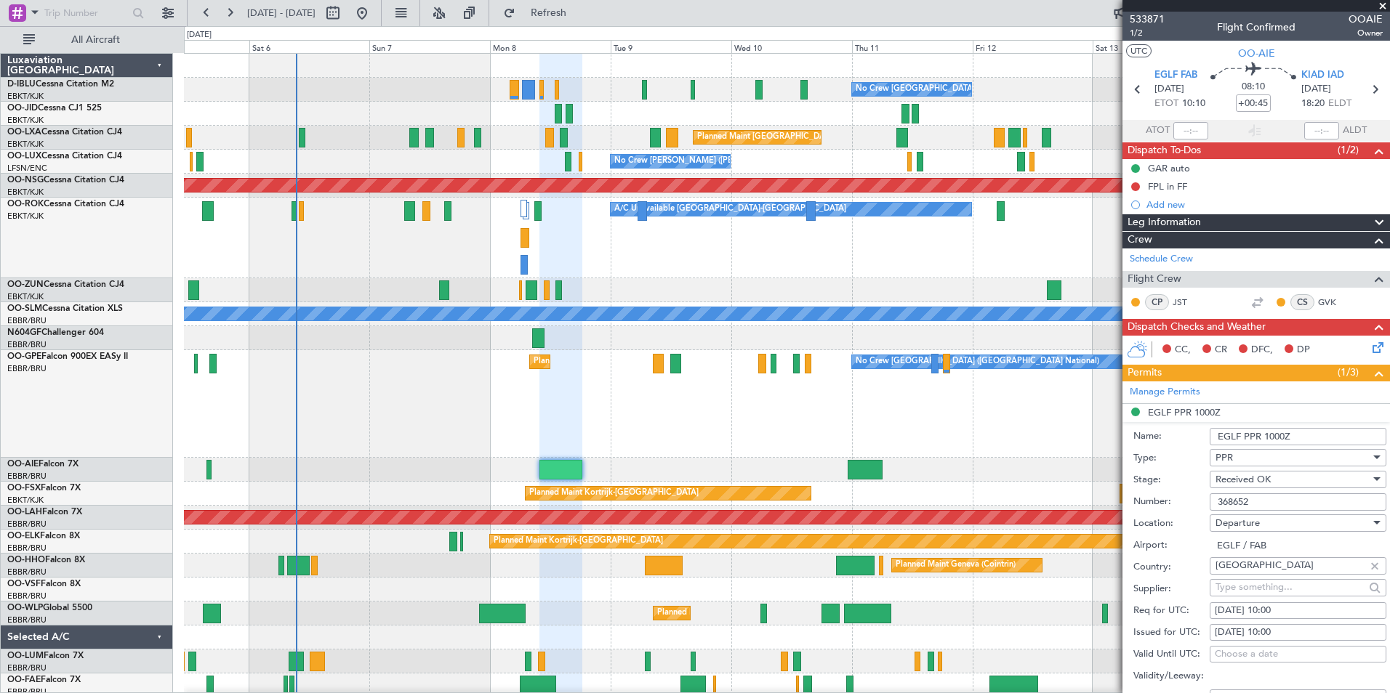
drag, startPoint x: 1262, startPoint y: 497, endPoint x: 1145, endPoint y: 497, distance: 117.0
click at [1145, 497] on div "Number: 368652" at bounding box center [1259, 502] width 253 height 22
click at [708, 451] on div "Planned Maint [GEOGRAPHIC_DATA] ([GEOGRAPHIC_DATA] National) No Crew [GEOGRAPHI…" at bounding box center [786, 404] width 1205 height 108
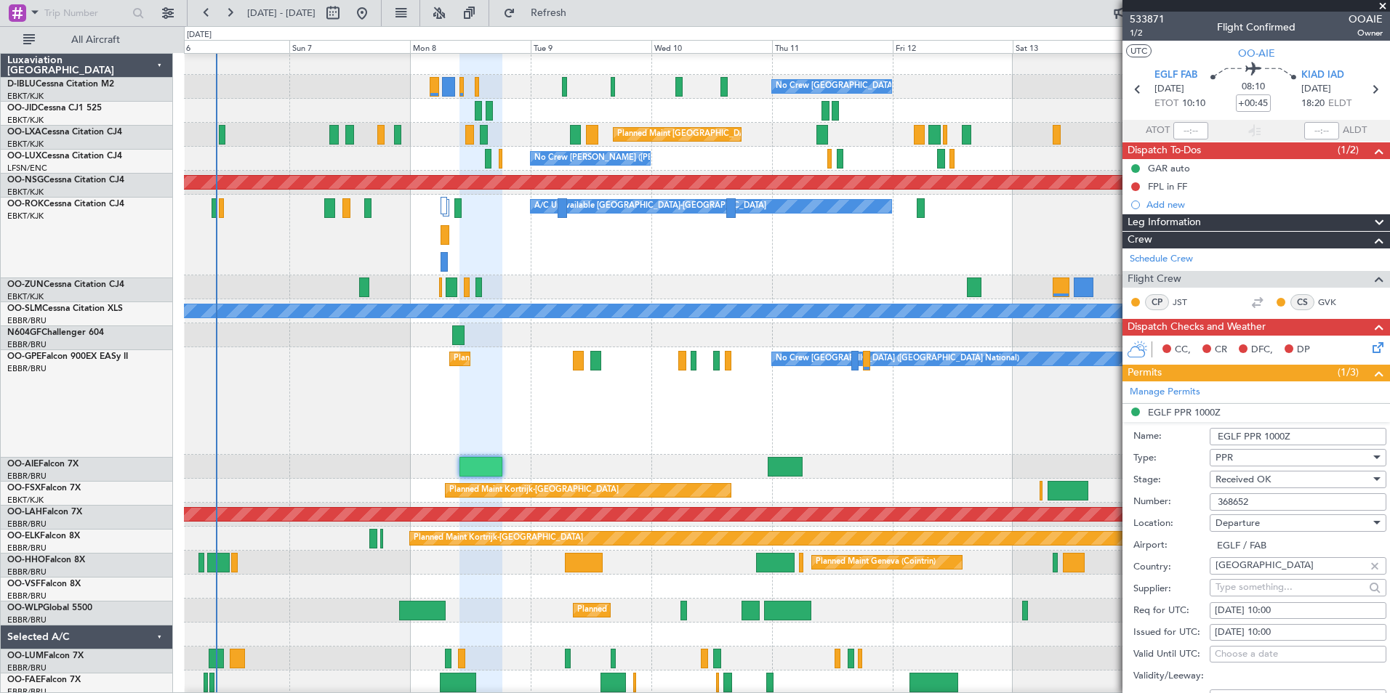
click at [576, 582] on div "No Crew [GEOGRAPHIC_DATA] ([GEOGRAPHIC_DATA] National) No Crew [GEOGRAPHIC_DATA…" at bounding box center [786, 601] width 1205 height 1100
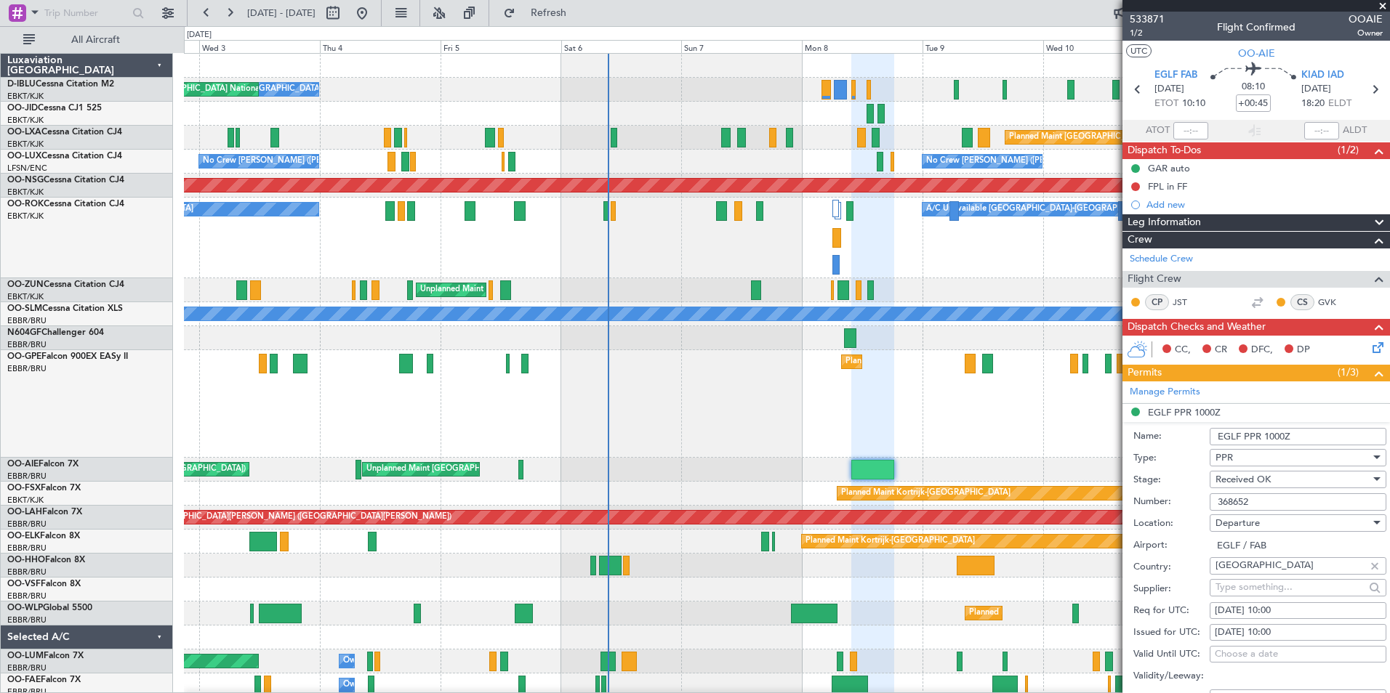
click at [952, 474] on div "No Crew [GEOGRAPHIC_DATA] ([GEOGRAPHIC_DATA] National) No Crew [GEOGRAPHIC_DATA…" at bounding box center [786, 604] width 1205 height 1100
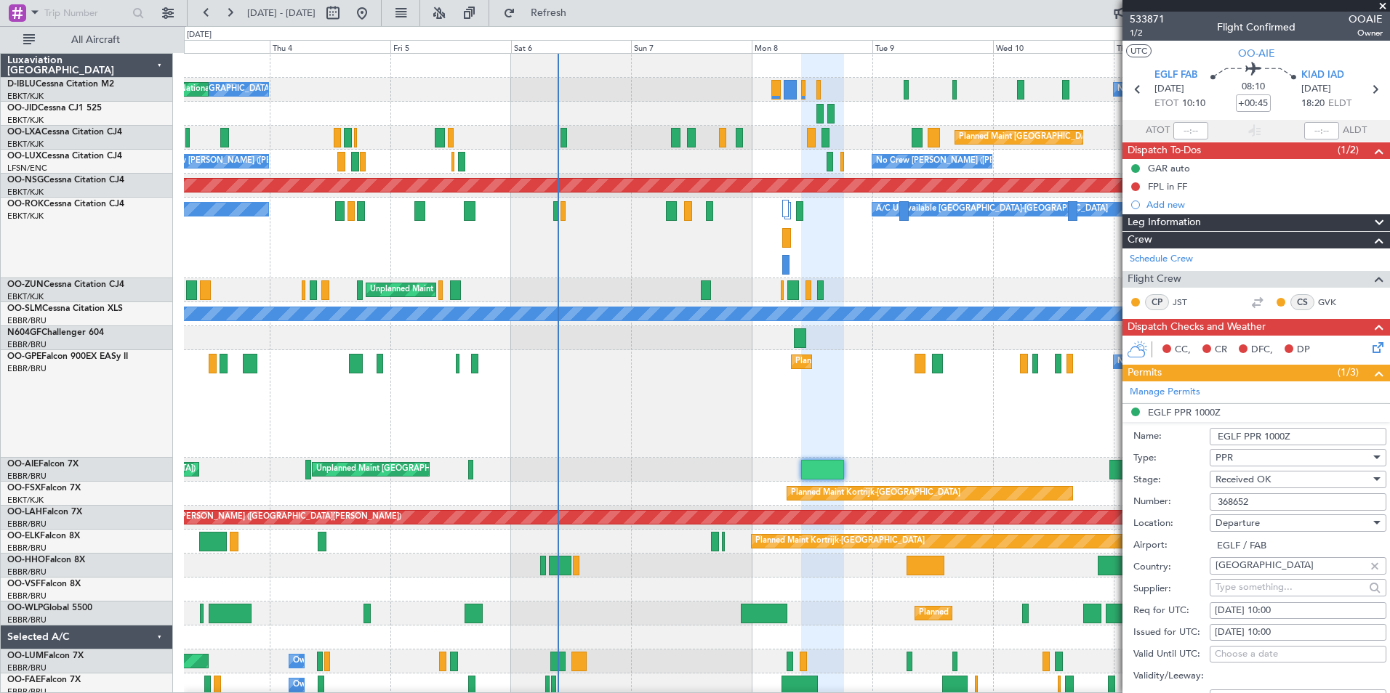
click at [716, 440] on div "Planned Maint [GEOGRAPHIC_DATA] ([GEOGRAPHIC_DATA] National) No Crew [GEOGRAPHI…" at bounding box center [786, 404] width 1205 height 108
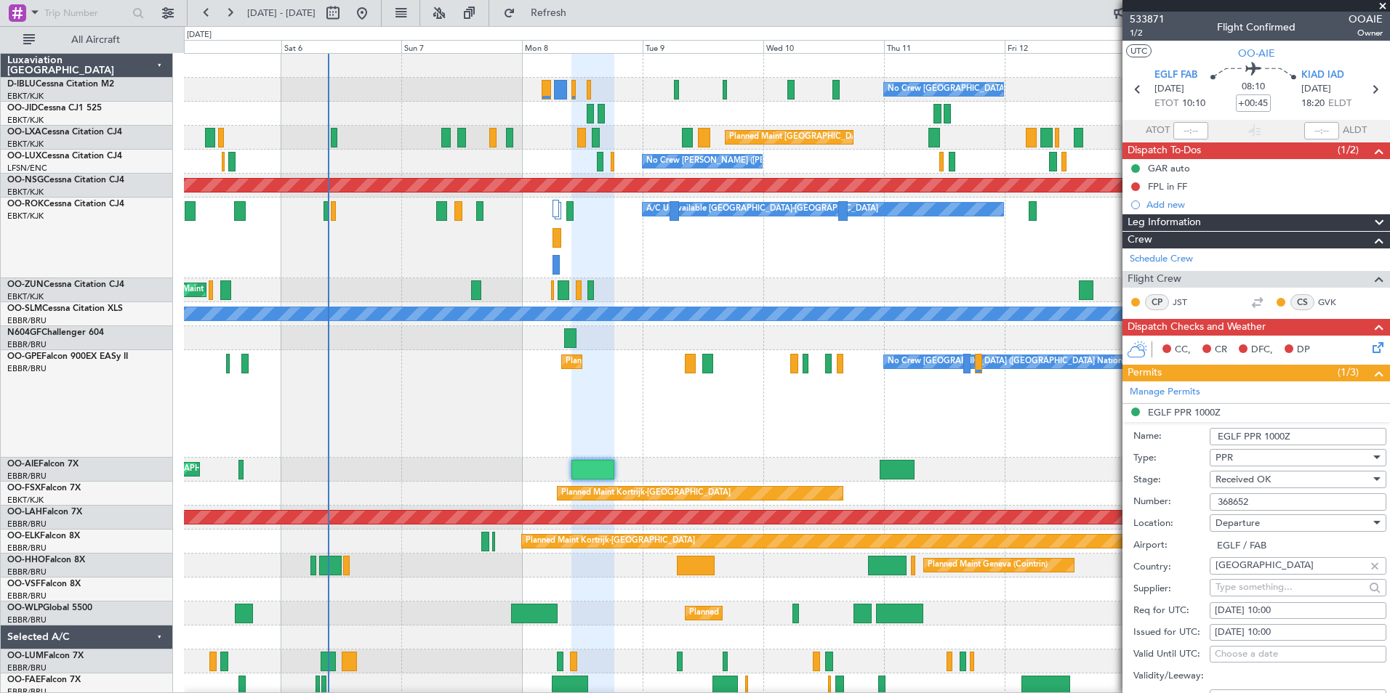
click at [538, 420] on div "Planned Maint [GEOGRAPHIC_DATA] ([GEOGRAPHIC_DATA] National) No Crew [GEOGRAPHI…" at bounding box center [786, 404] width 1205 height 108
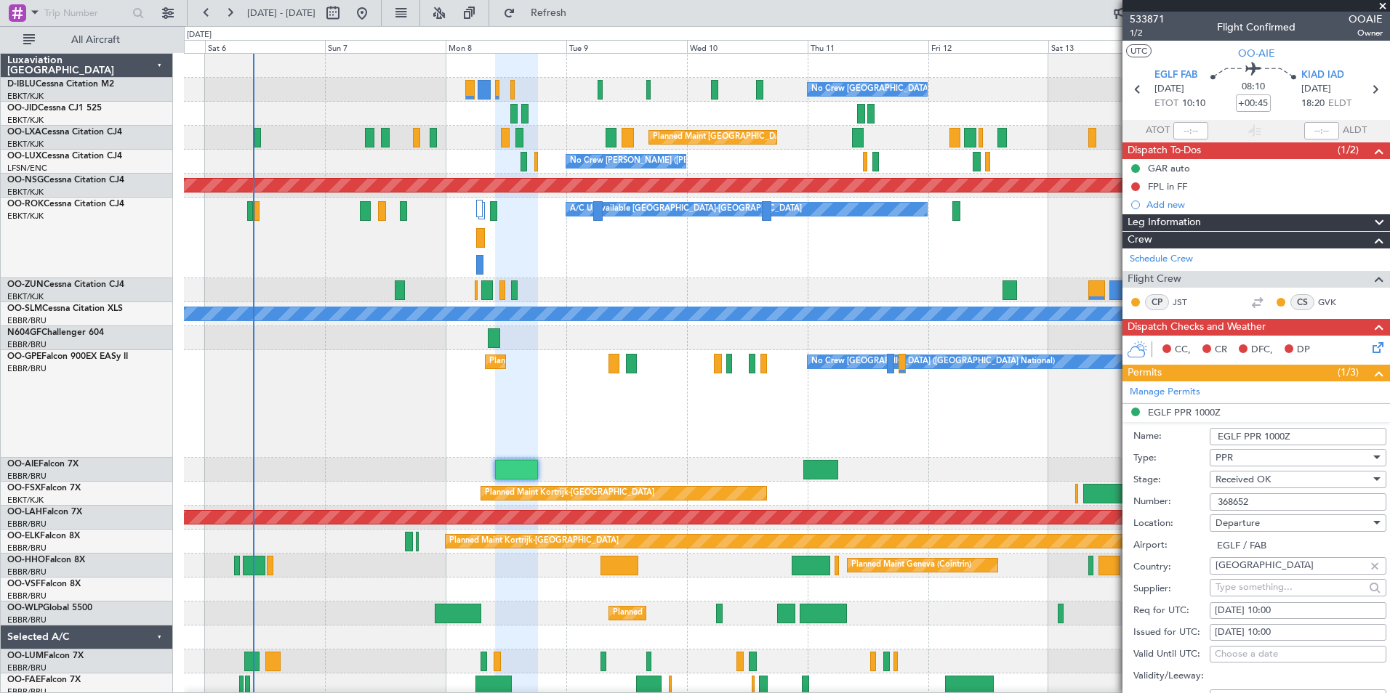
click at [612, 446] on div "Planned Maint [GEOGRAPHIC_DATA] ([GEOGRAPHIC_DATA] National) No Crew [GEOGRAPHI…" at bounding box center [786, 404] width 1205 height 108
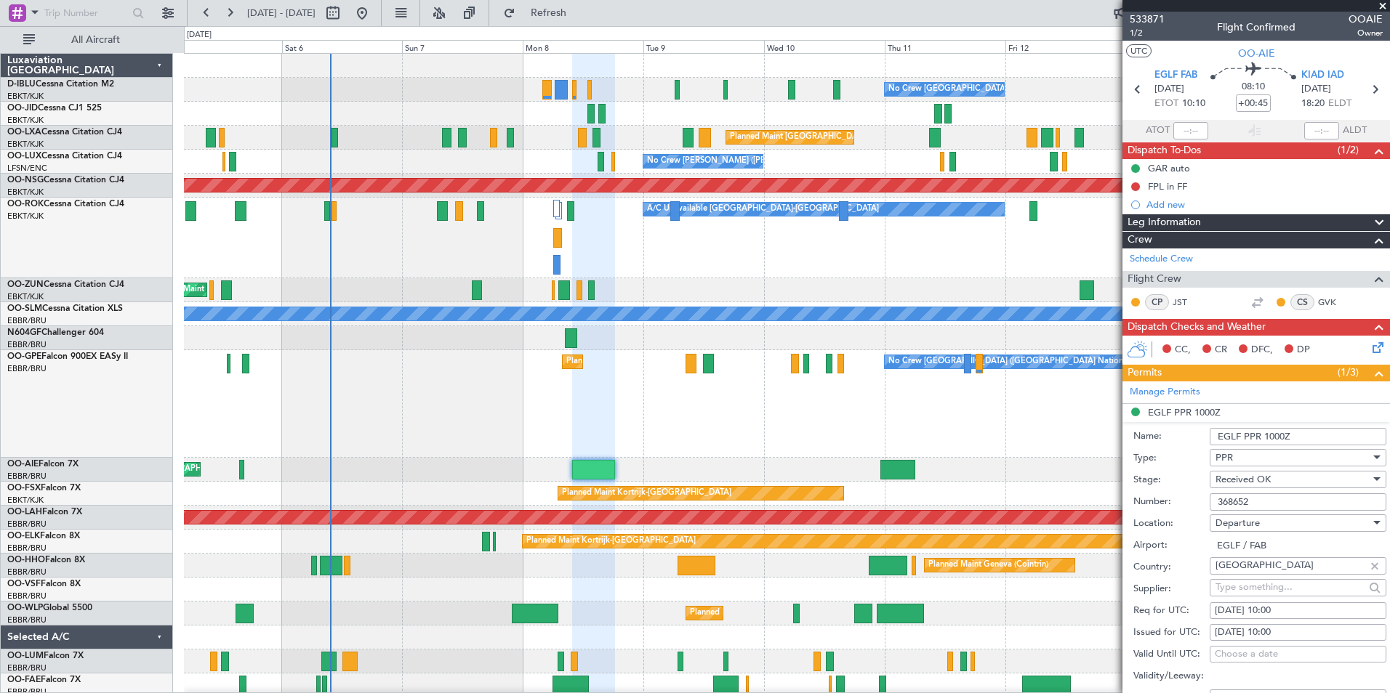
click at [449, 414] on div "Planned Maint [GEOGRAPHIC_DATA] ([GEOGRAPHIC_DATA] National) No Crew [GEOGRAPHI…" at bounding box center [786, 404] width 1205 height 108
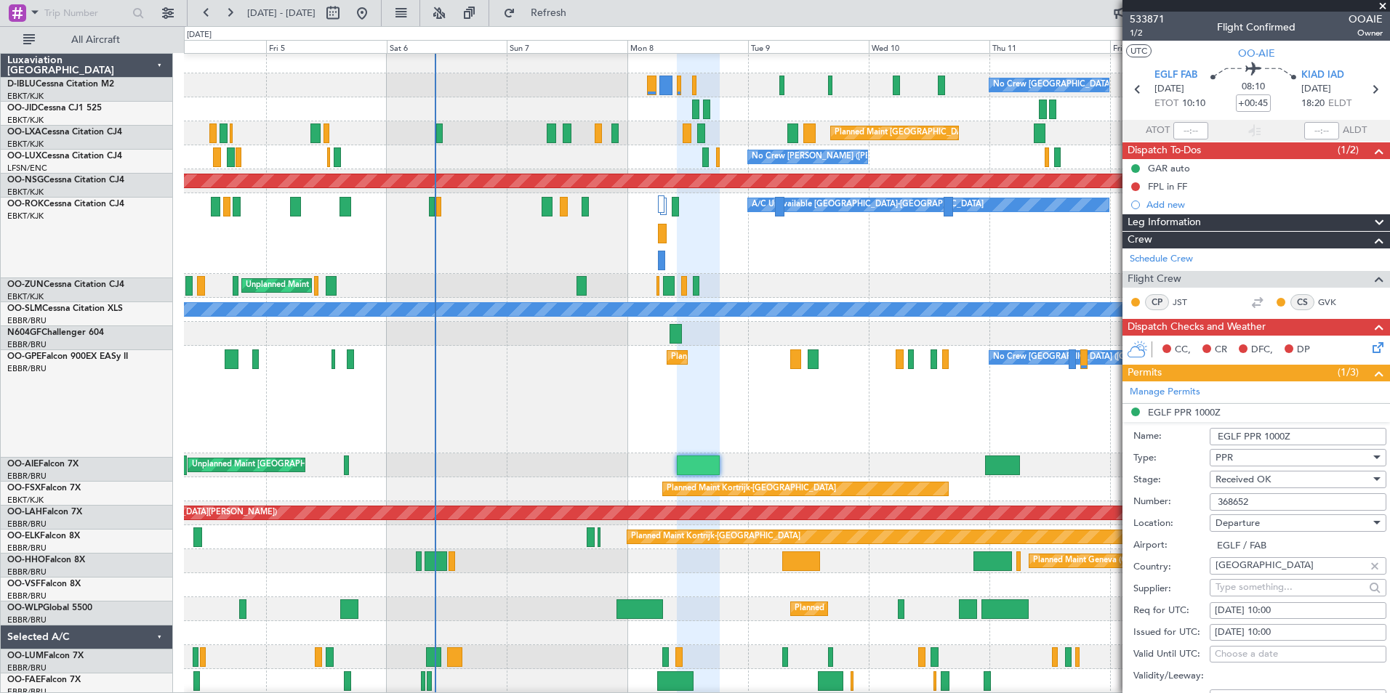
click at [613, 445] on div "Planned Maint [GEOGRAPHIC_DATA] ([GEOGRAPHIC_DATA] National) No Crew [GEOGRAPHI…" at bounding box center [786, 400] width 1205 height 108
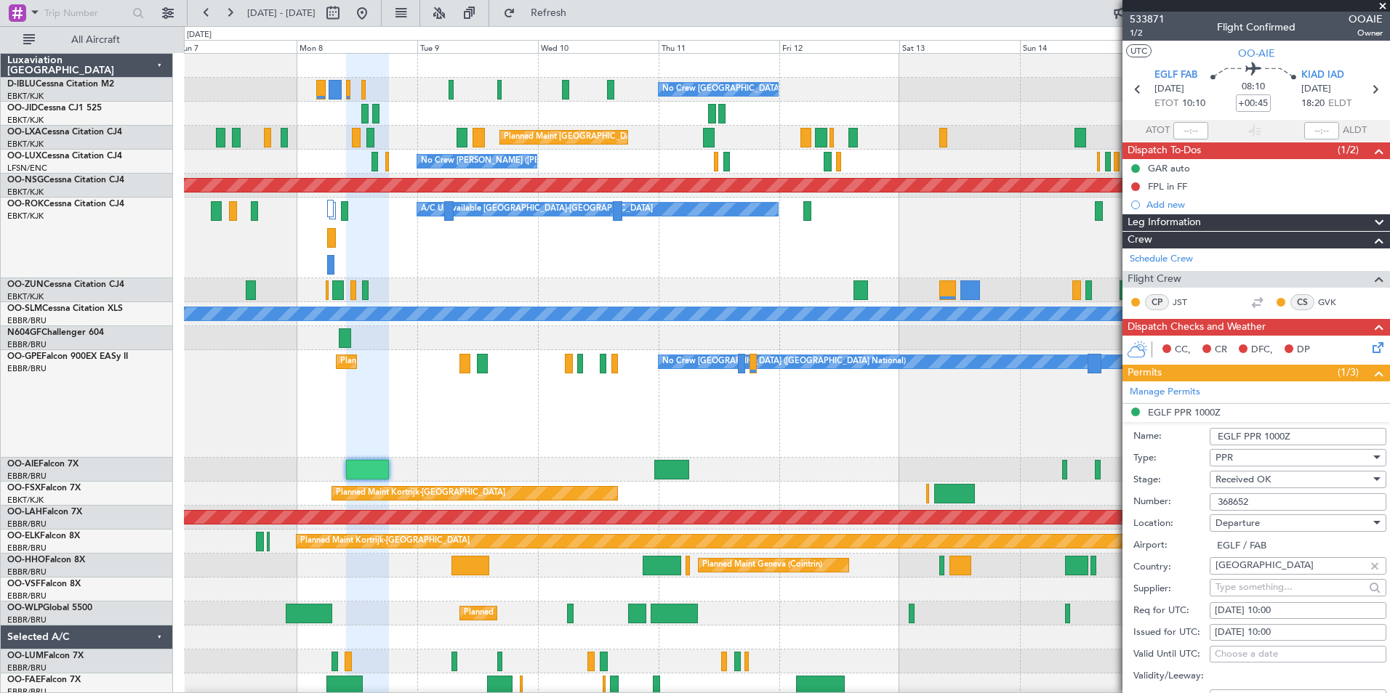
click at [584, 437] on div "Planned Maint [GEOGRAPHIC_DATA] ([GEOGRAPHIC_DATA] National) No Crew [GEOGRAPHI…" at bounding box center [786, 404] width 1205 height 108
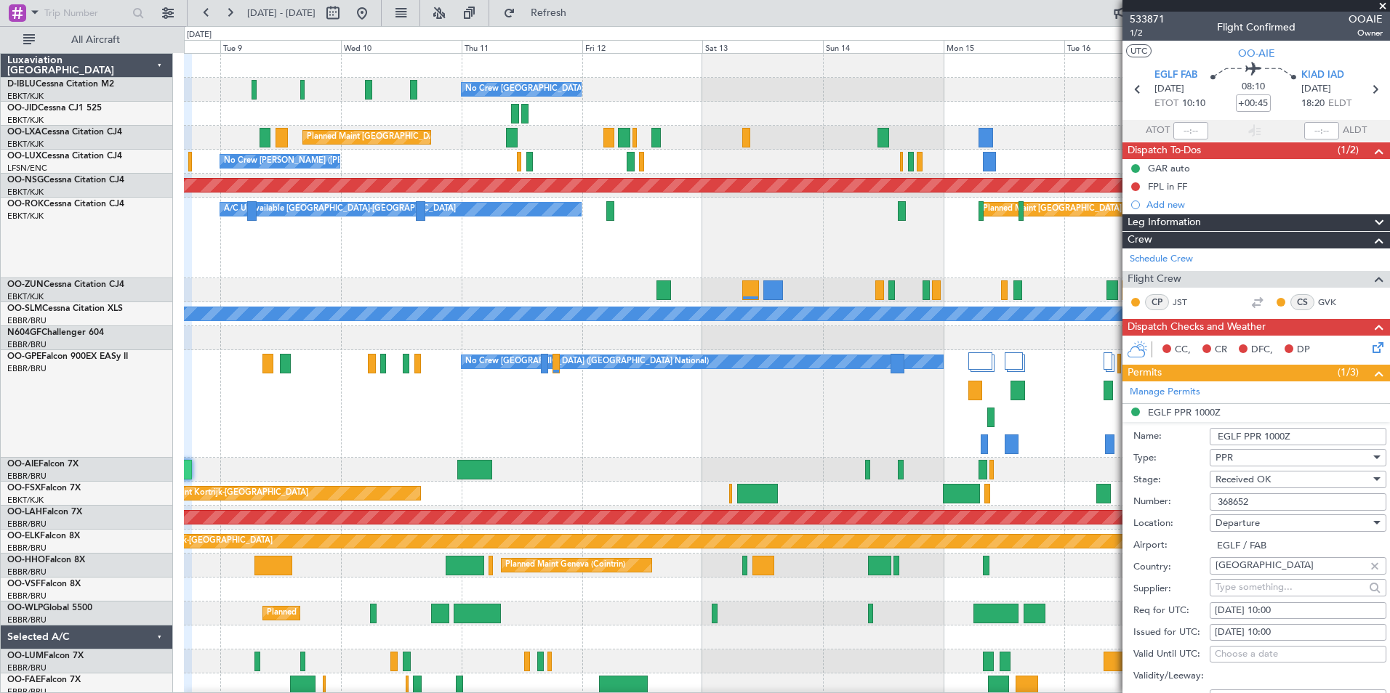
click at [709, 423] on div "No Crew Brussels (Brussels National) Planned Maint Brussels (Brussels National)…" at bounding box center [786, 404] width 1205 height 108
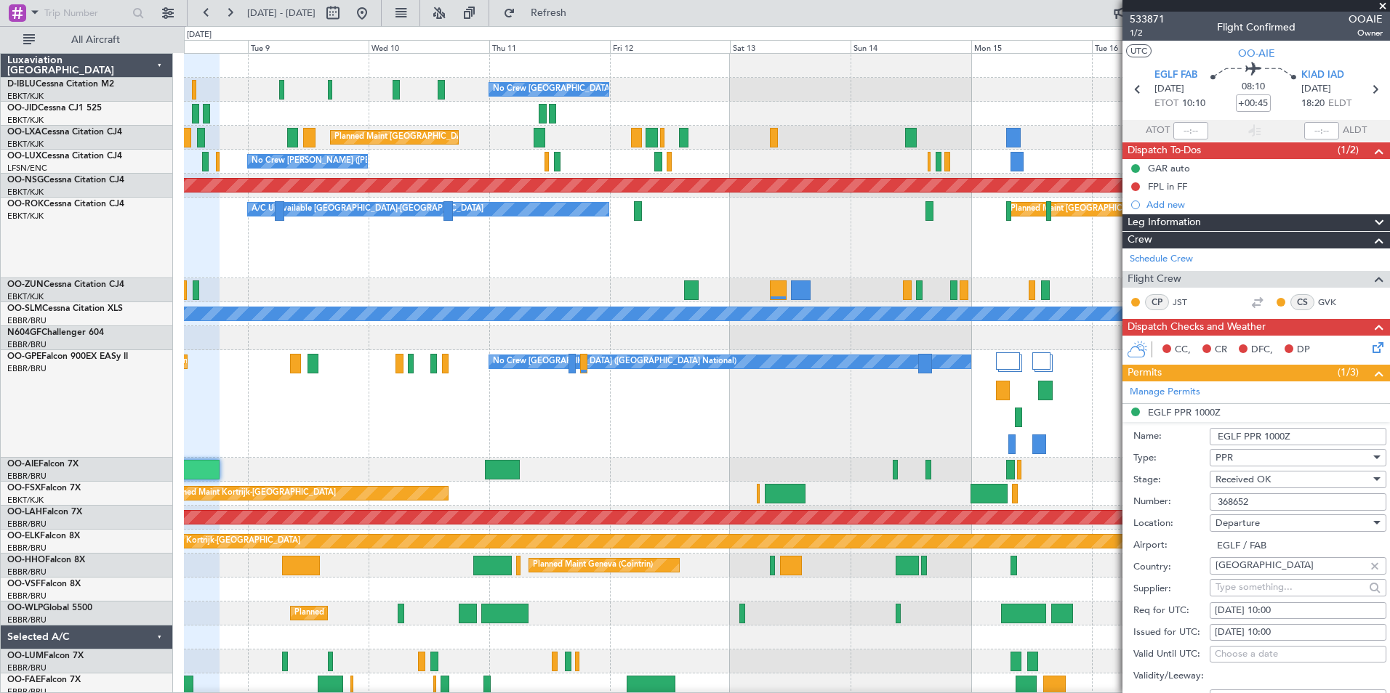
click at [890, 526] on div "No Crew Brussels (Brussels National) Planned Maint Brussels (Brussels National)…" at bounding box center [786, 616] width 1205 height 1124
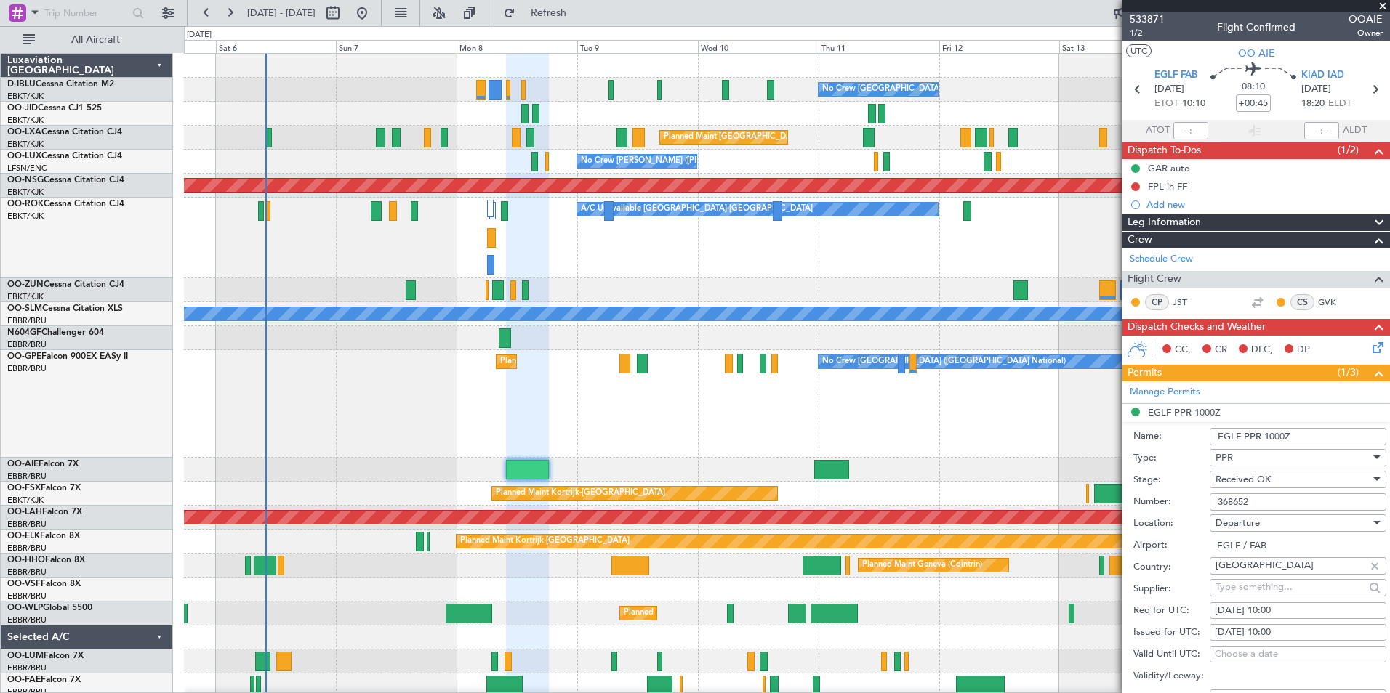
click at [784, 429] on div "No Crew Brussels (Brussels National) Planned Maint Brussels (Brussels National)…" at bounding box center [786, 404] width 1205 height 108
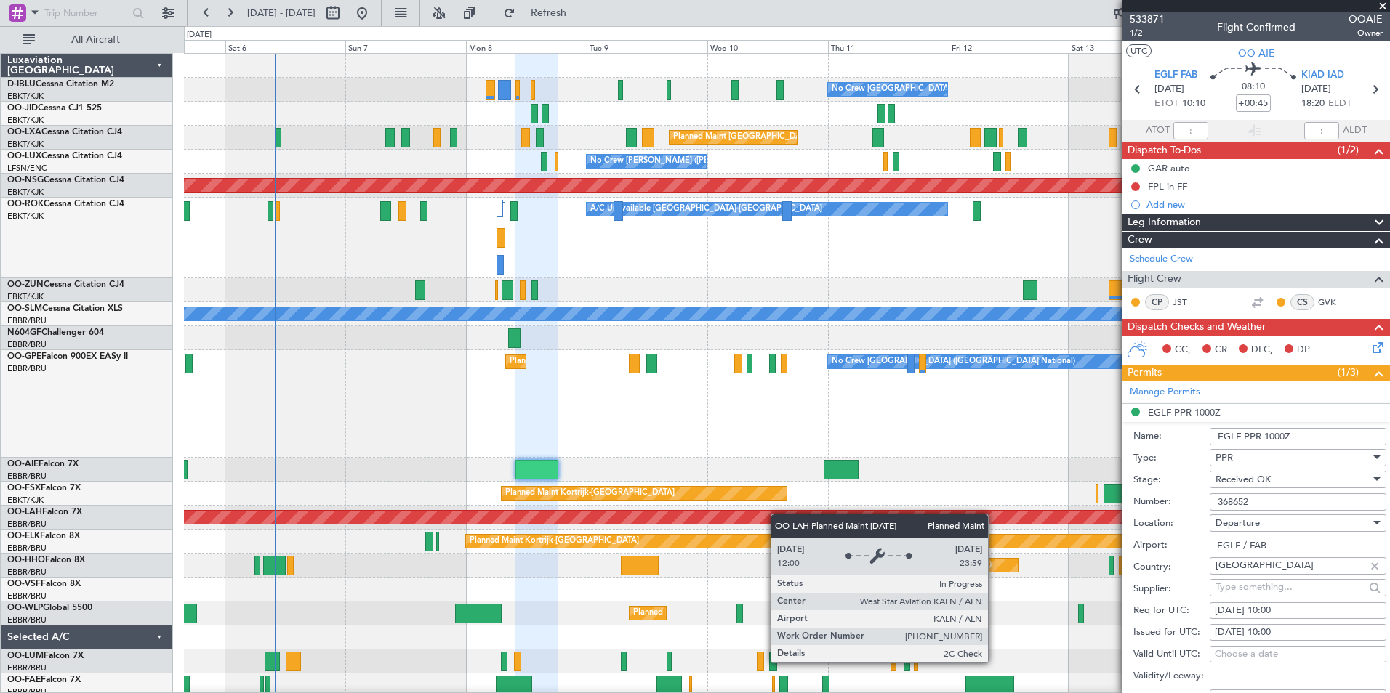
click at [777, 523] on div "No Crew Brussels (Brussels National) No Crew Brussels (Brussels National) AOG M…" at bounding box center [786, 604] width 1205 height 1100
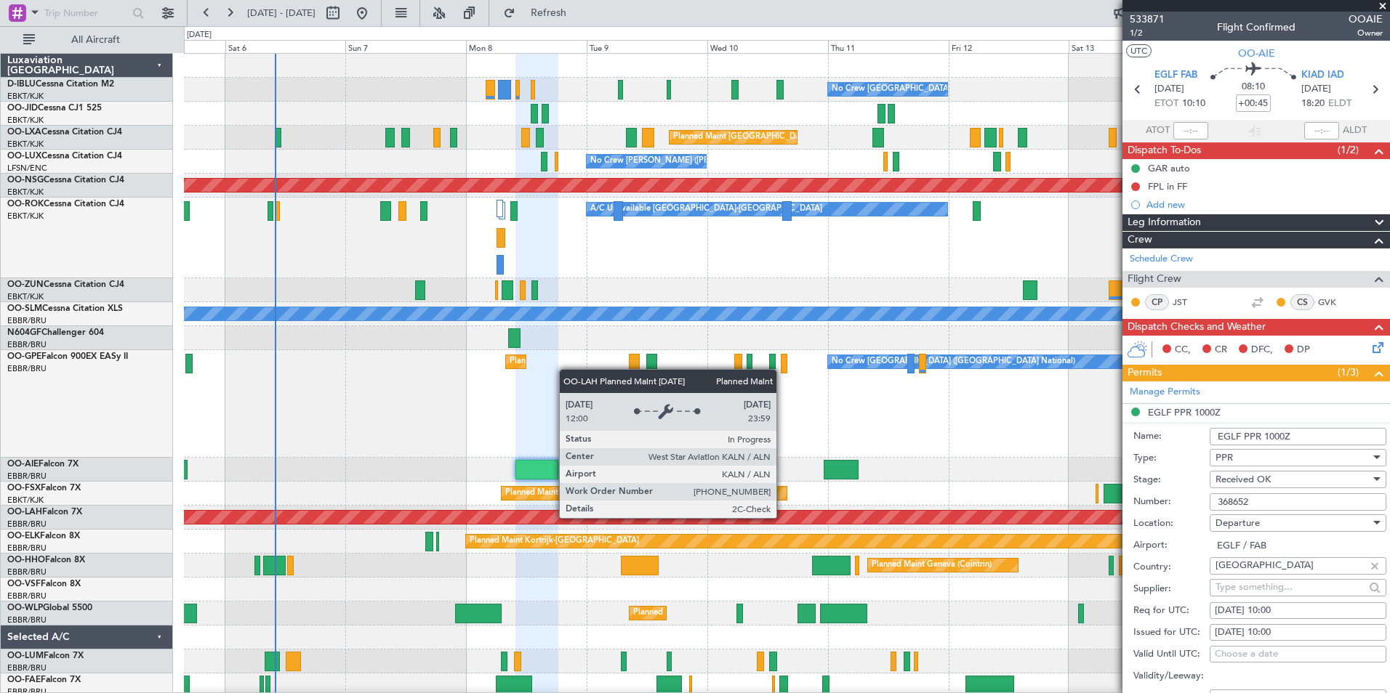
scroll to position [2, 0]
click at [789, 515] on div "Planned Maint [PERSON_NAME]-[GEOGRAPHIC_DATA][PERSON_NAME] ([GEOGRAPHIC_DATA][P…" at bounding box center [1137, 517] width 2911 height 13
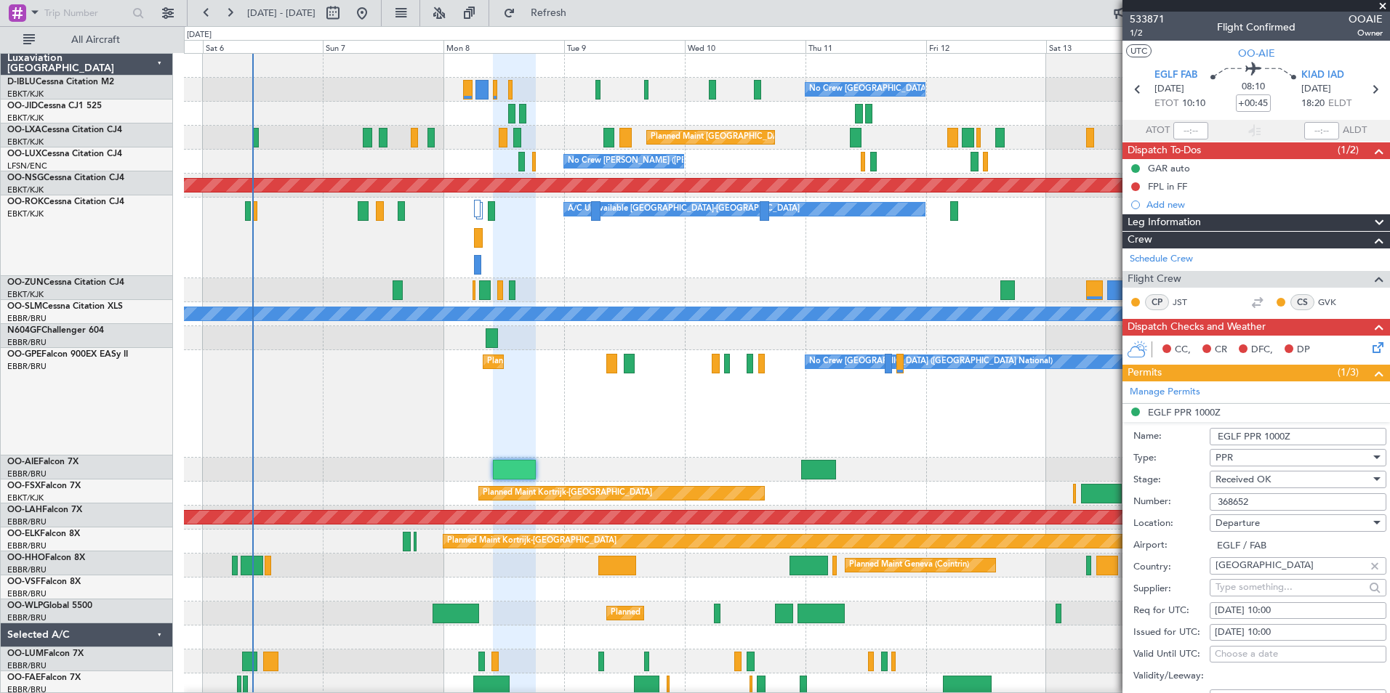
scroll to position [0, 0]
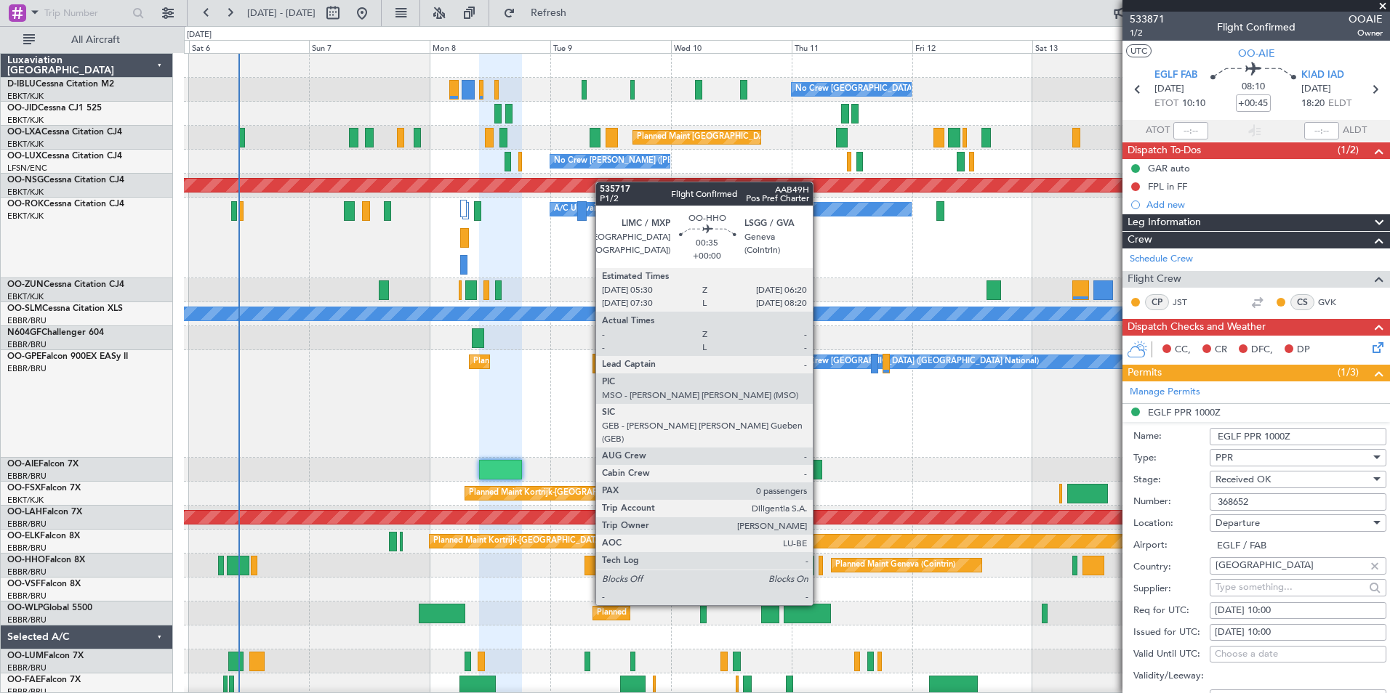
click at [819, 565] on div at bounding box center [820, 566] width 4 height 20
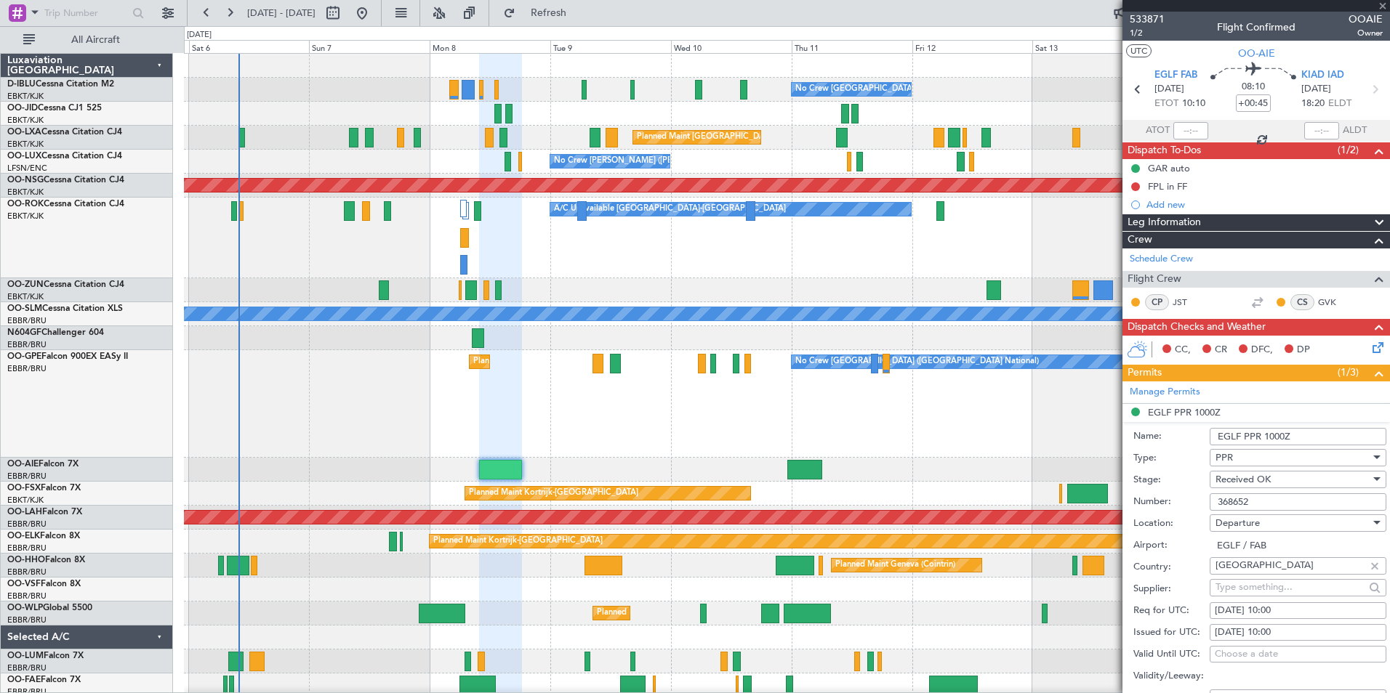
type input "0"
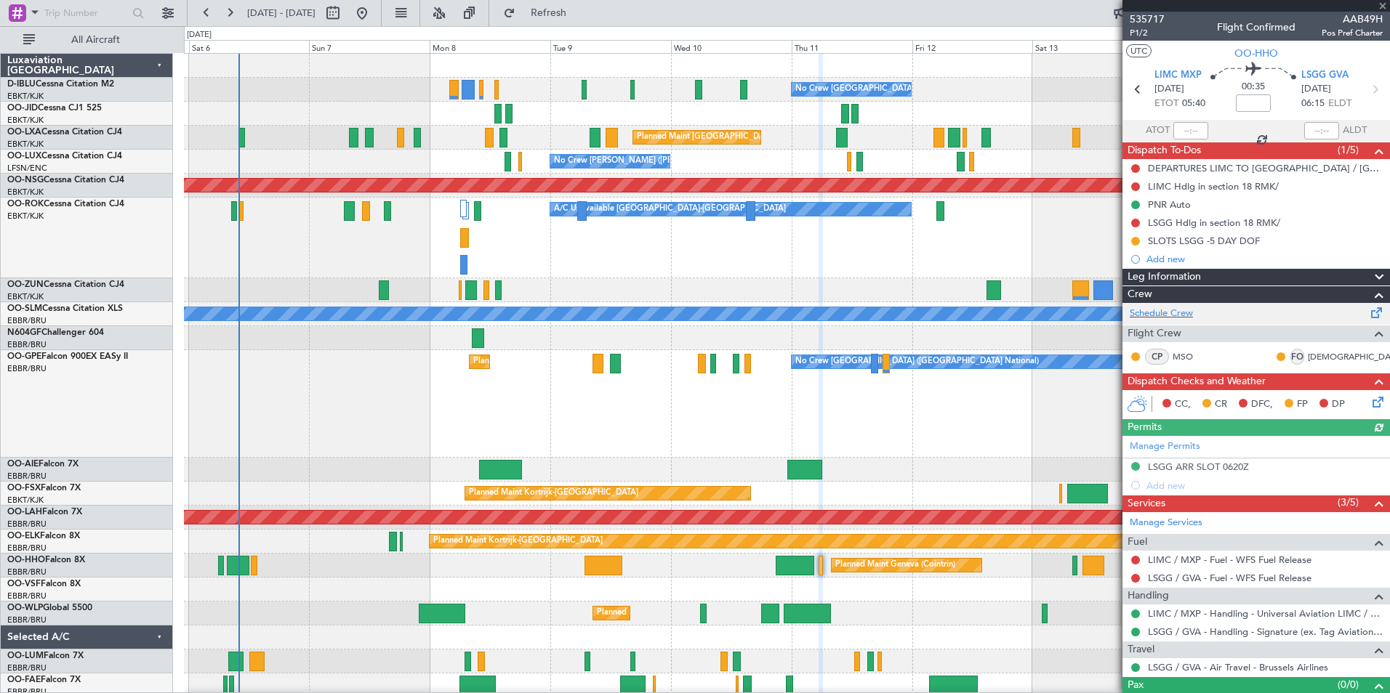
click at [1196, 315] on div "Schedule Crew" at bounding box center [1255, 314] width 267 height 22
click at [345, 9] on button at bounding box center [332, 12] width 23 height 23
select select "9"
select select "2025"
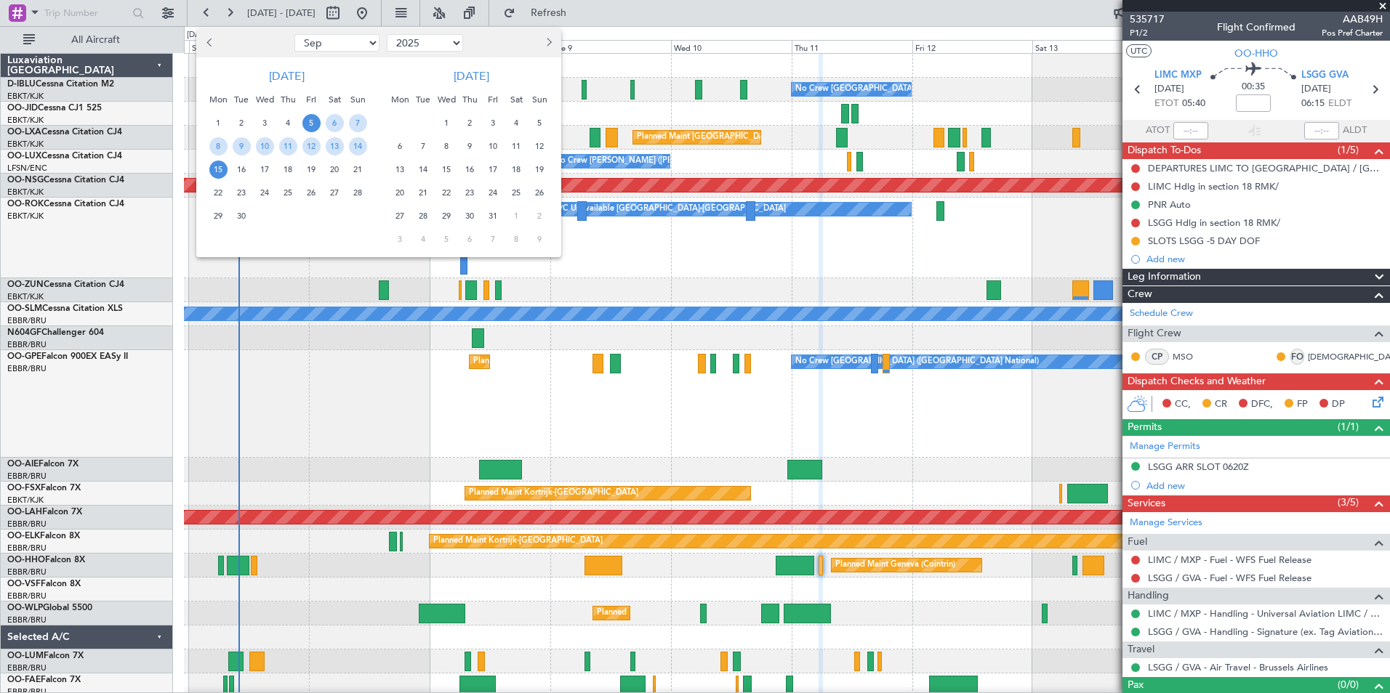
click at [353, 41] on select "Jan Feb Mar Apr May Jun Jul Aug Sep Oct Nov Dec" at bounding box center [336, 42] width 85 height 17
select select "1"
click at [294, 34] on select "Jan Feb Mar Apr May Jun Jul Aug Sep Oct Nov Dec" at bounding box center [336, 42] width 85 height 17
click at [334, 119] on span "4" at bounding box center [335, 123] width 18 height 18
click at [332, 168] on span "18" at bounding box center [335, 170] width 18 height 18
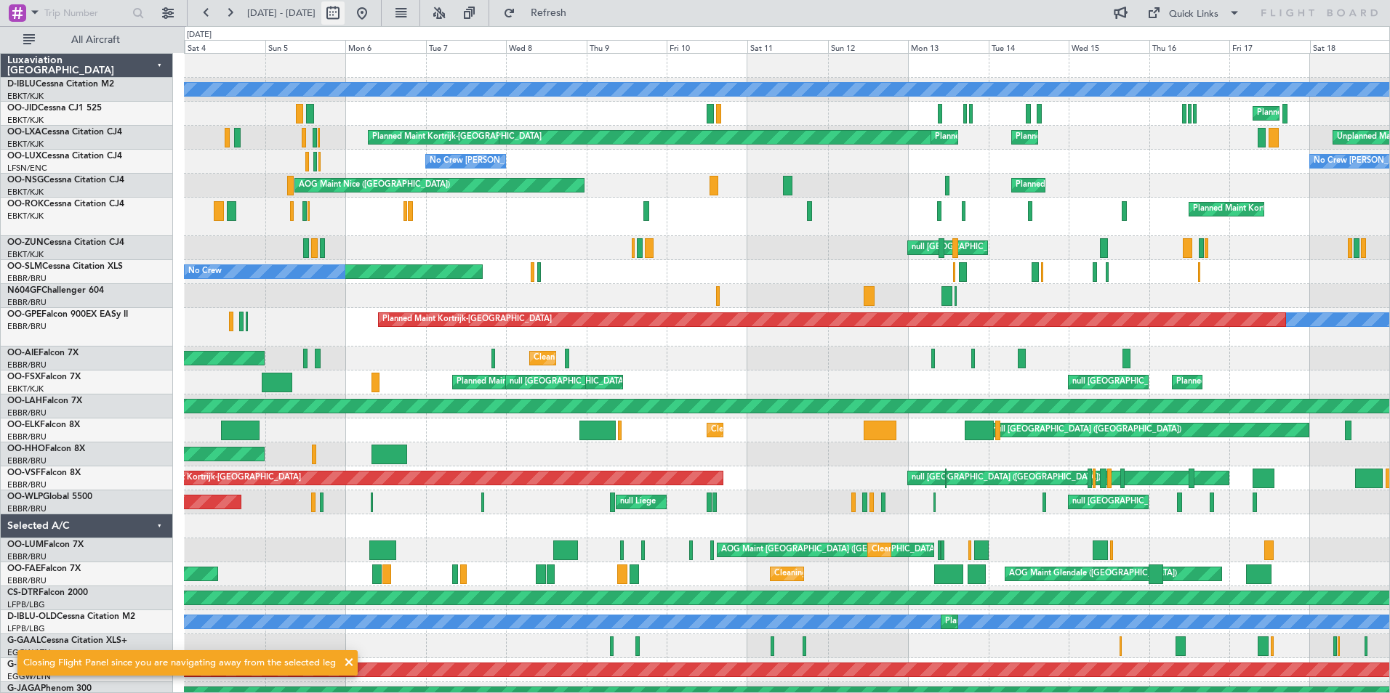
click at [345, 14] on button at bounding box center [332, 12] width 23 height 23
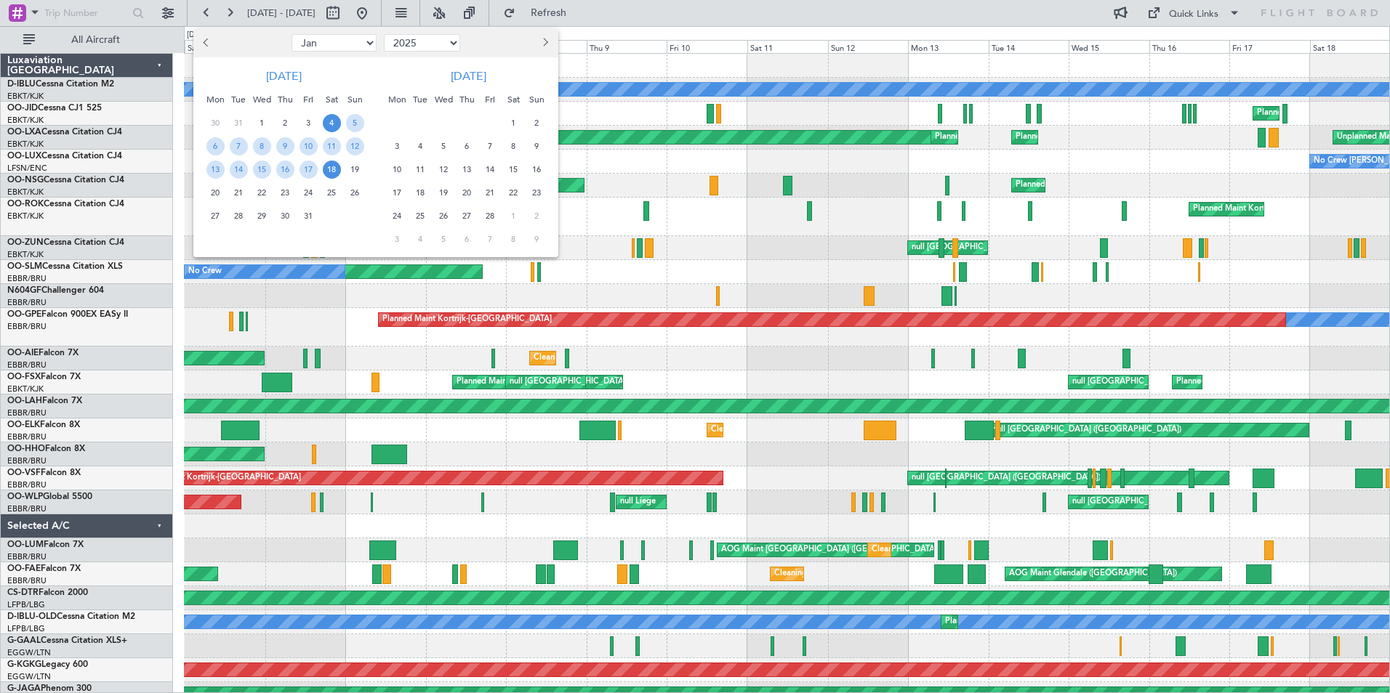
click at [432, 46] on select "2015 2016 2017 2018 2019 2020 2021 2022 2023 2024 2025 2026 2027 2028 2029 2030…" at bounding box center [422, 42] width 76 height 17
select select "2026"
click at [384, 34] on select "2015 2016 2017 2018 2019 2020 2021 2022 2023 2024 2025 2026 2027 2028 2029 2030…" at bounding box center [422, 42] width 76 height 17
click at [330, 126] on span "3" at bounding box center [332, 123] width 18 height 18
click at [332, 169] on span "17" at bounding box center [332, 170] width 18 height 18
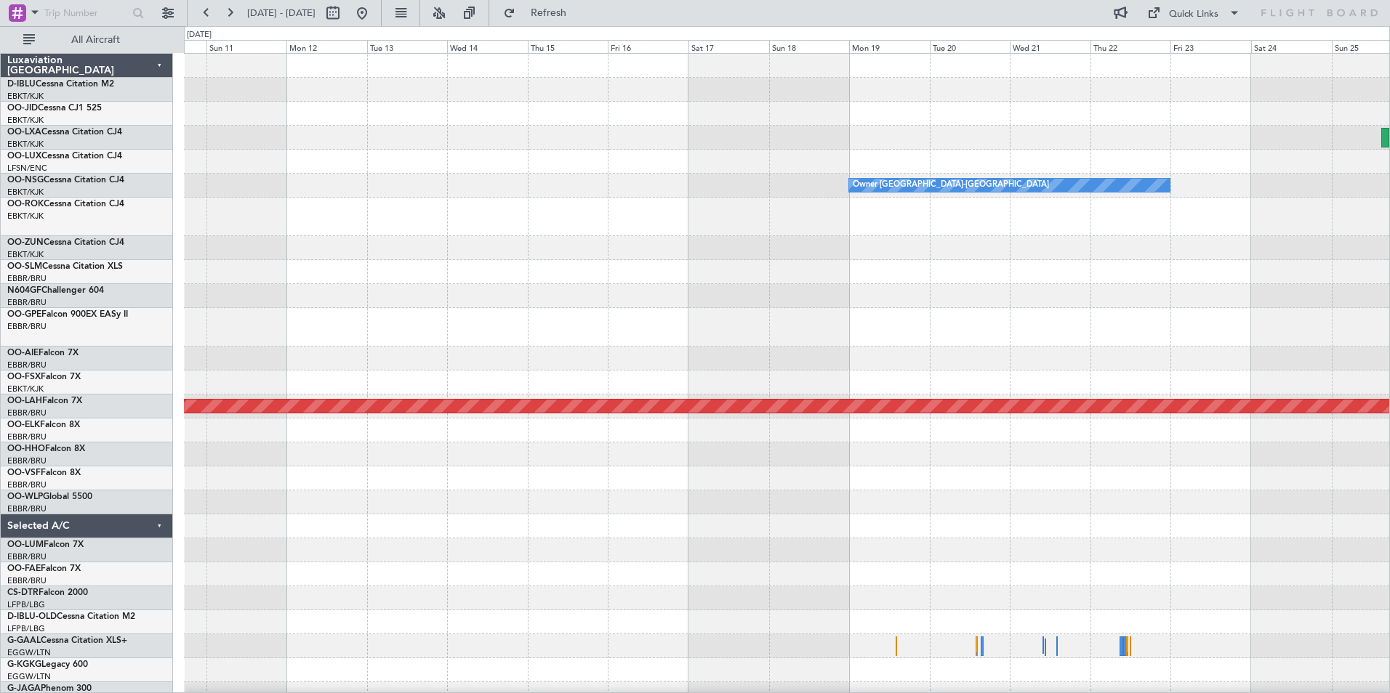
click at [196, 587] on div "Owner Kortrijk-Wevelgem Planned Maint Alton-st Louis (St Louis Regl) Planned Ma…" at bounding box center [786, 548] width 1205 height 988
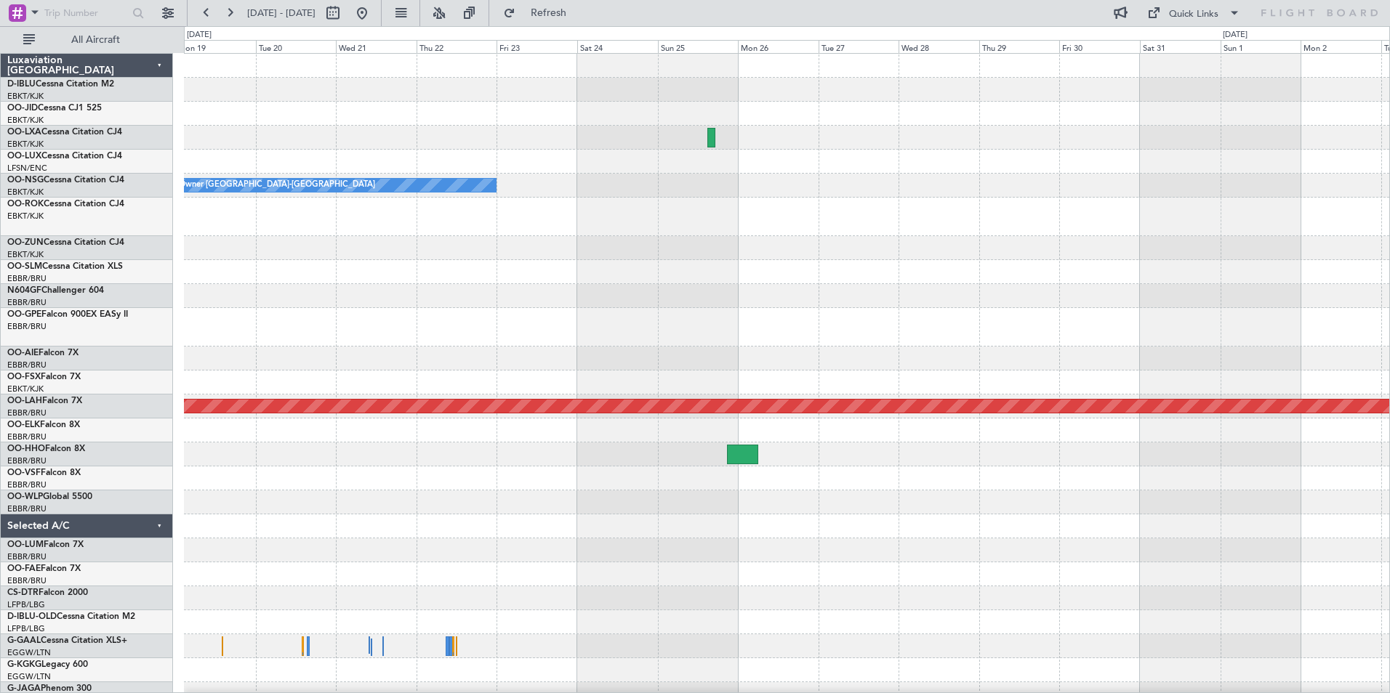
click at [245, 569] on div "Owner Kortrijk-Wevelgem Planned Maint Alton-st Louis (St Louis Regl)" at bounding box center [786, 548] width 1205 height 988
click at [637, 607] on div at bounding box center [786, 599] width 1205 height 24
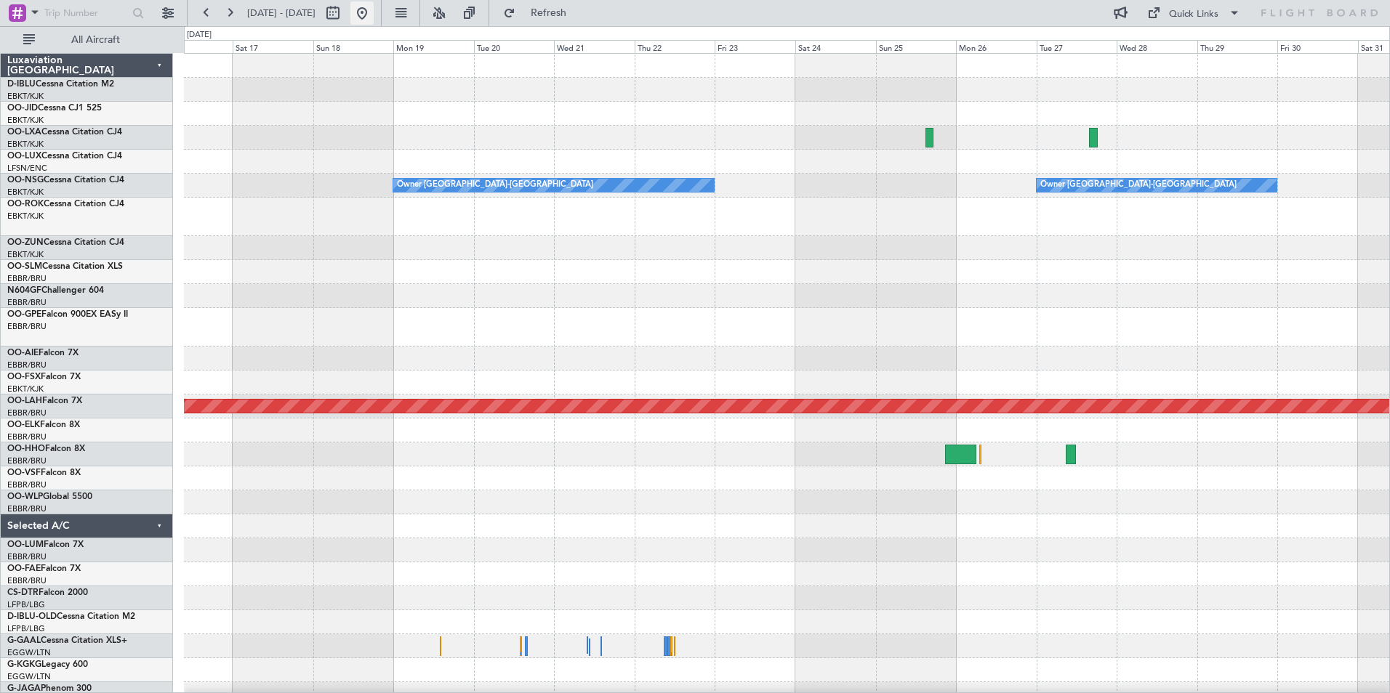
click at [374, 16] on button at bounding box center [361, 12] width 23 height 23
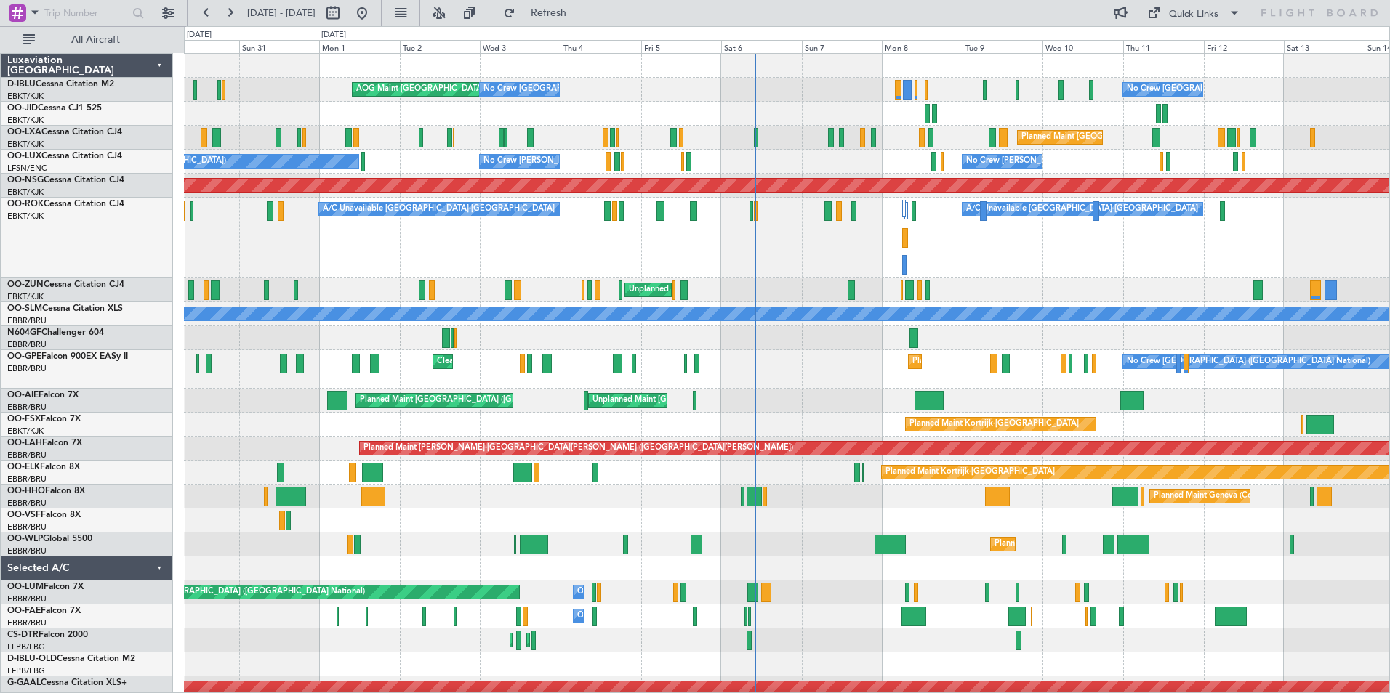
click at [1010, 492] on div "Planned Maint Geneva (Cointrin)" at bounding box center [786, 497] width 1205 height 24
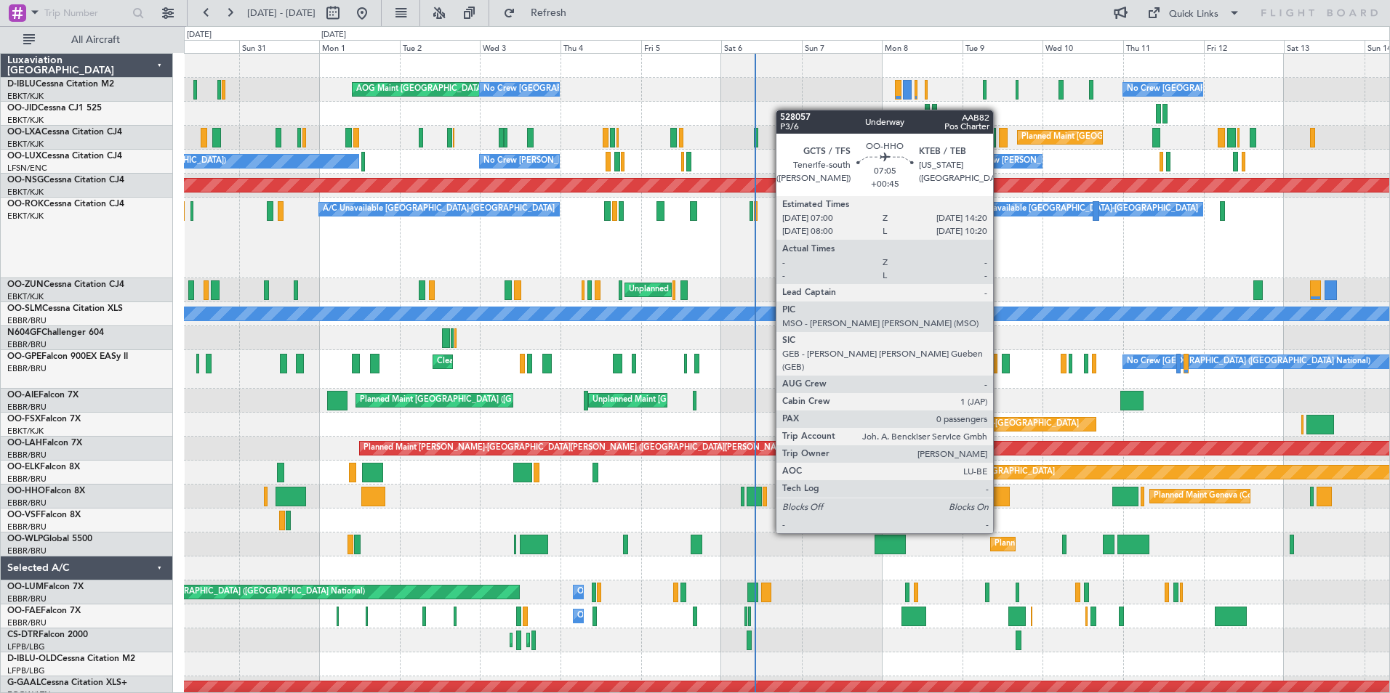
click at [999, 493] on div at bounding box center [997, 497] width 25 height 20
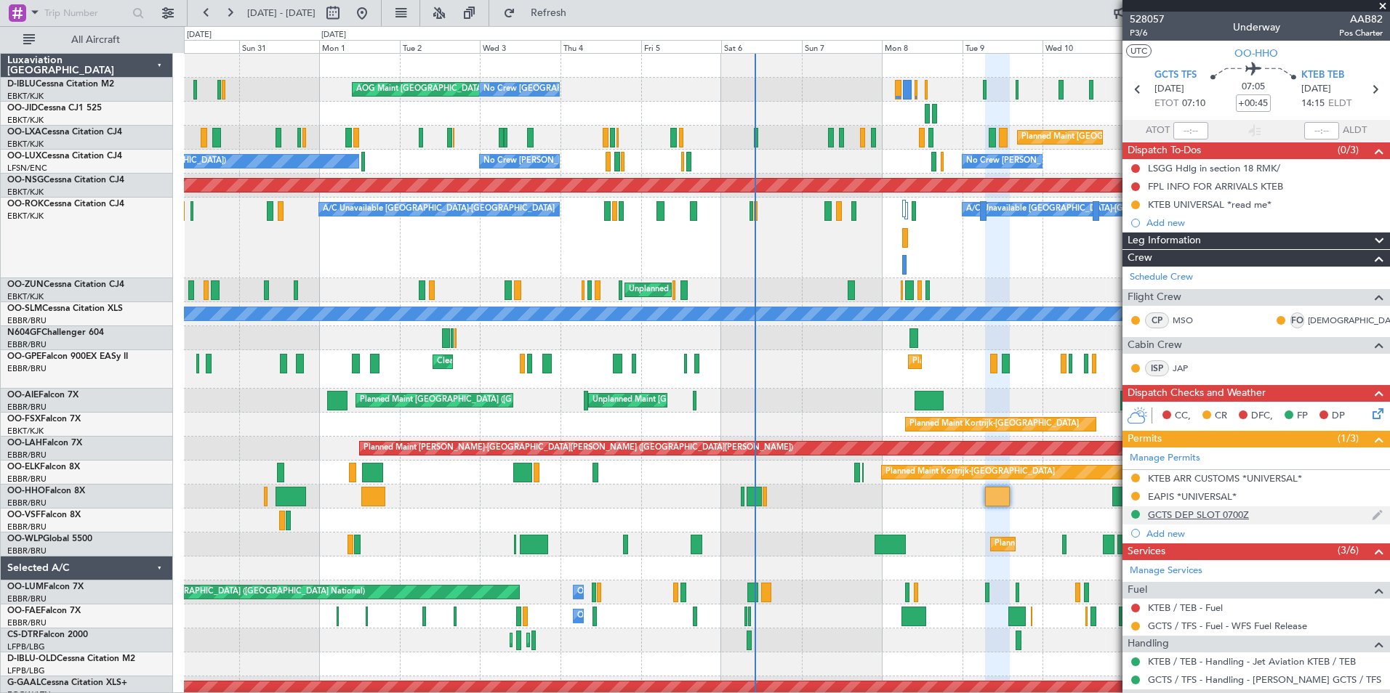
click at [1222, 515] on div "GCTS DEP SLOT 0700Z" at bounding box center [1198, 515] width 101 height 12
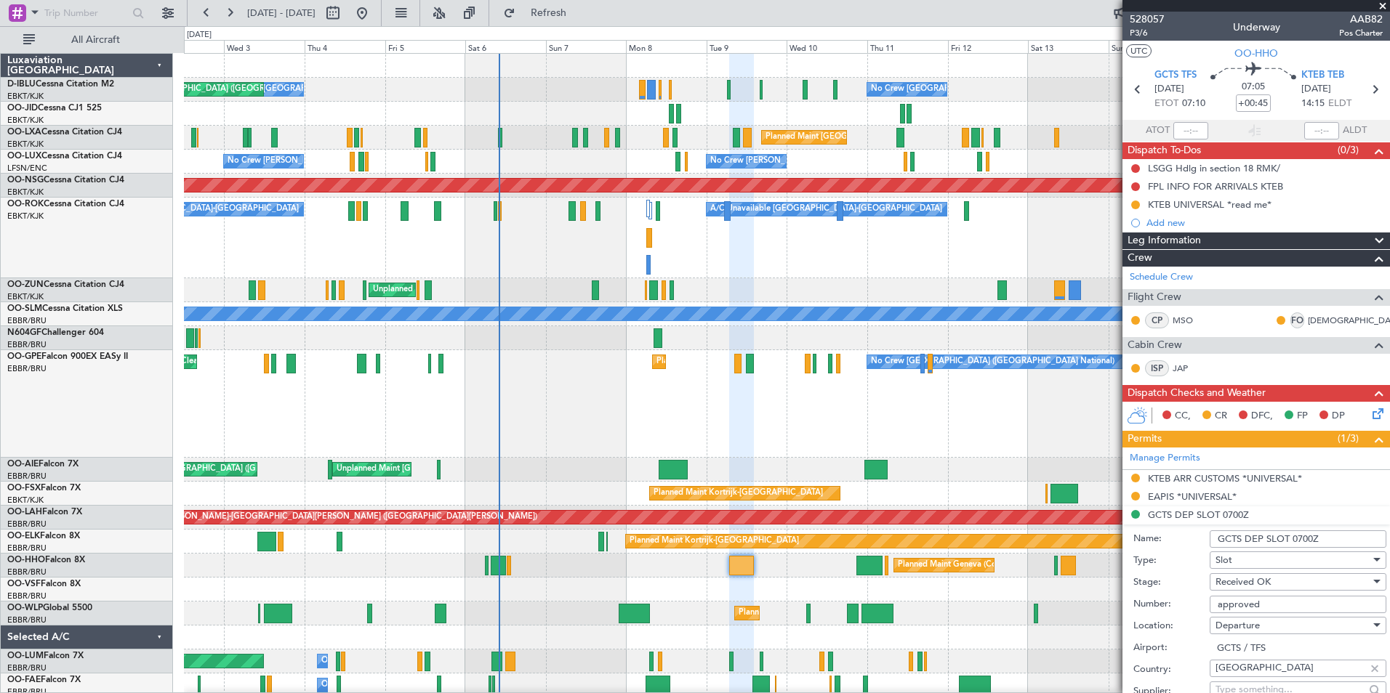
click at [880, 431] on div "No Crew Brussels (Brussels National) Planned Maint Brussels (Brussels National)…" at bounding box center [786, 404] width 1205 height 108
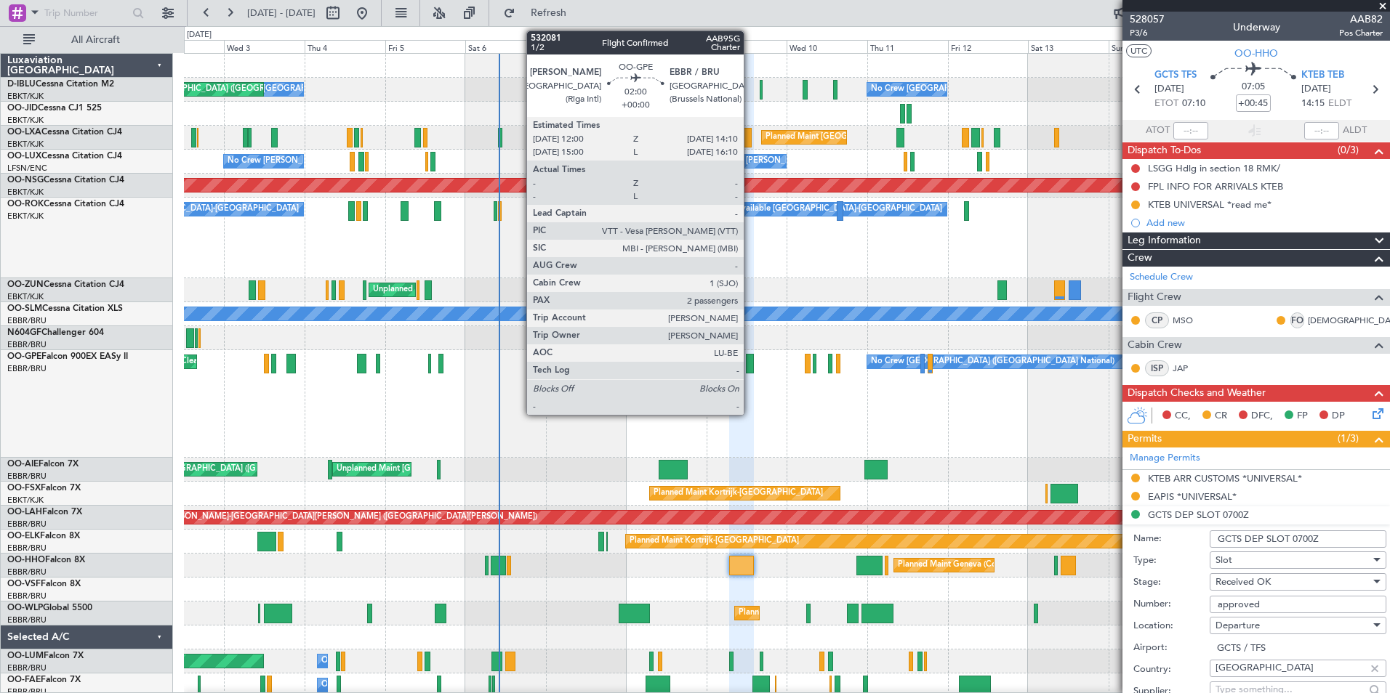
click at [750, 362] on div at bounding box center [749, 364] width 7 height 20
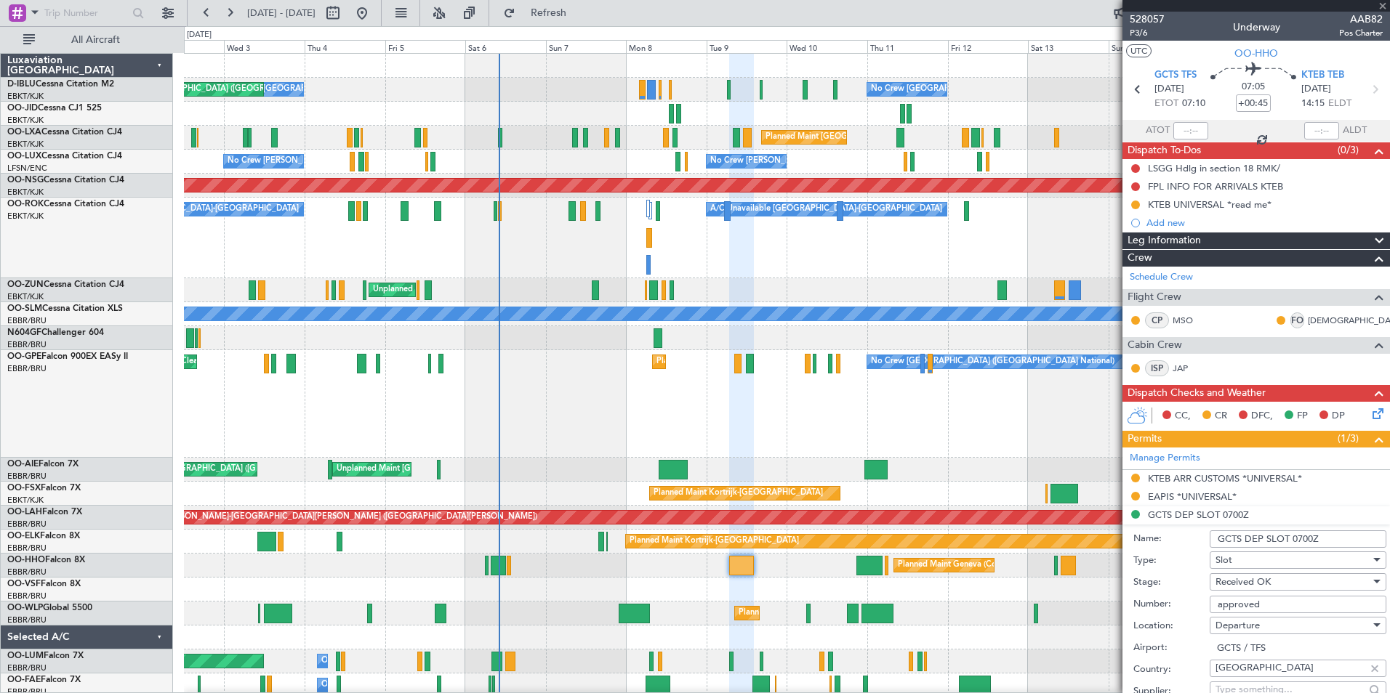
type input "2"
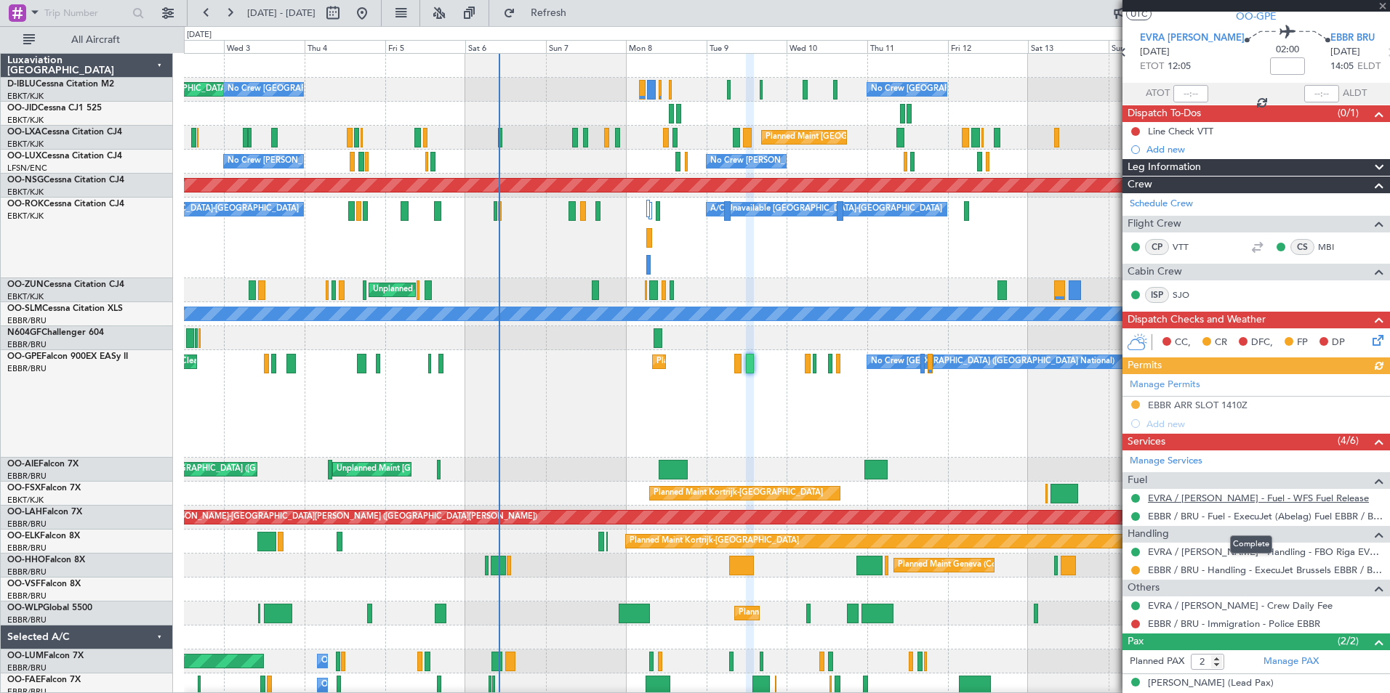
scroll to position [83, 0]
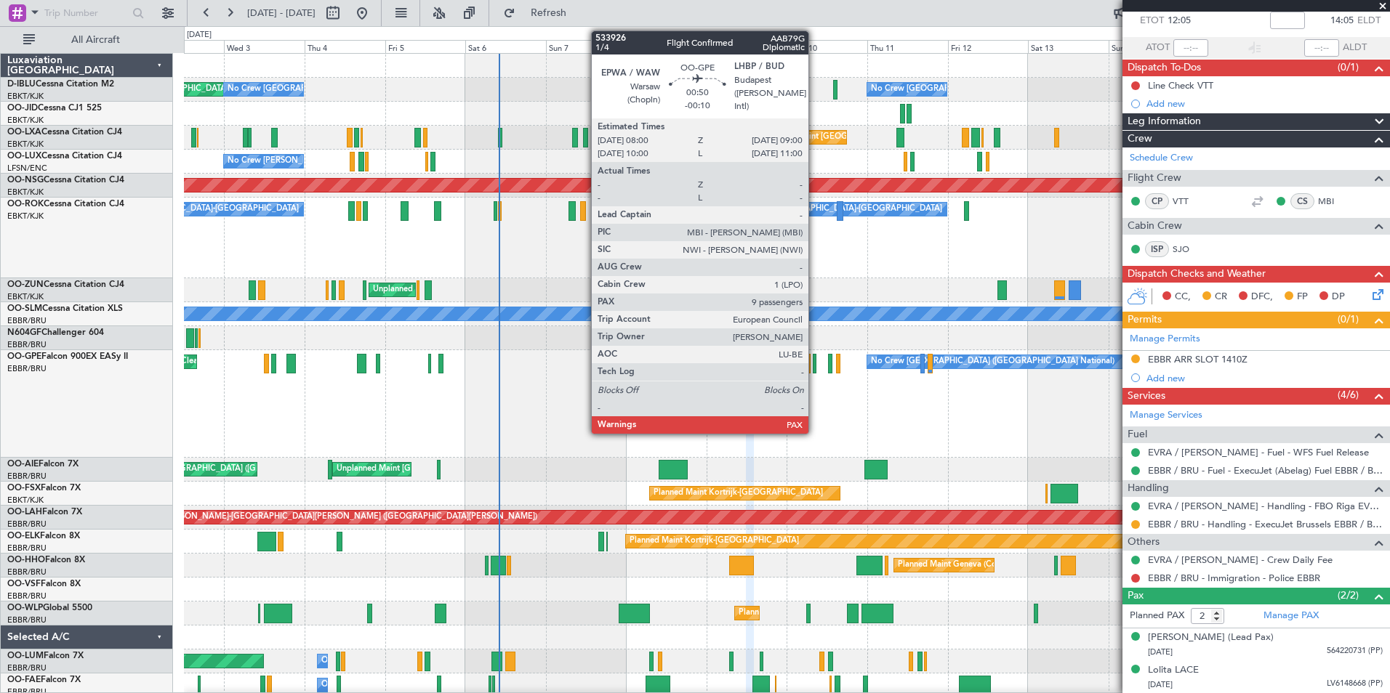
click at [815, 369] on div at bounding box center [815, 364] width 4 height 20
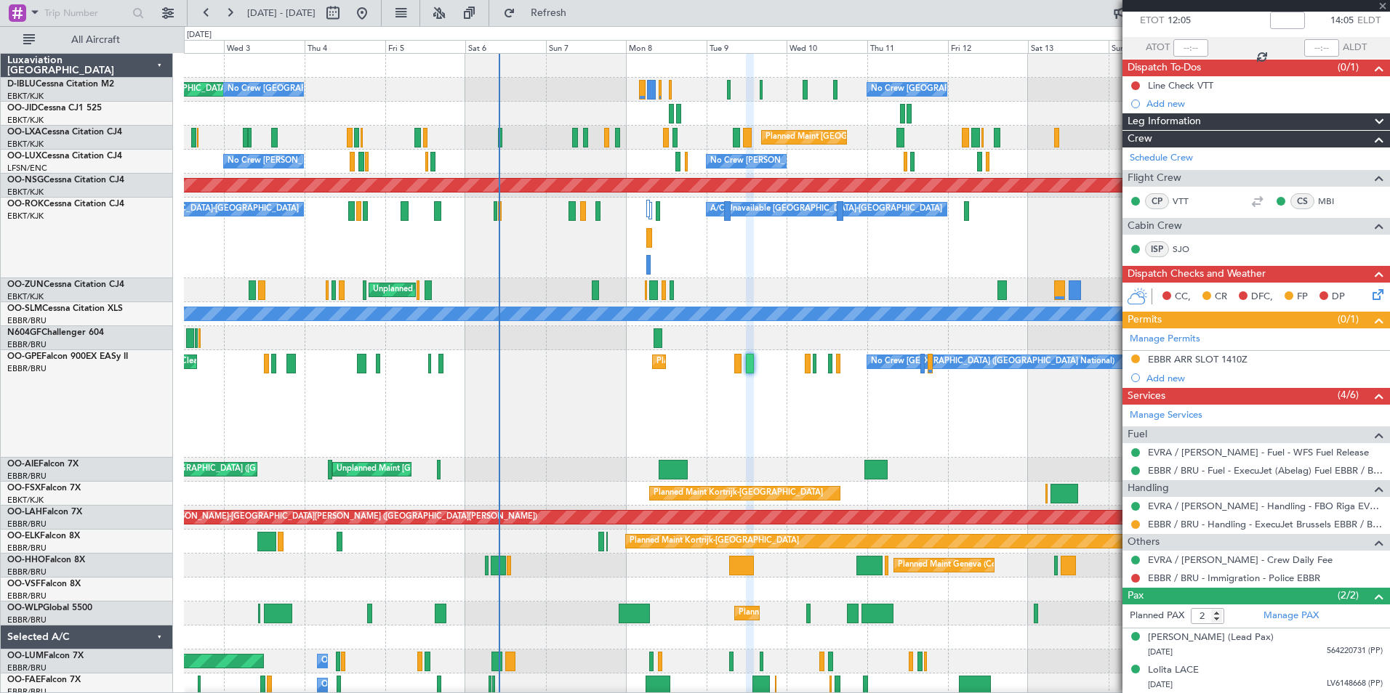
type input "-00:10"
type input "9"
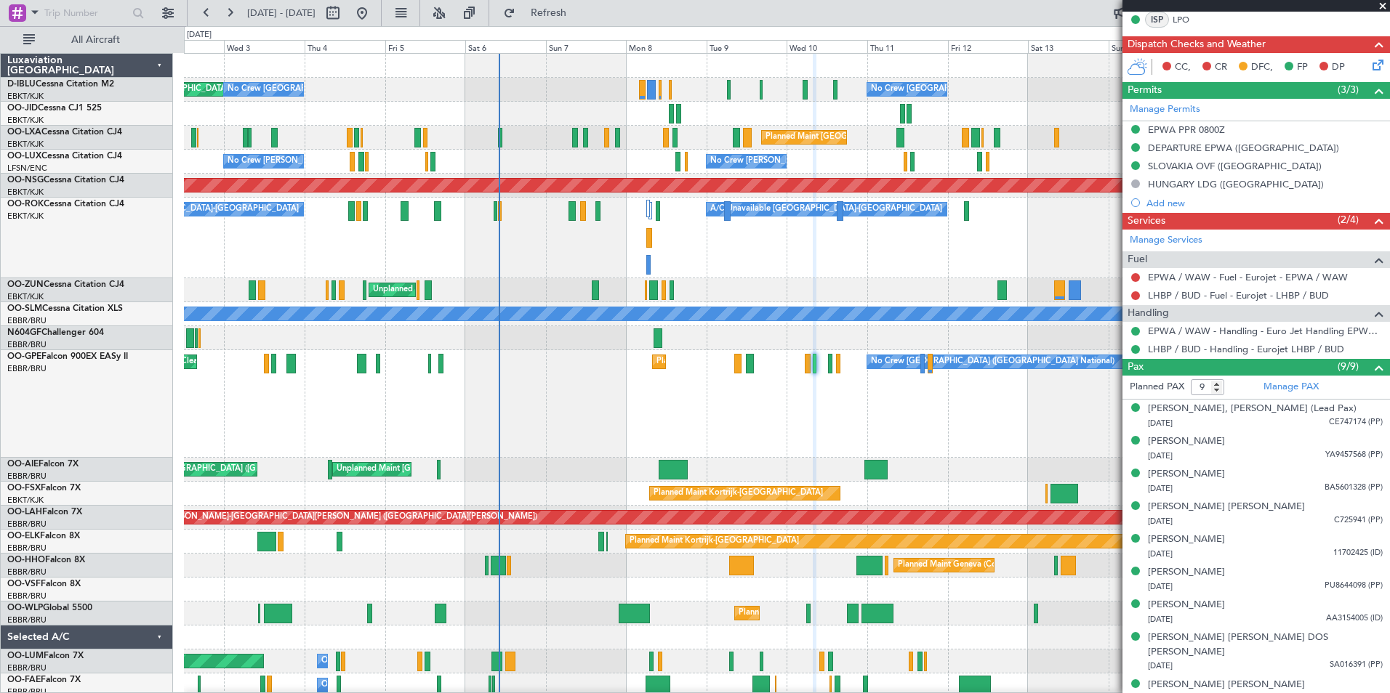
scroll to position [0, 0]
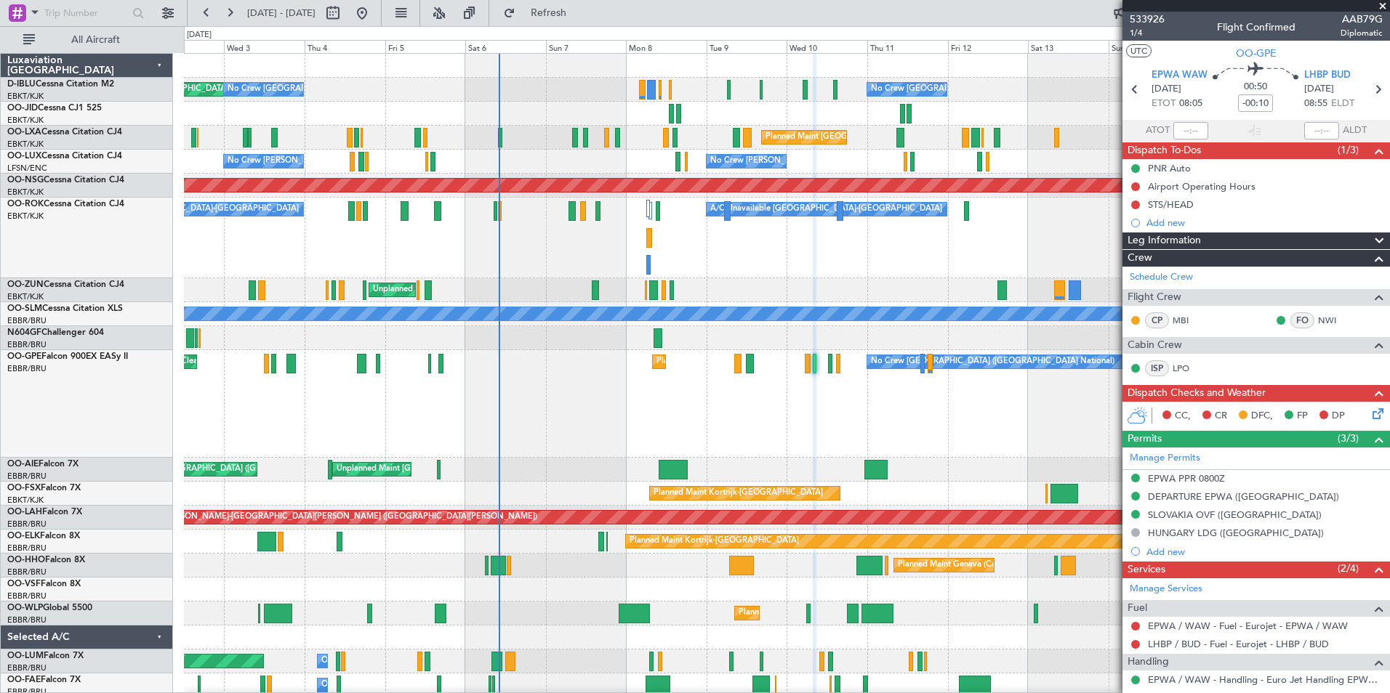
click at [712, 489] on div "AOG Maint Brussels (Brussels National) No Crew Brussels (Brussels National) No …" at bounding box center [786, 616] width 1205 height 1124
